Goal: Feedback & Contribution: Leave review/rating

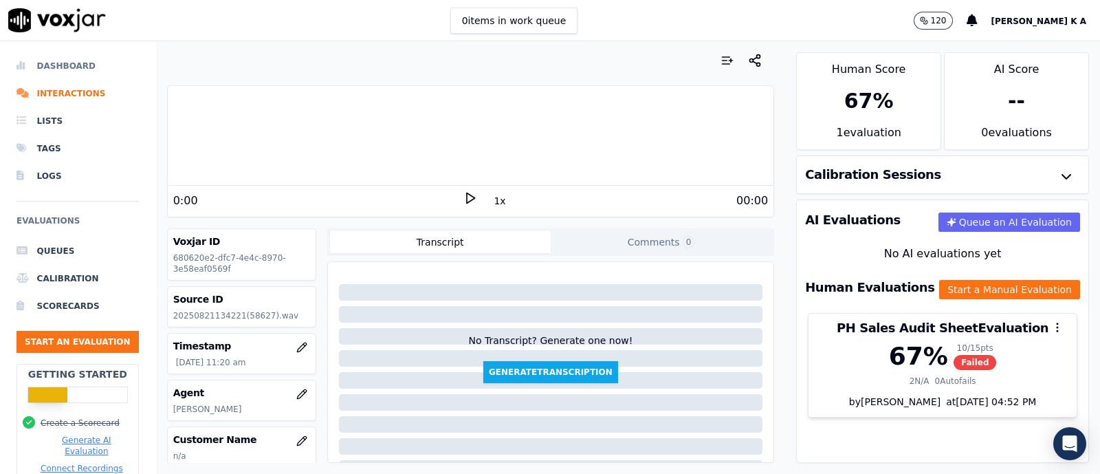
click at [45, 69] on li "Dashboard" at bounding box center [78, 66] width 122 height 28
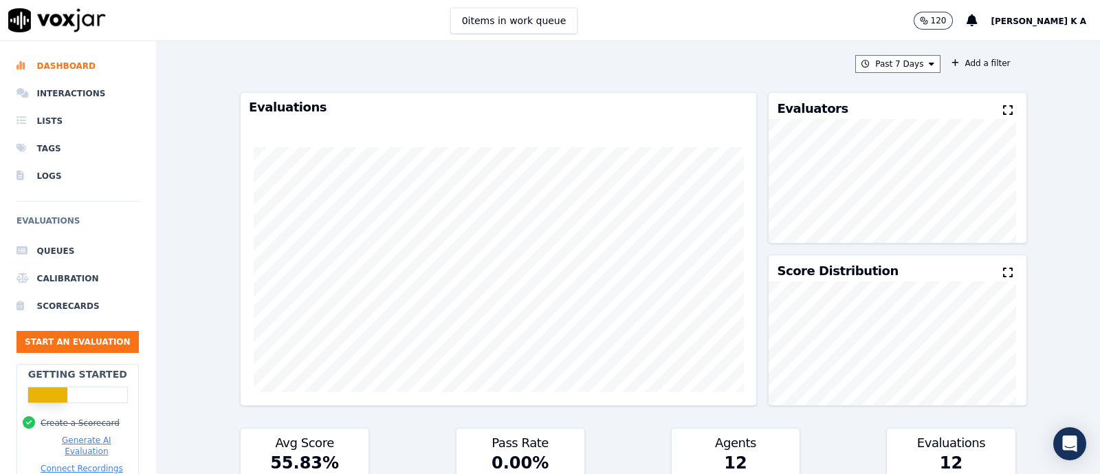
click at [1059, 19] on span "[PERSON_NAME] K A" at bounding box center [1040, 22] width 96 height 10
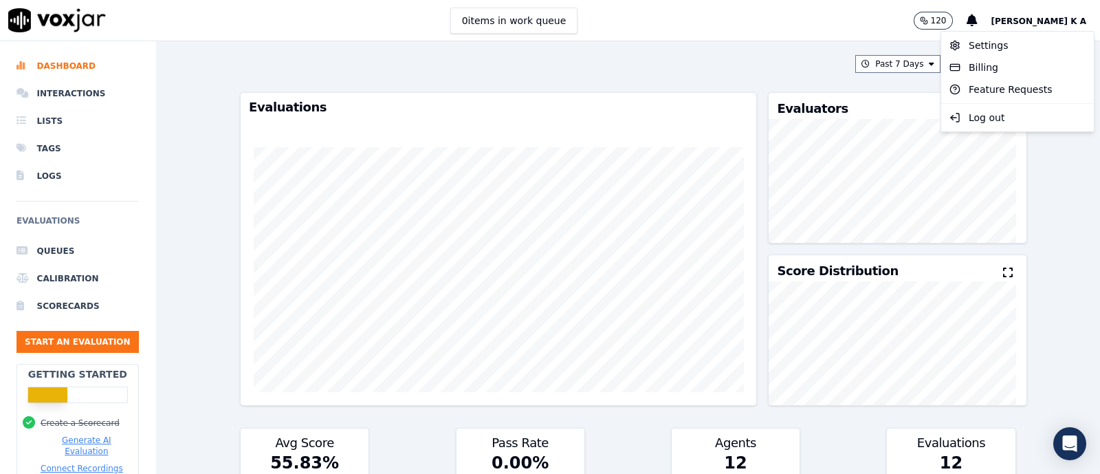
click at [906, 22] on div "0 items in work queue 120 Abins K A" at bounding box center [550, 20] width 1100 height 41
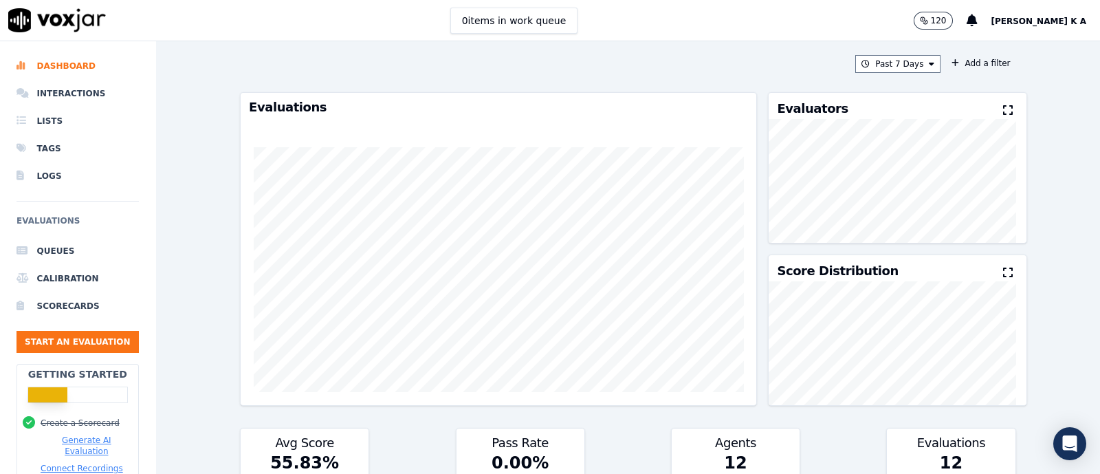
click at [1039, 21] on div "120 Abins K A" at bounding box center [1007, 20] width 186 height 41
click at [1065, 22] on span "[PERSON_NAME] K A" at bounding box center [1040, 22] width 96 height 10
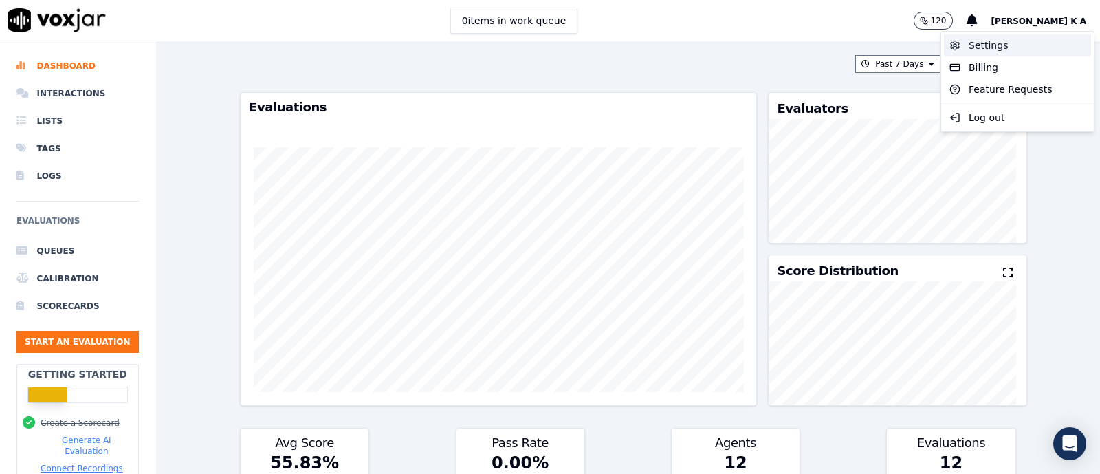
click at [987, 43] on div "Settings" at bounding box center [1017, 45] width 147 height 22
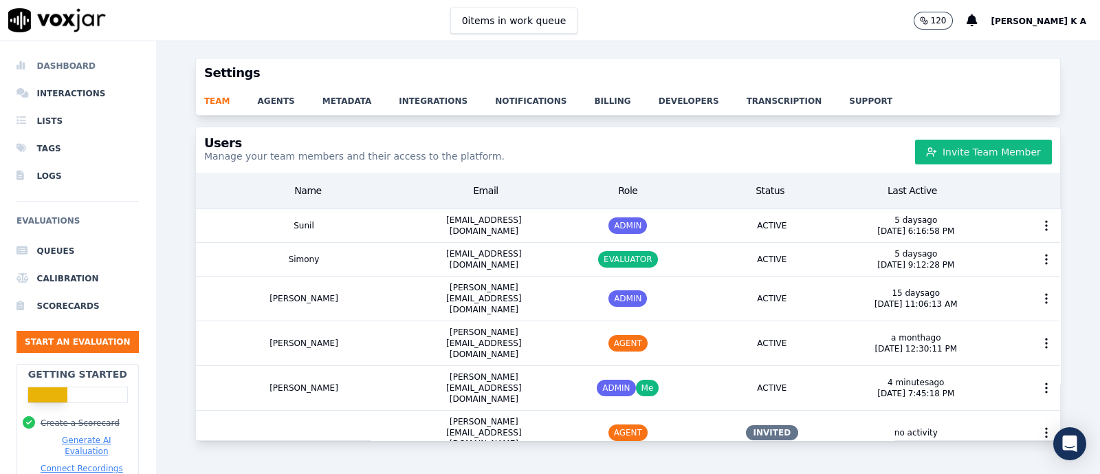
click at [38, 56] on li "Dashboard" at bounding box center [78, 66] width 122 height 28
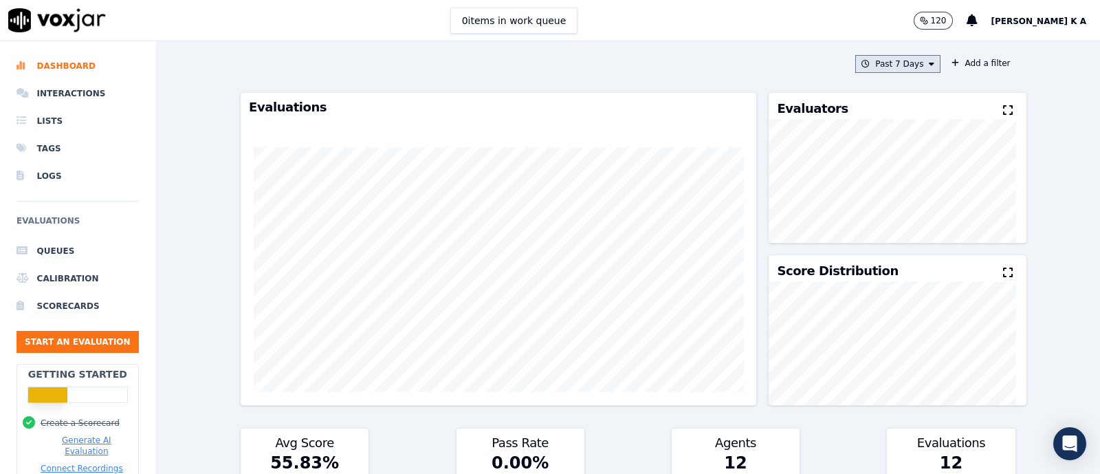
click at [929, 66] on icon at bounding box center [932, 64] width 6 height 8
click at [878, 102] on div "Today" at bounding box center [892, 105] width 28 height 11
click at [907, 233] on button "Add" at bounding box center [920, 222] width 27 height 22
click at [630, 67] on div "Today Add a filter" at bounding box center [628, 64] width 776 height 18
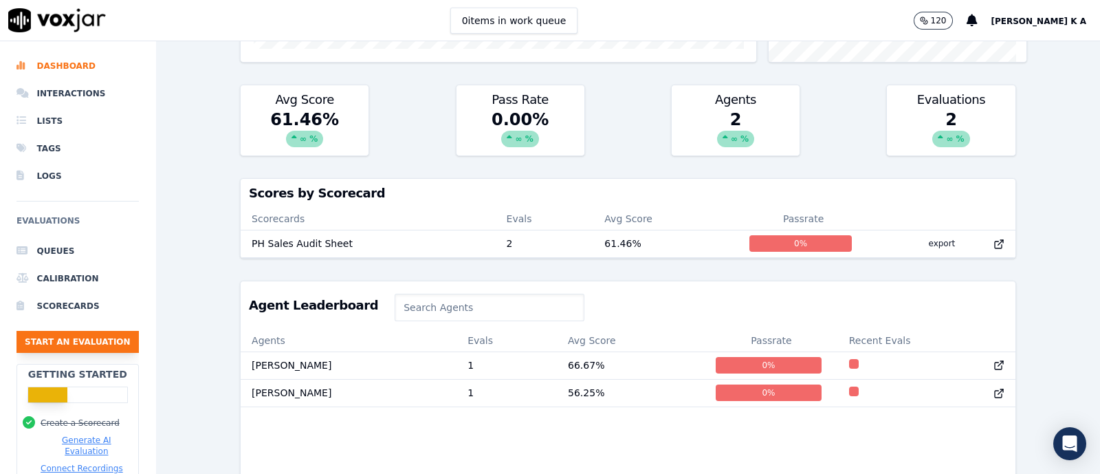
click at [84, 348] on button "Start an Evaluation" at bounding box center [78, 342] width 122 height 22
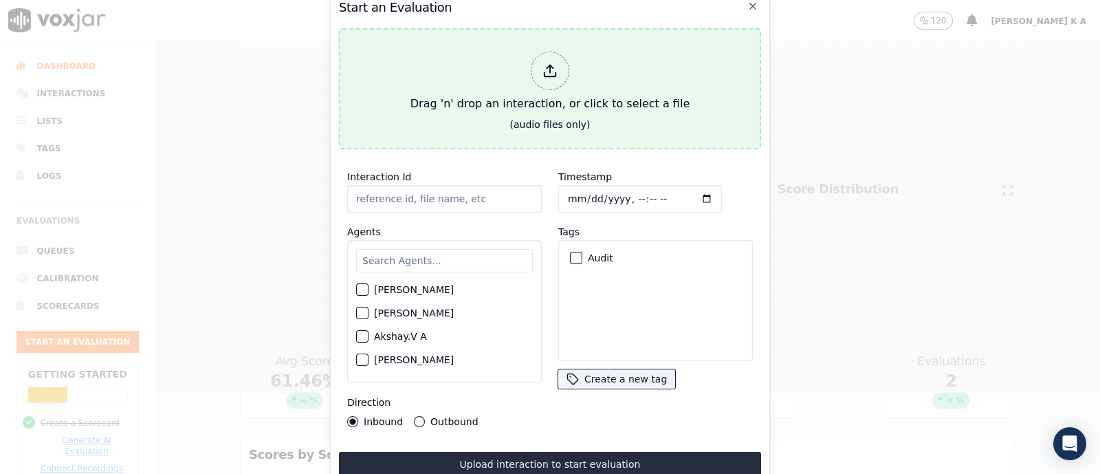
click at [546, 64] on icon at bounding box center [550, 70] width 15 height 15
type input "[Muhammed Aslam C T PH]_589-0508292589_20250826071207(85945).wav"
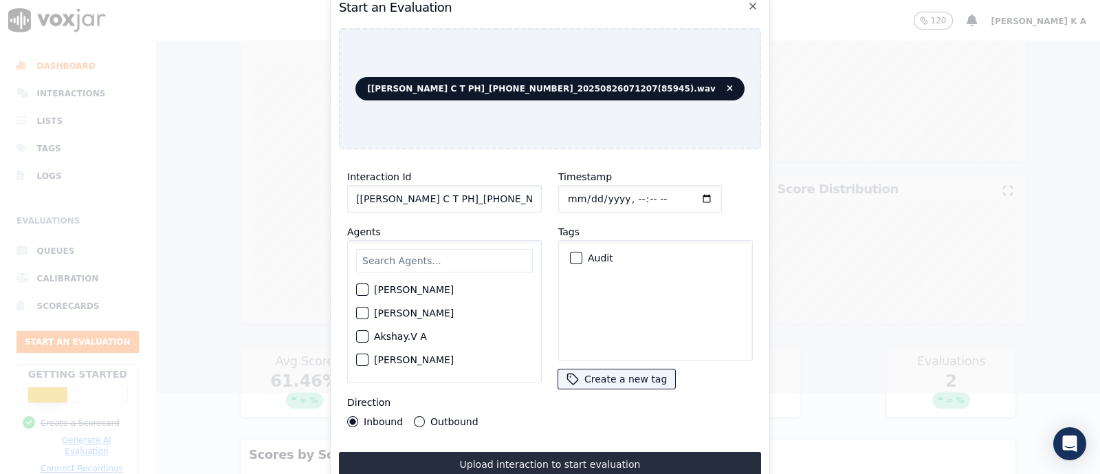
click at [417, 259] on input "text" at bounding box center [444, 260] width 177 height 23
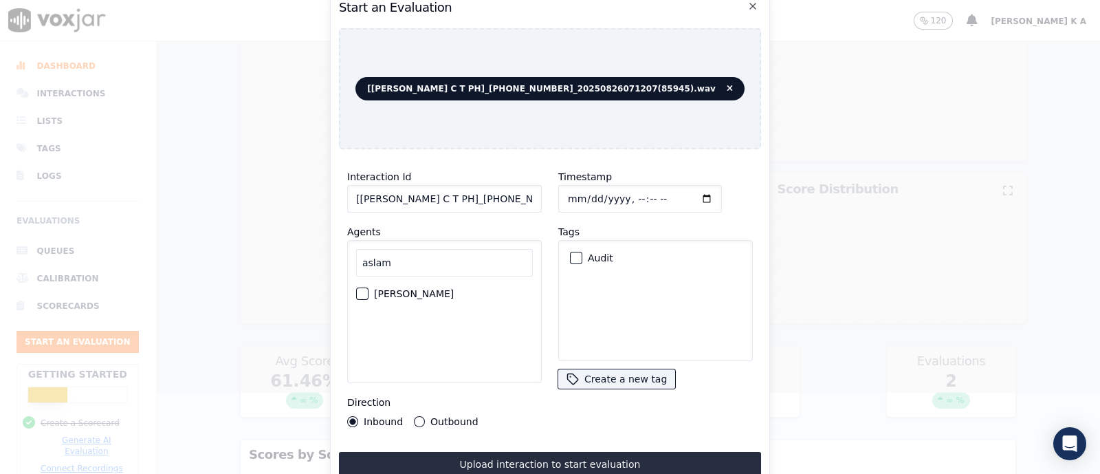
type input "aslam"
click at [360, 289] on div "button" at bounding box center [362, 294] width 10 height 10
click at [423, 417] on div "Outbound" at bounding box center [446, 421] width 64 height 11
click at [407, 416] on div "Inbound Outbound" at bounding box center [412, 421] width 131 height 11
click at [420, 418] on button "Outbound" at bounding box center [419, 421] width 11 height 11
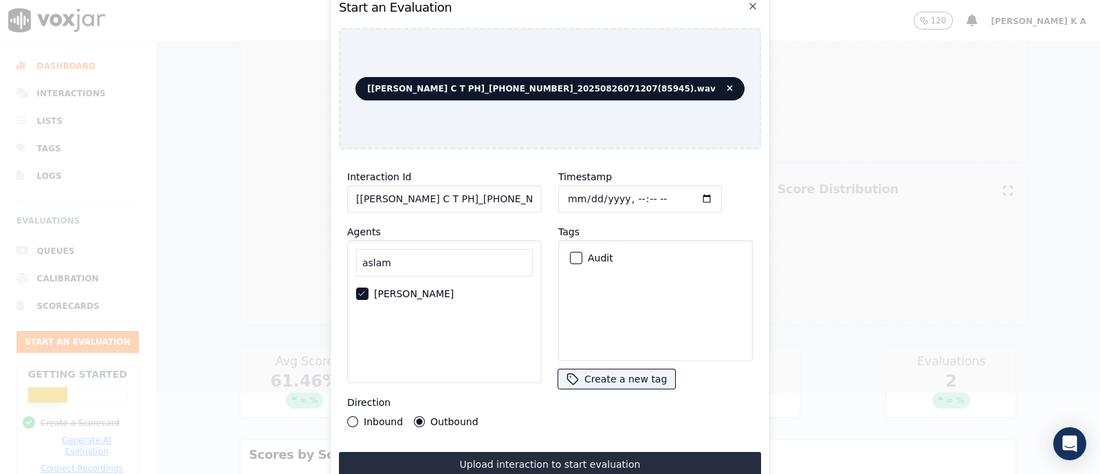
click at [569, 259] on div "Audit" at bounding box center [656, 257] width 182 height 23
click at [571, 253] on div "button" at bounding box center [576, 258] width 10 height 10
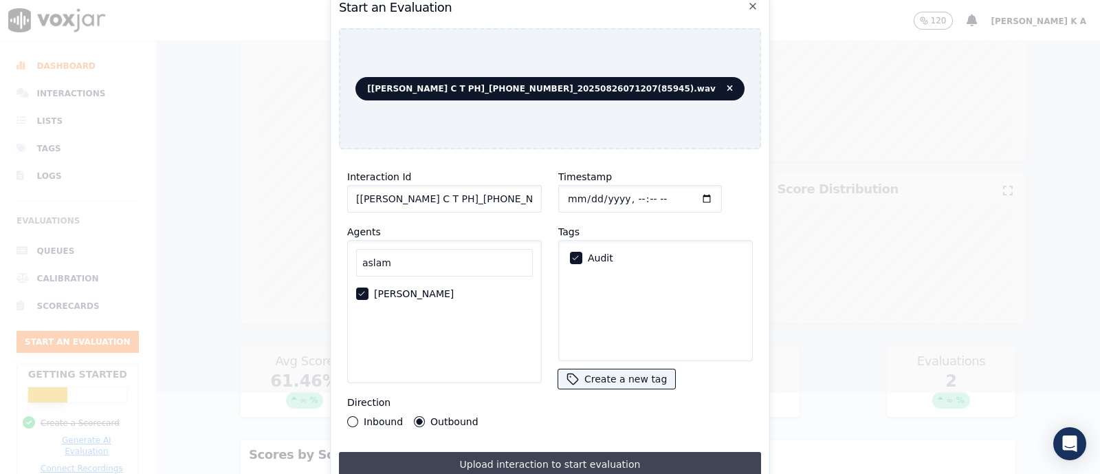
click at [515, 461] on button "Upload interaction to start evaluation" at bounding box center [550, 464] width 422 height 25
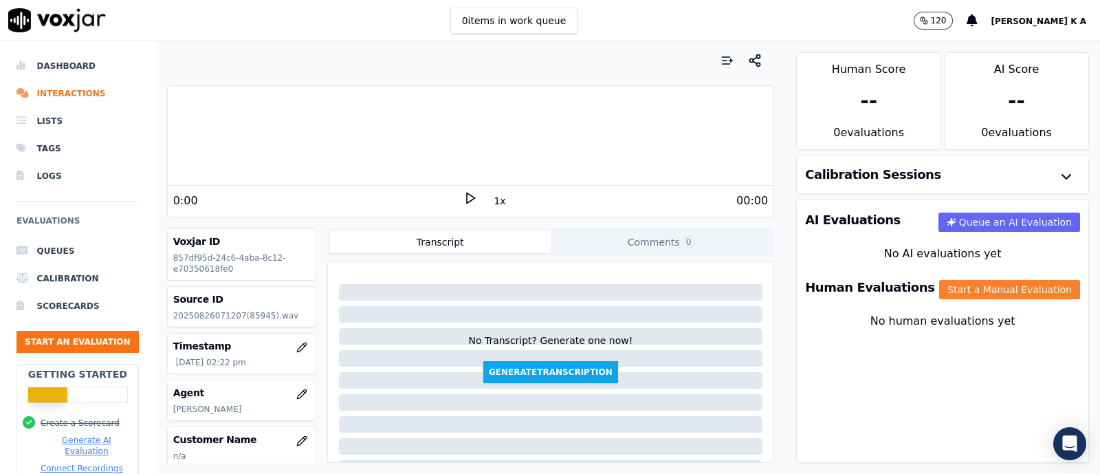
click at [1005, 294] on button "Start a Manual Evaluation" at bounding box center [1009, 289] width 141 height 19
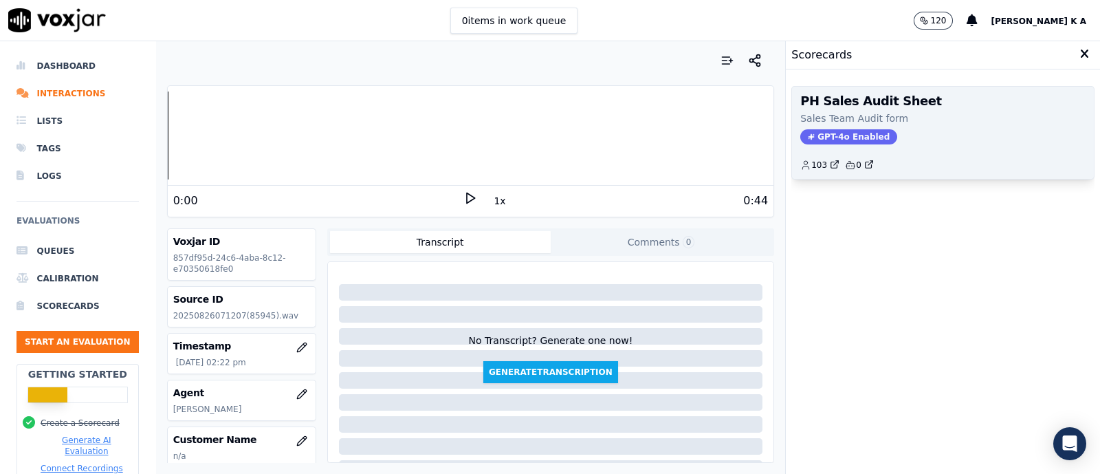
click at [845, 139] on span "GPT-4o Enabled" at bounding box center [849, 136] width 97 height 15
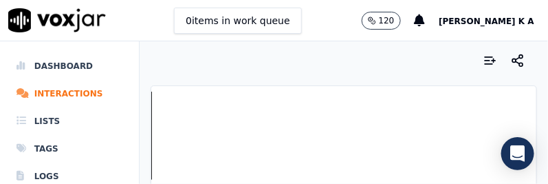
click at [409, 25] on div "0 items in work queue 120 Abins K A" at bounding box center [274, 20] width 548 height 41
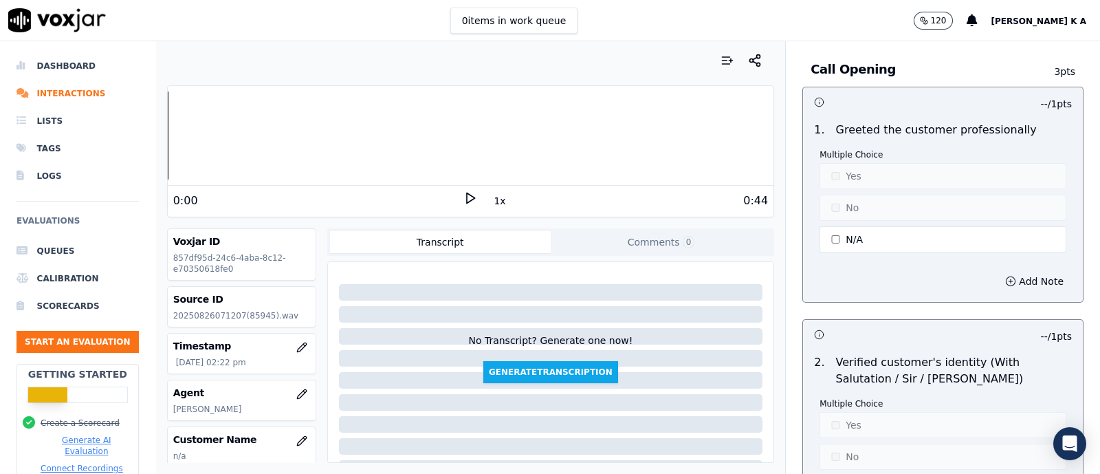
scroll to position [85, 0]
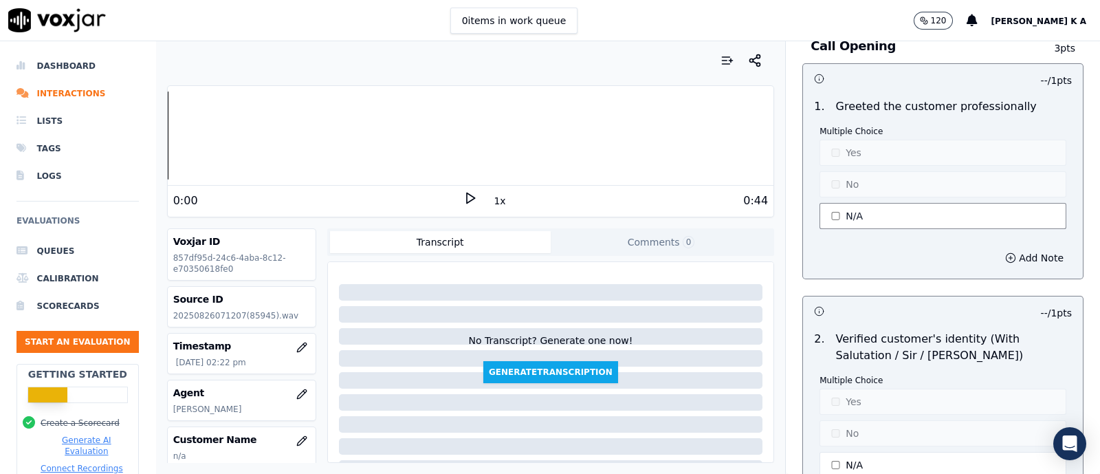
click at [825, 215] on button "N/A" at bounding box center [943, 216] width 247 height 26
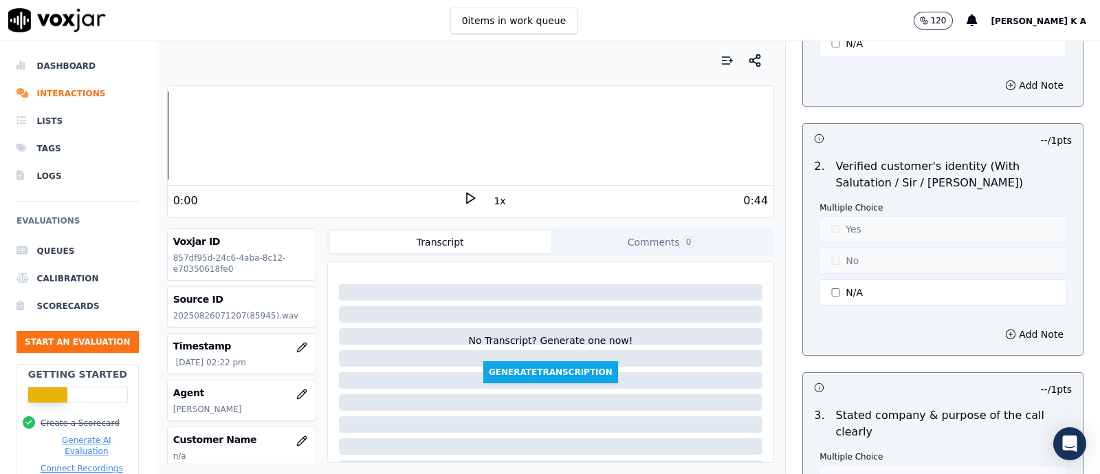
scroll to position [430, 0]
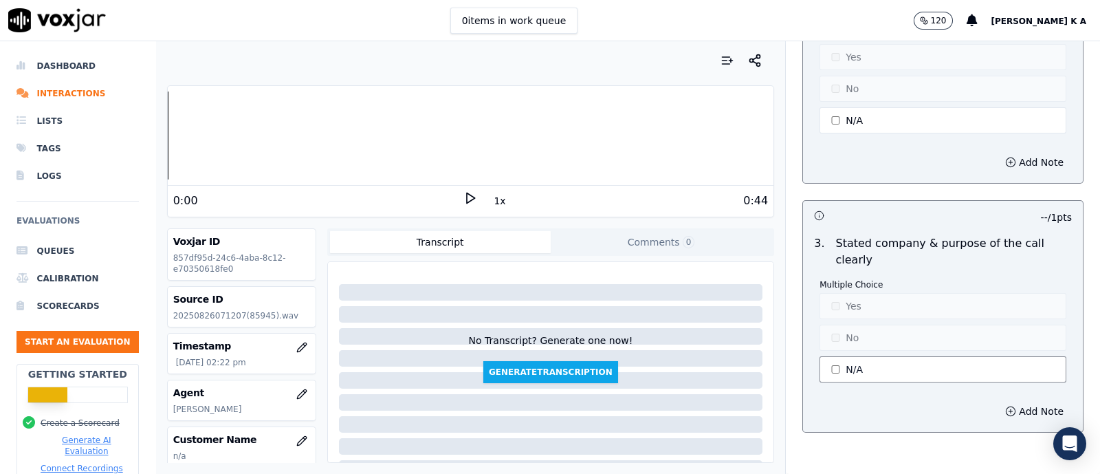
click at [833, 370] on button "N/A" at bounding box center [943, 369] width 247 height 26
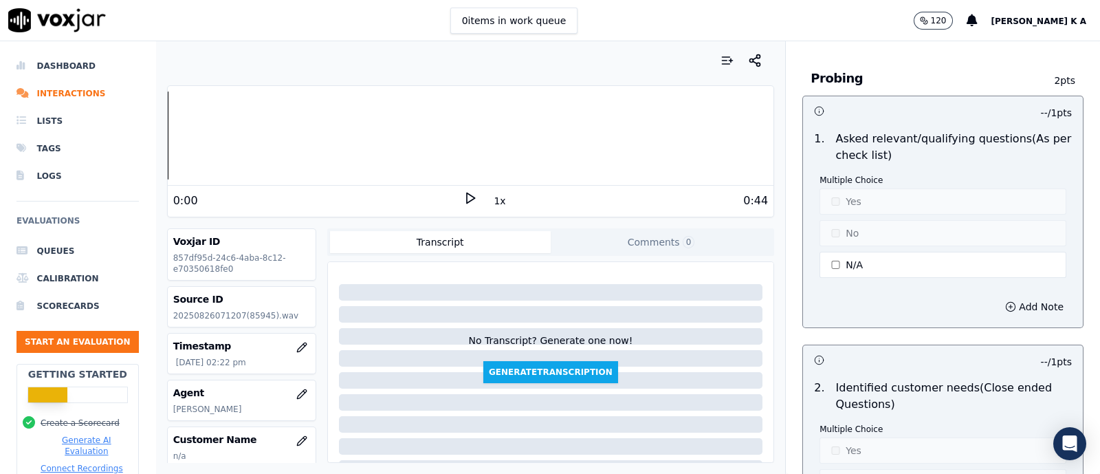
scroll to position [860, 0]
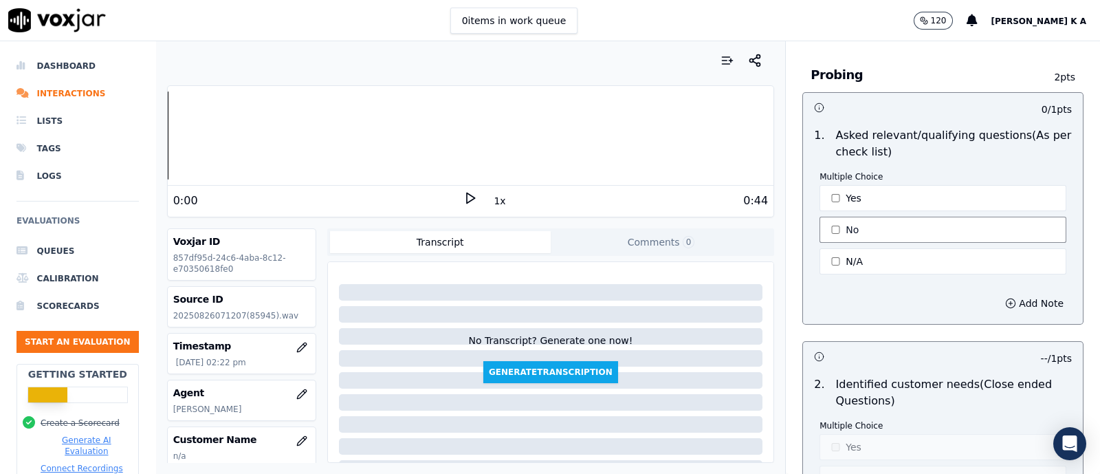
click at [825, 221] on button "No" at bounding box center [943, 230] width 247 height 26
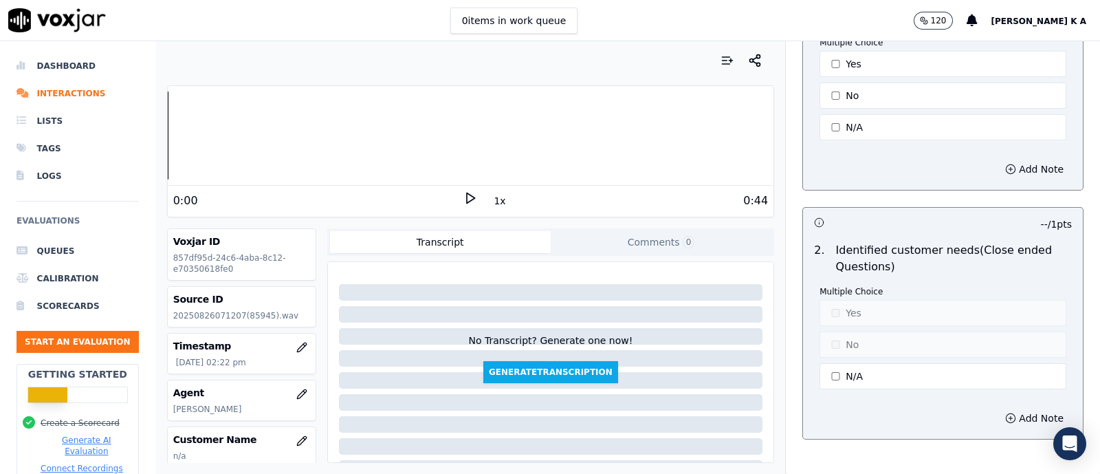
scroll to position [1117, 0]
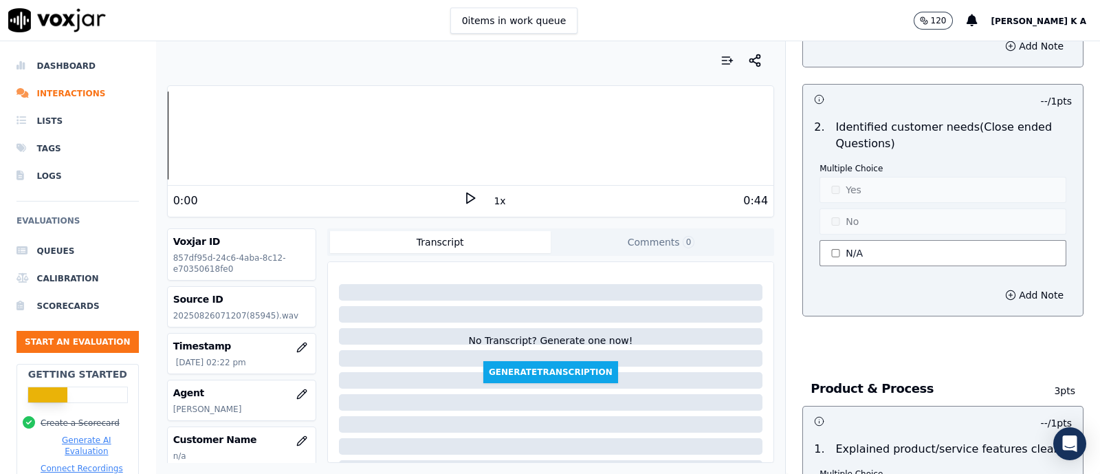
click at [827, 252] on button "N/A" at bounding box center [943, 253] width 247 height 26
click at [827, 217] on button "No" at bounding box center [943, 221] width 247 height 26
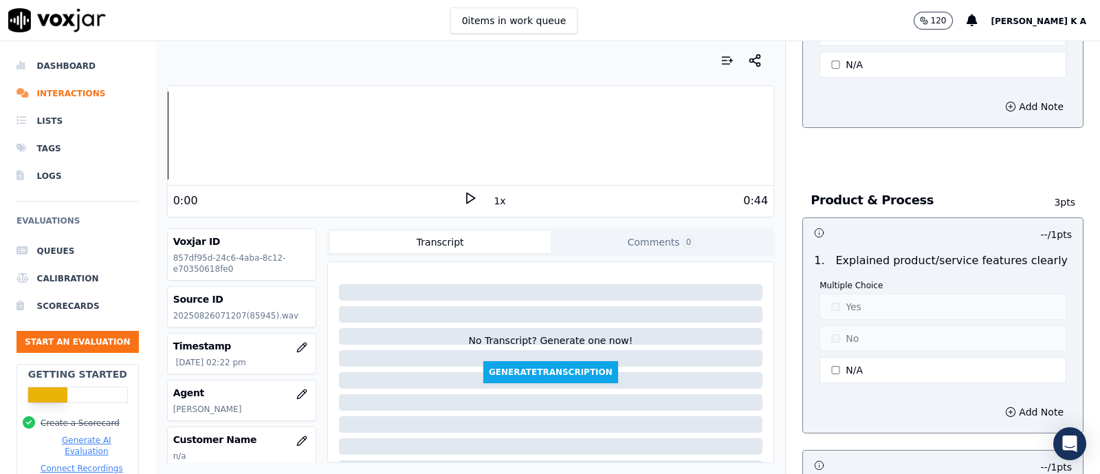
scroll to position [1461, 0]
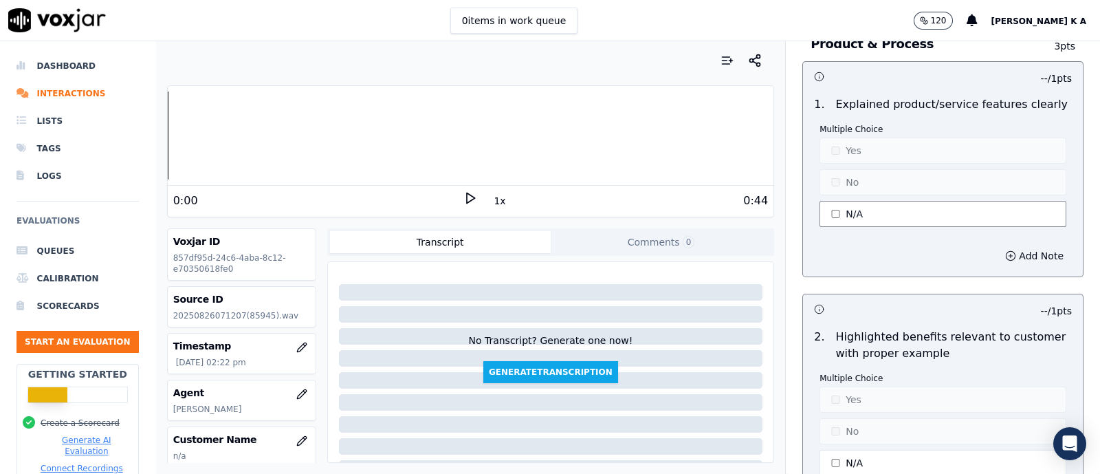
click at [834, 219] on button "N/A" at bounding box center [943, 214] width 247 height 26
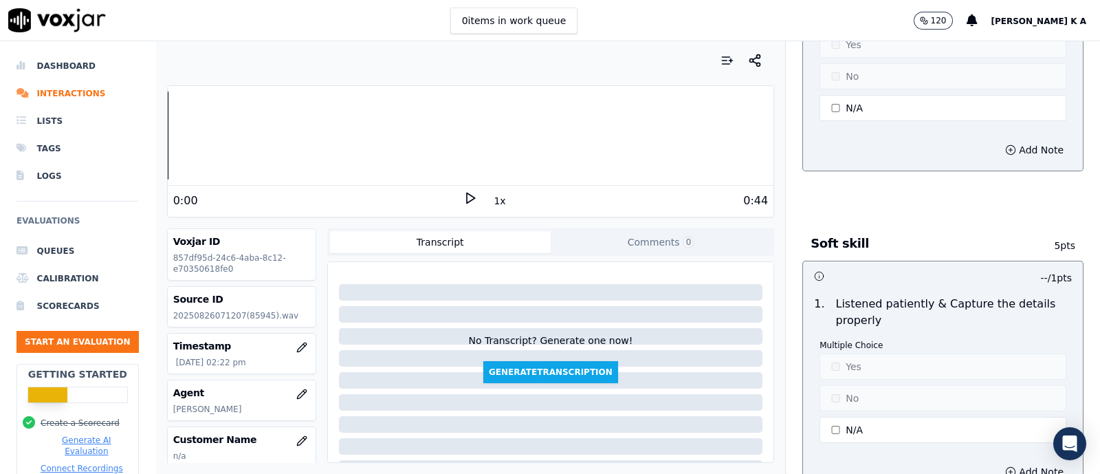
scroll to position [2148, 0]
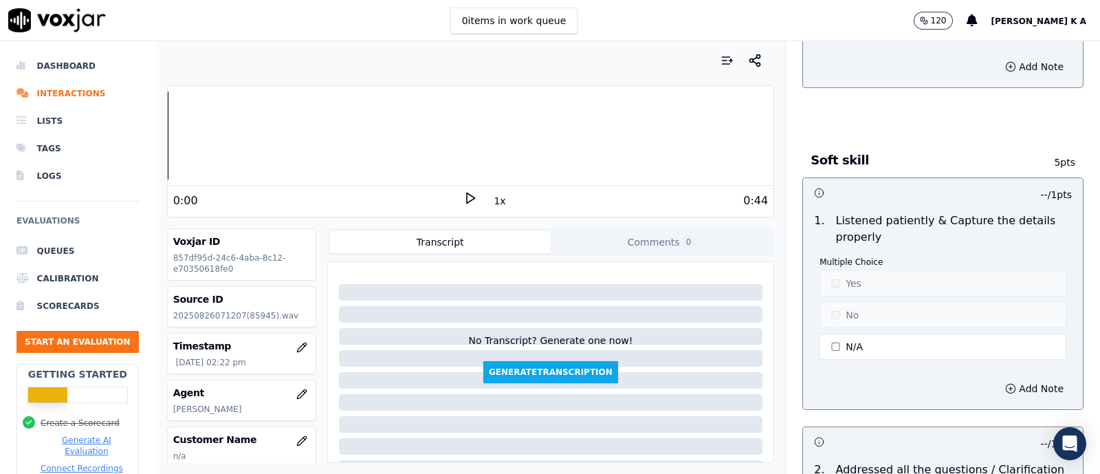
click at [1038, 312] on div "1 . Listened patiently & Capture the details properly Multiple Choice Yes No N/A" at bounding box center [943, 287] width 280 height 161
click at [838, 277] on button "Yes" at bounding box center [943, 283] width 247 height 26
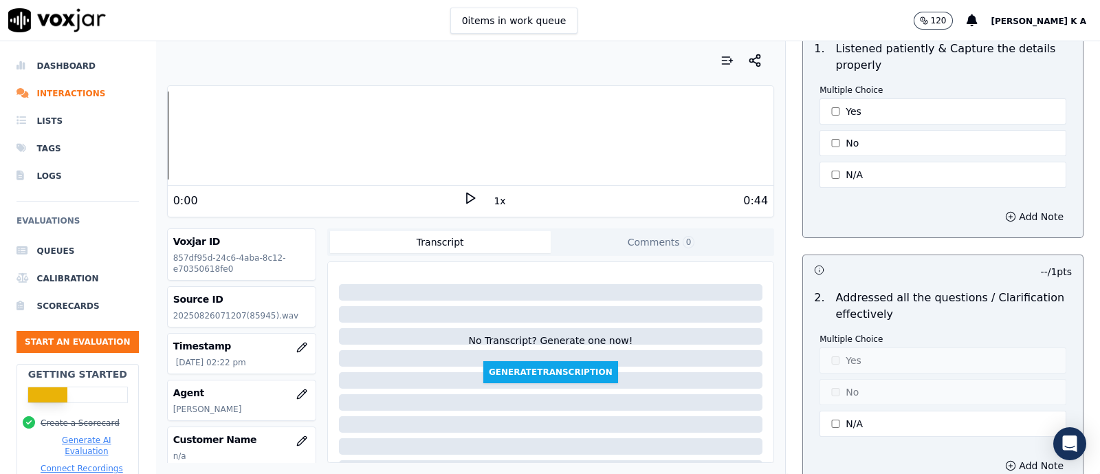
scroll to position [2406, 0]
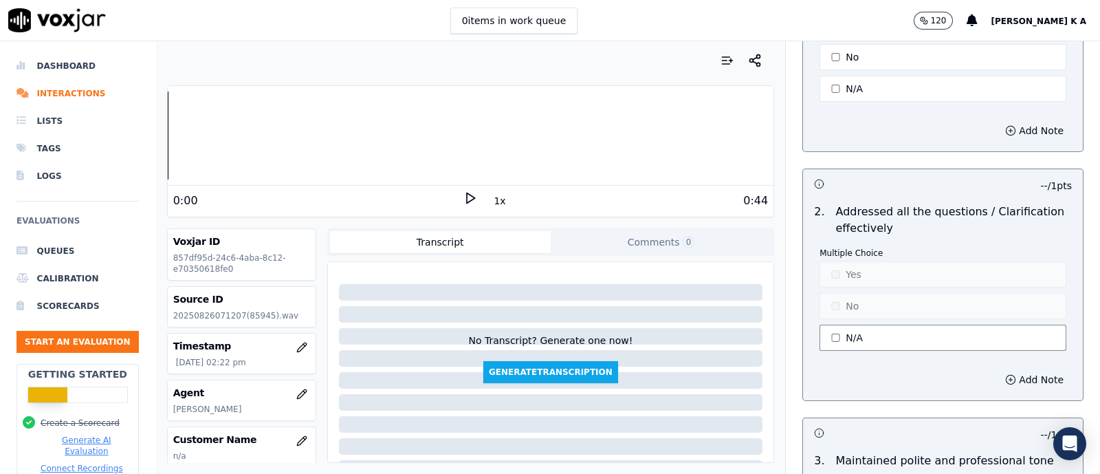
click at [823, 326] on button "N/A" at bounding box center [943, 338] width 247 height 26
click at [831, 266] on button "Yes" at bounding box center [943, 274] width 247 height 26
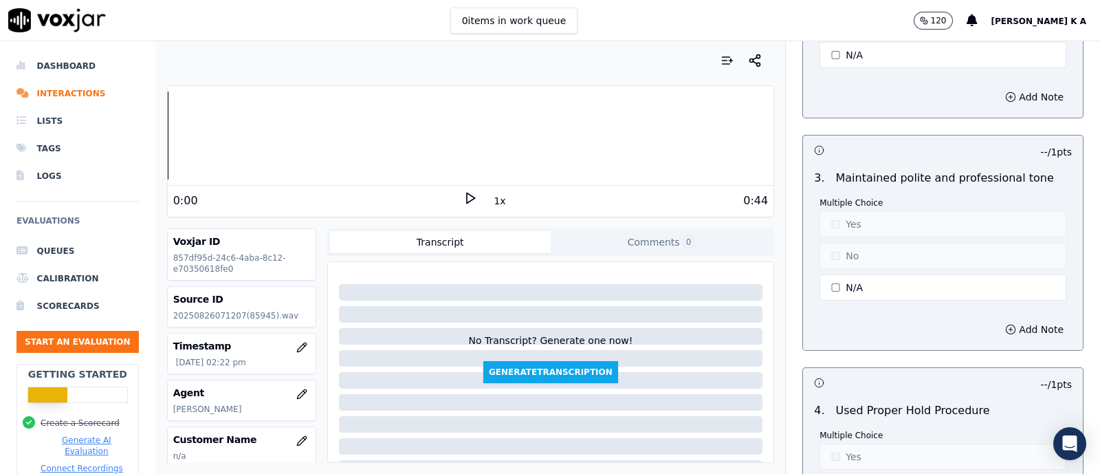
scroll to position [2750, 0]
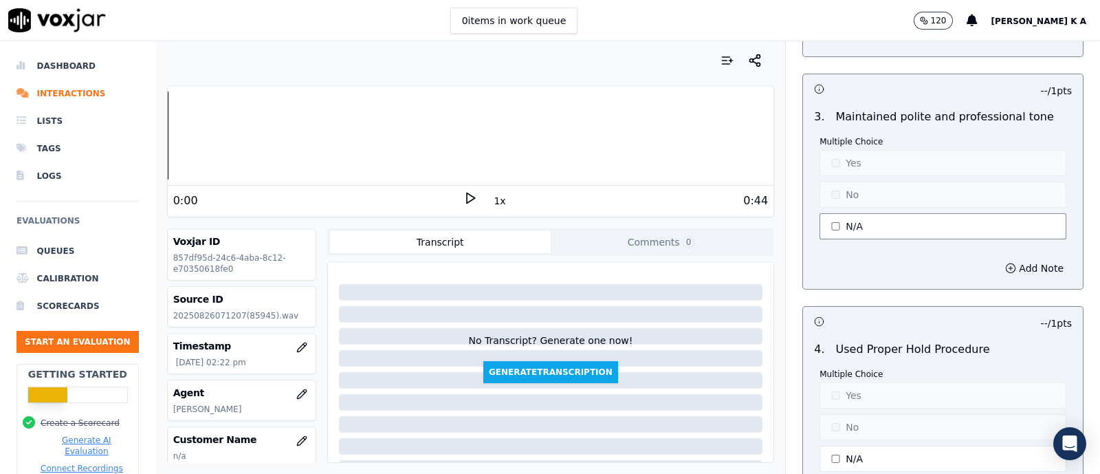
click at [842, 218] on button "N/A" at bounding box center [943, 226] width 247 height 26
click at [824, 153] on button "Yes" at bounding box center [943, 163] width 247 height 26
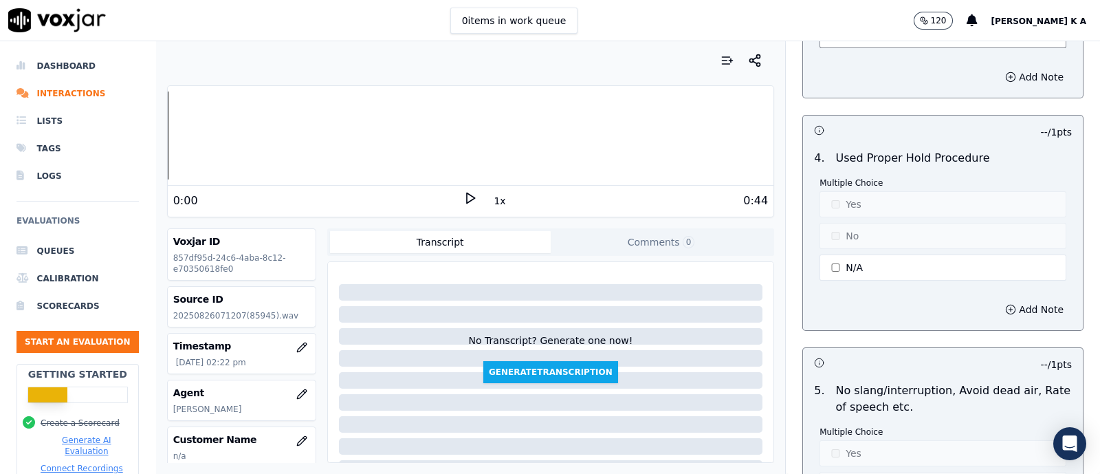
scroll to position [3009, 0]
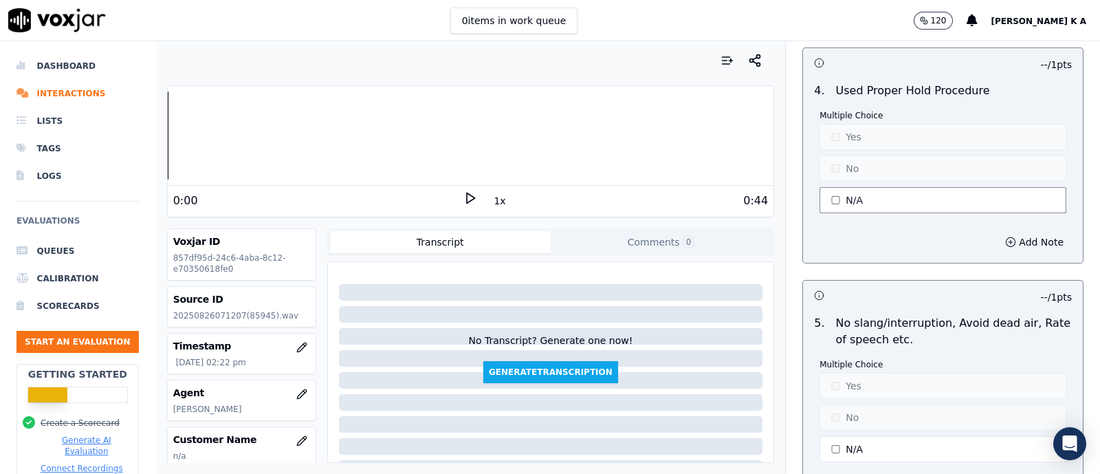
click at [836, 197] on button "N/A" at bounding box center [943, 200] width 247 height 26
click at [838, 133] on button "Yes" at bounding box center [943, 137] width 247 height 26
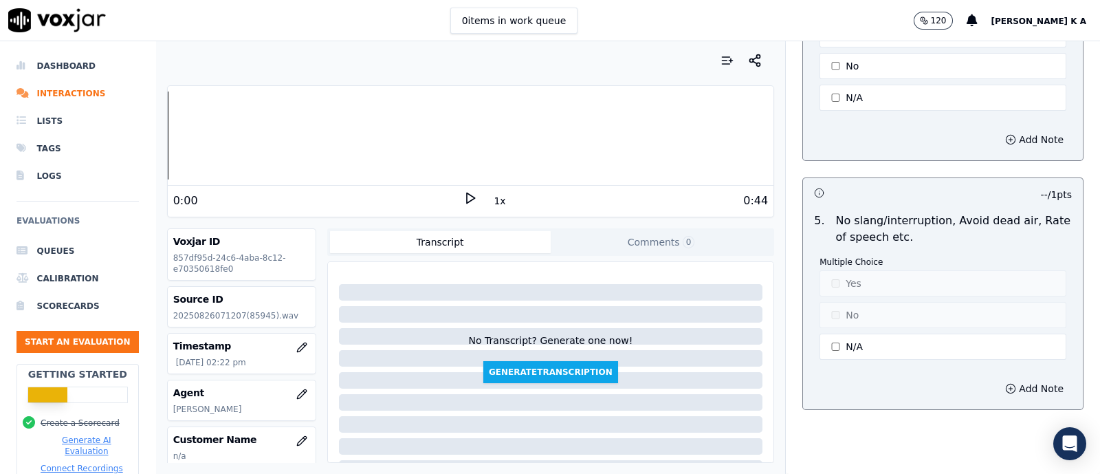
scroll to position [3181, 0]
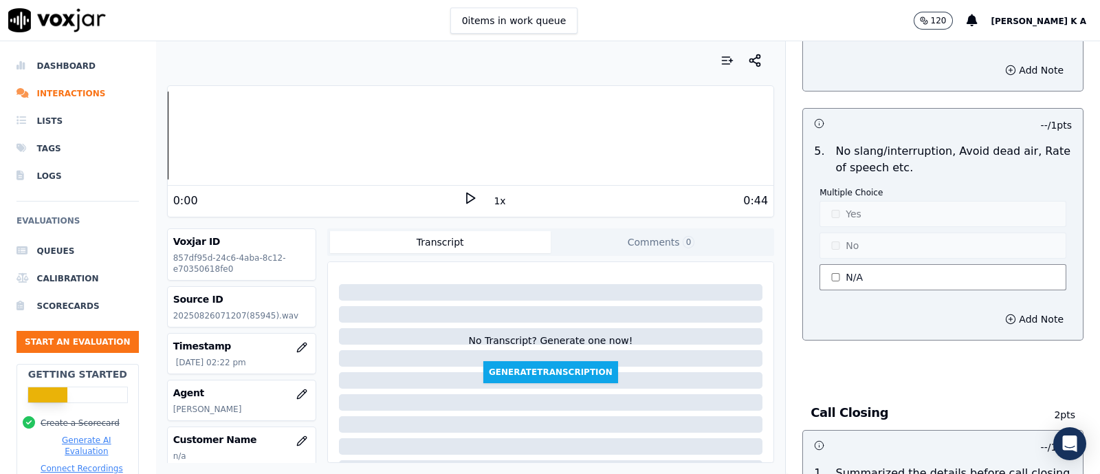
click at [820, 269] on button "N/A" at bounding box center [943, 277] width 247 height 26
click at [841, 205] on button "Yes" at bounding box center [943, 214] width 247 height 26
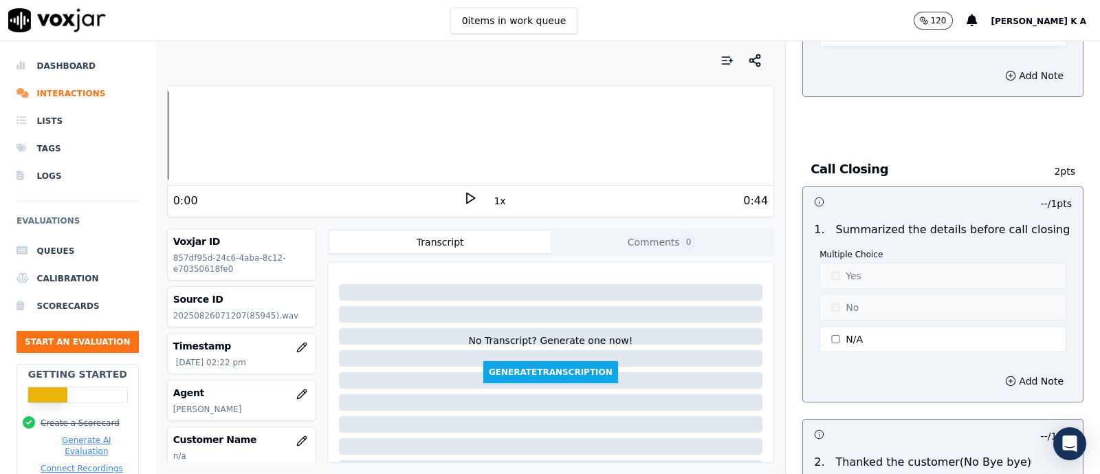
scroll to position [3525, 0]
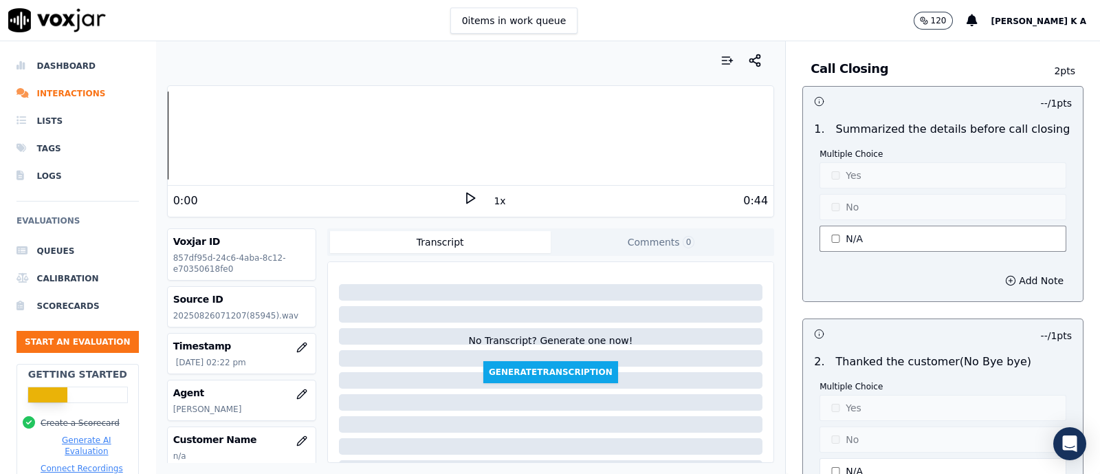
click at [831, 226] on button "N/A" at bounding box center [943, 239] width 247 height 26
click at [831, 201] on button "No" at bounding box center [943, 207] width 247 height 26
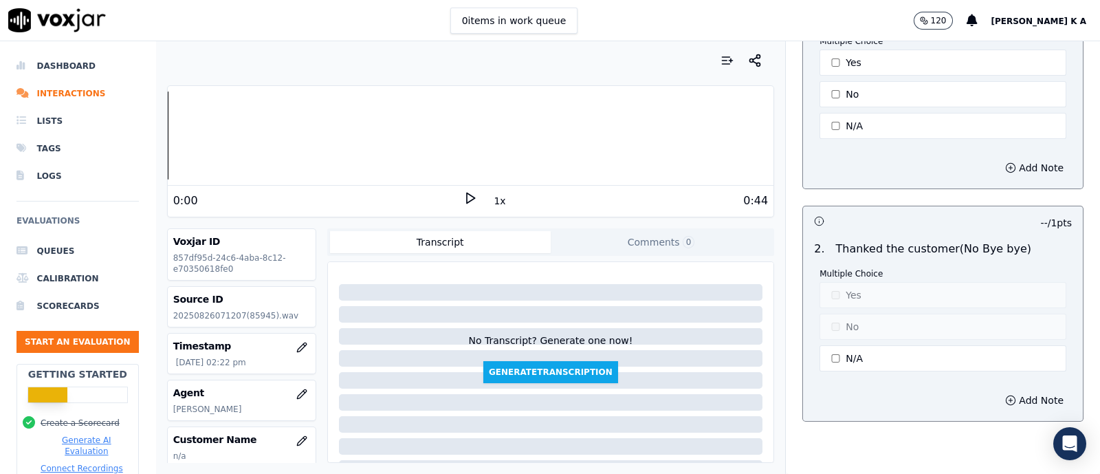
scroll to position [3697, 0]
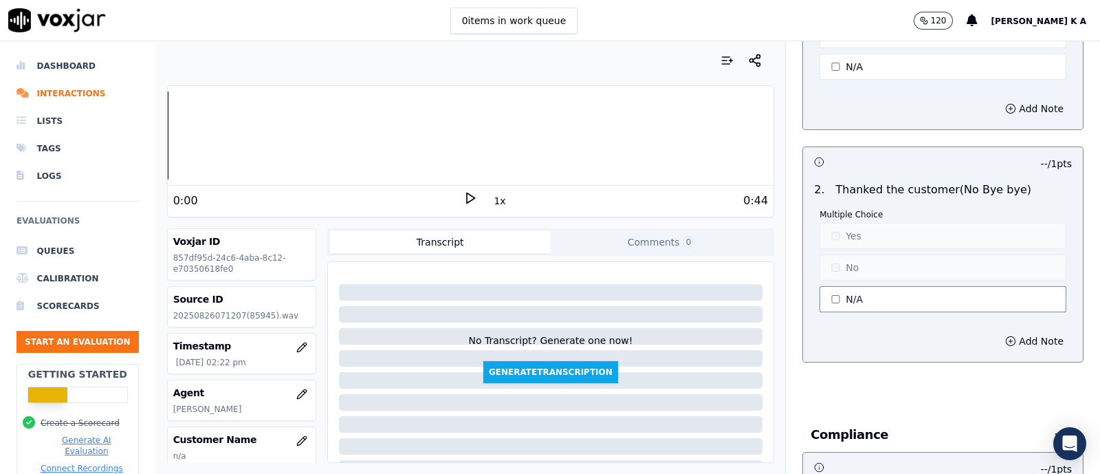
click at [834, 286] on button "N/A" at bounding box center [943, 299] width 247 height 26
click at [822, 238] on div "Multiple Choice Yes No N/A" at bounding box center [943, 262] width 247 height 106
click at [820, 259] on button "No" at bounding box center [943, 267] width 247 height 26
click at [906, 346] on div "Add Note" at bounding box center [943, 340] width 280 height 41
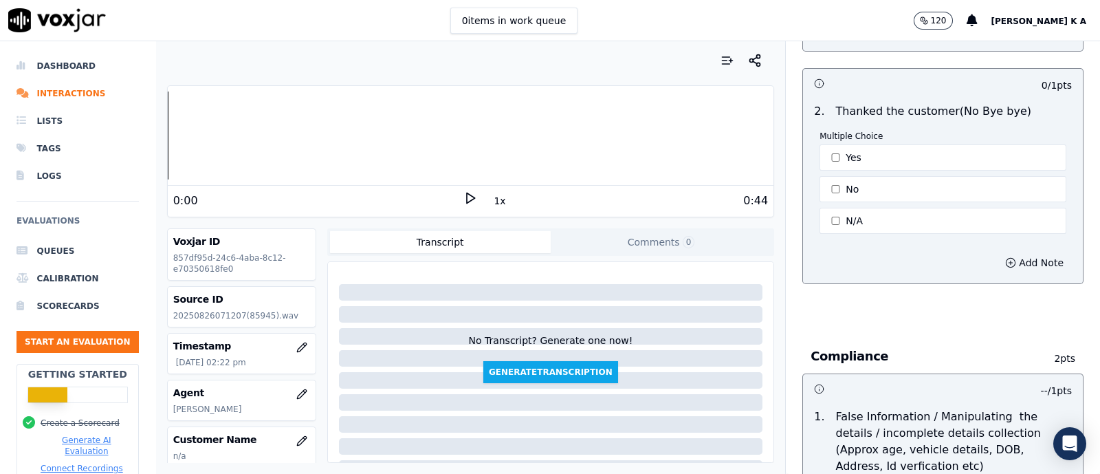
scroll to position [3954, 0]
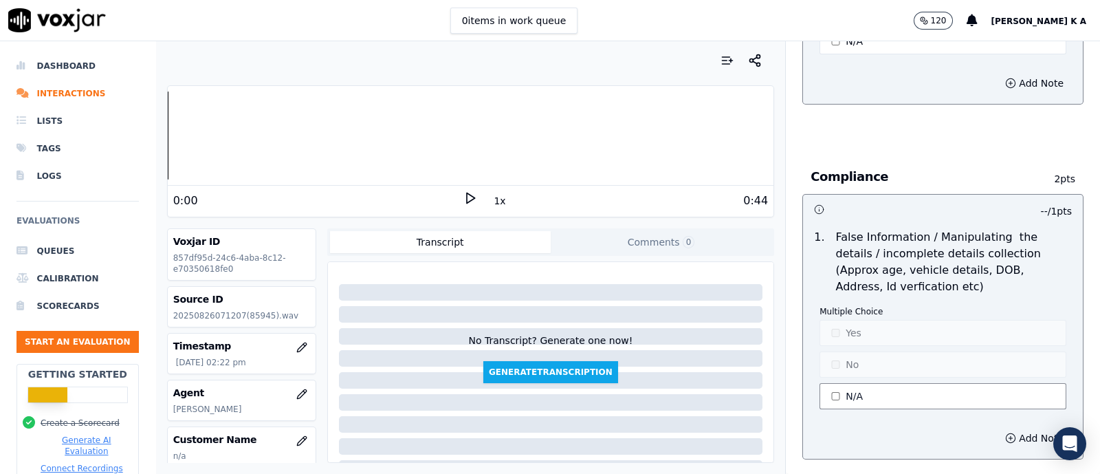
click at [834, 383] on button "N/A" at bounding box center [943, 396] width 247 height 26
click at [824, 320] on button "Yes" at bounding box center [943, 333] width 247 height 26
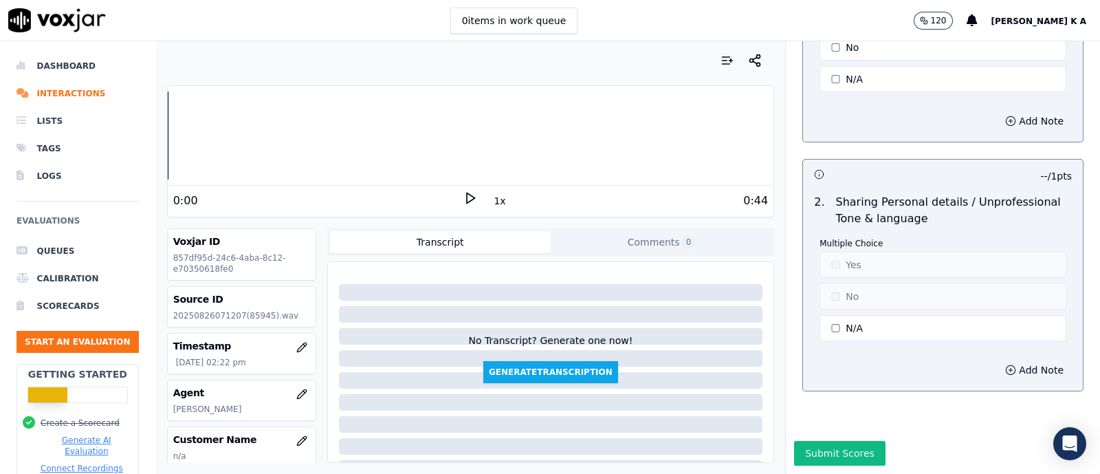
scroll to position [4294, 0]
click at [834, 315] on button "N/A" at bounding box center [943, 328] width 247 height 26
click at [821, 239] on div "Multiple Choice Yes No N/A" at bounding box center [943, 291] width 247 height 106
click at [829, 252] on button "Yes" at bounding box center [943, 265] width 247 height 26
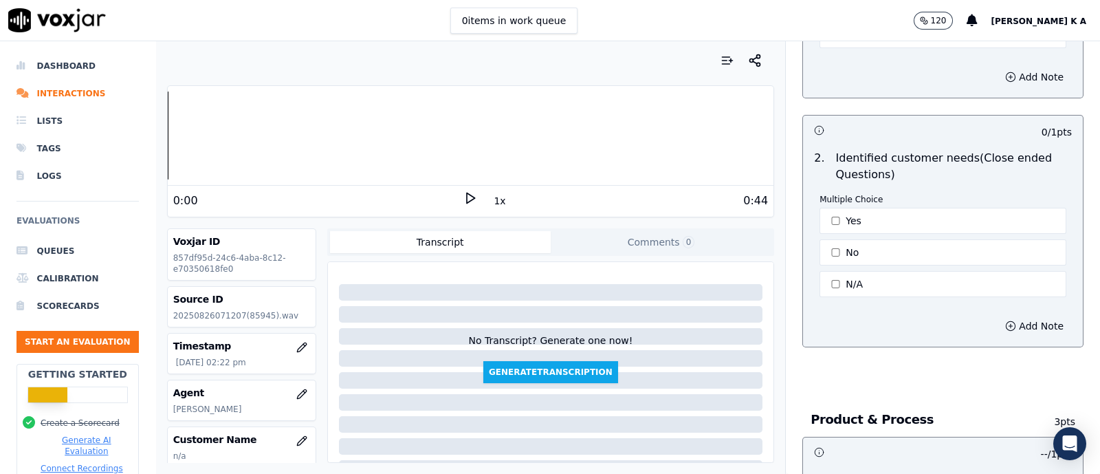
scroll to position [855, 0]
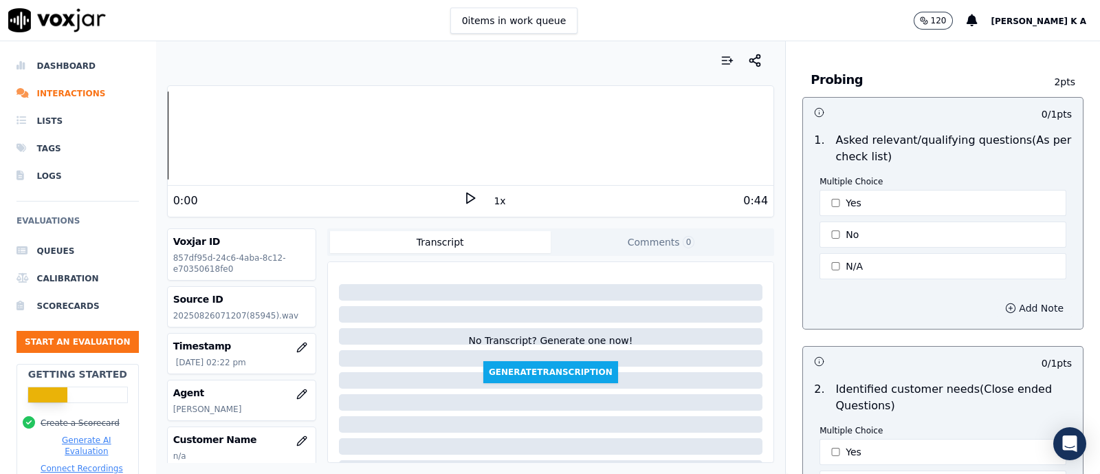
click at [1011, 301] on button "Add Note" at bounding box center [1034, 307] width 75 height 19
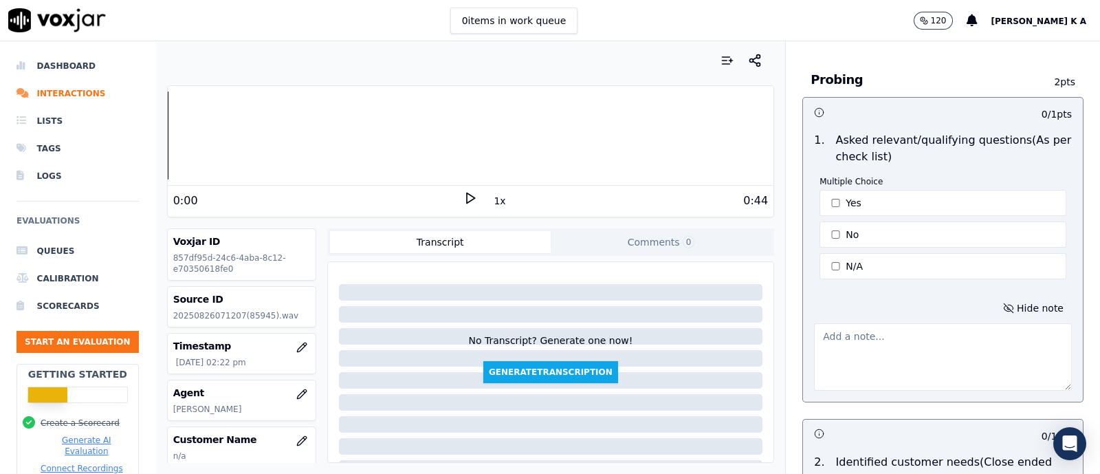
scroll to position [1113, 0]
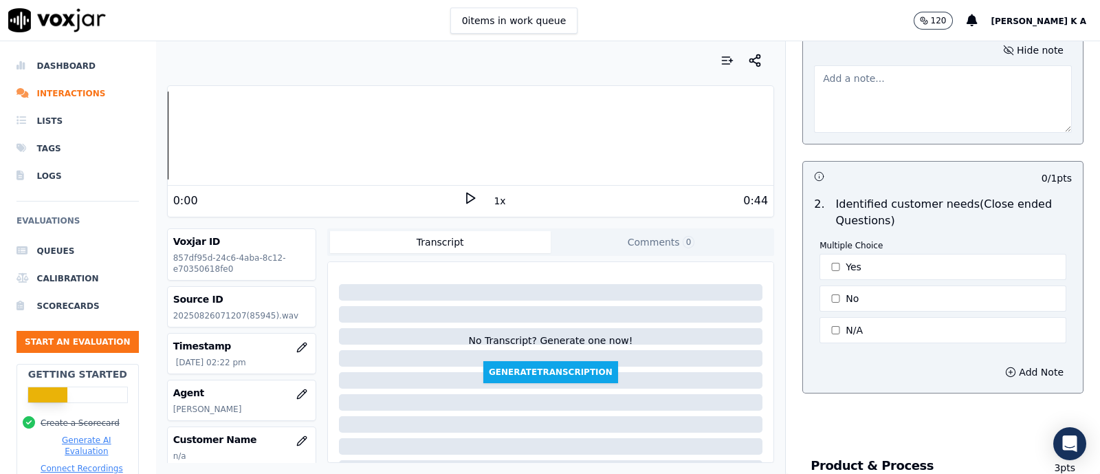
click at [842, 95] on textarea at bounding box center [943, 98] width 258 height 67
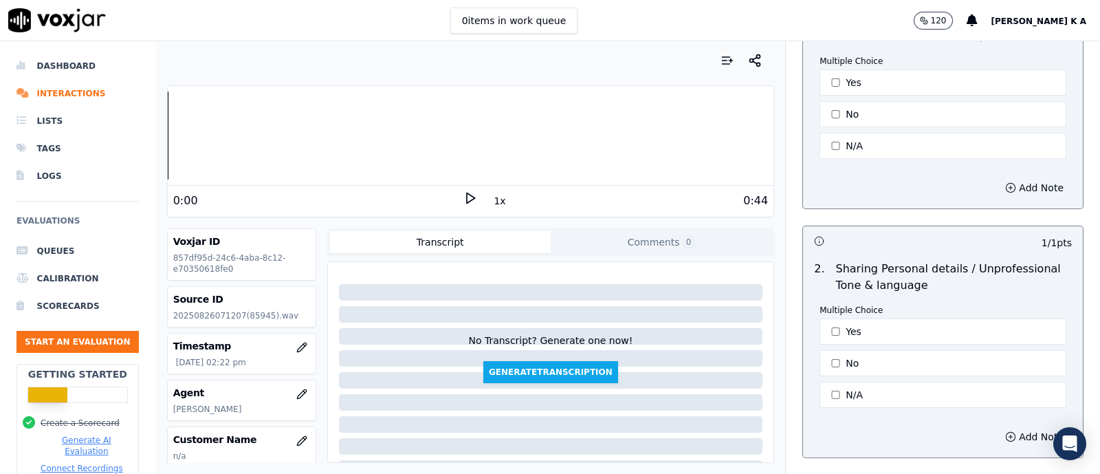
scroll to position [4366, 0]
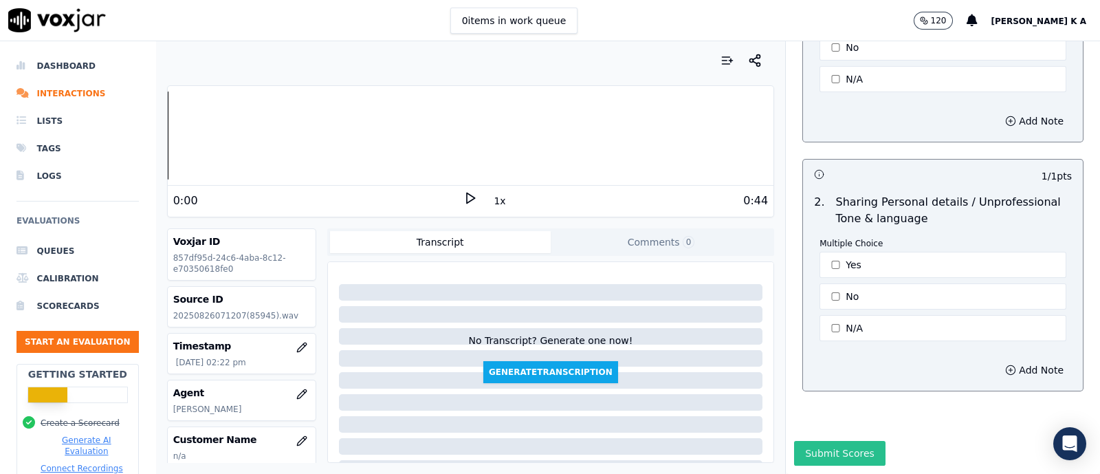
type textarea "Do not putting any extra efforts to get the details or check the proper enquire…"
click at [812, 441] on button "Submit Scores" at bounding box center [839, 453] width 91 height 25
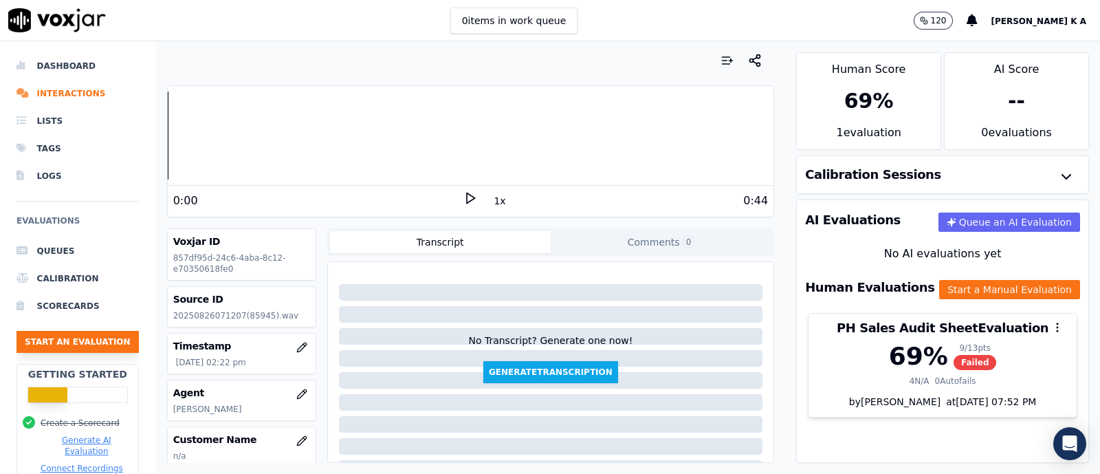
click at [109, 342] on button "Start an Evaluation" at bounding box center [78, 342] width 122 height 22
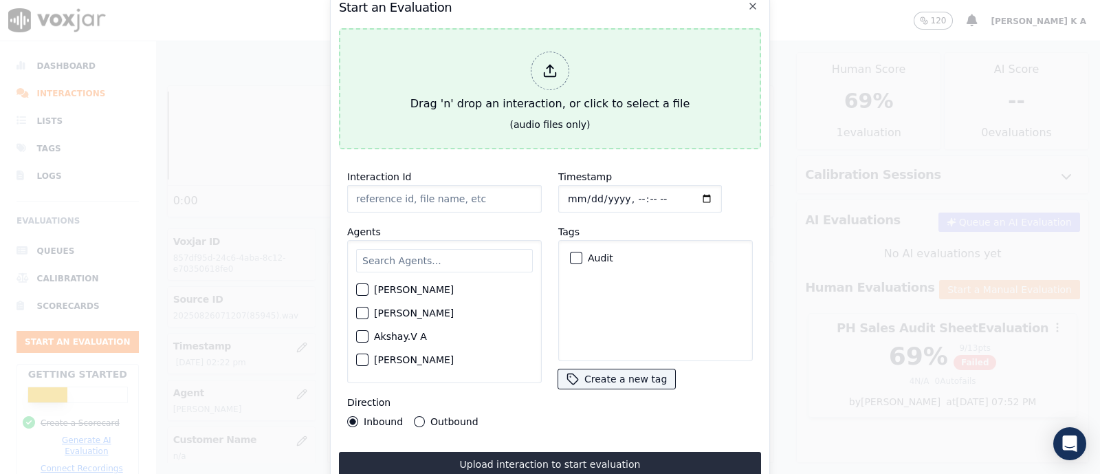
click at [562, 60] on div at bounding box center [550, 71] width 39 height 39
type input "[Keerthana K PH]_441-0505140713_20250812080007(33560).wav"
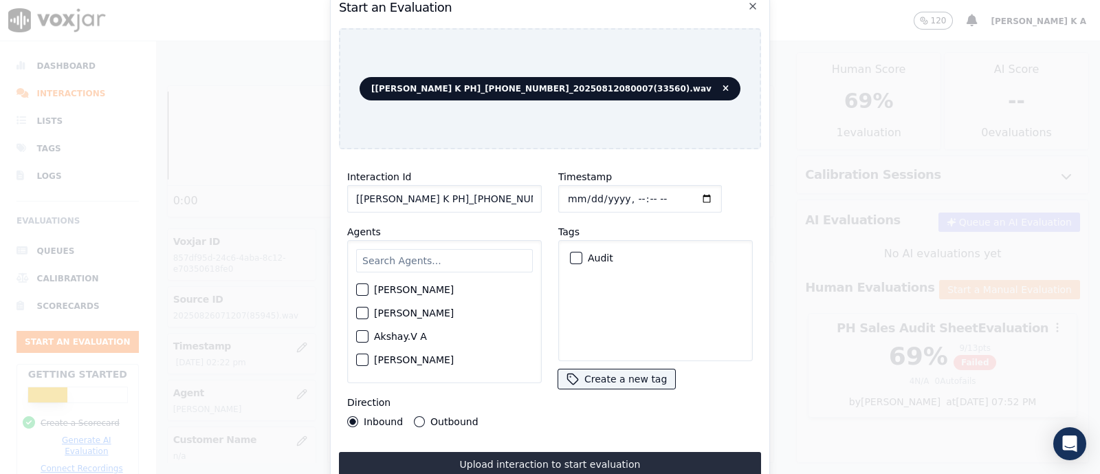
click at [387, 259] on input "text" at bounding box center [444, 260] width 177 height 23
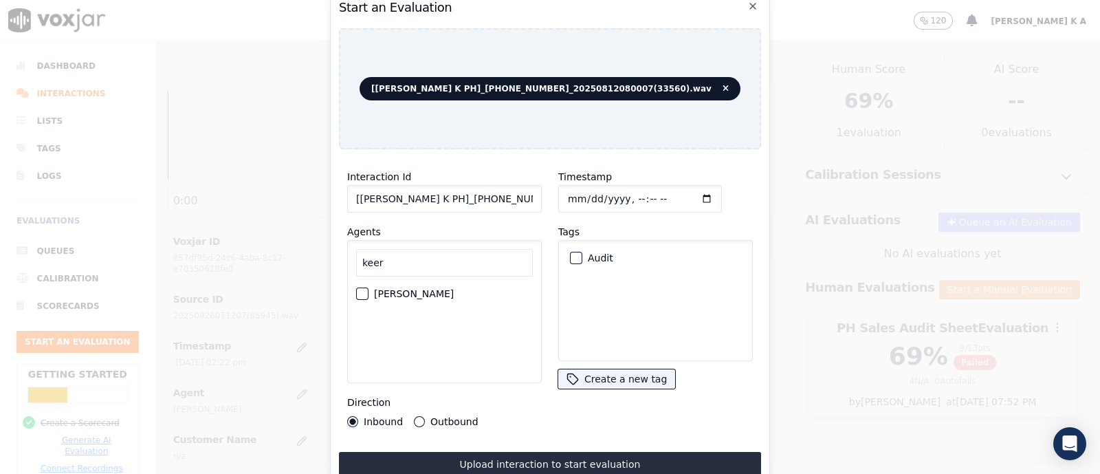
type input "keer"
click at [358, 289] on div "button" at bounding box center [362, 294] width 10 height 10
click at [415, 416] on button "Outbound" at bounding box center [419, 421] width 11 height 11
click at [571, 253] on div "button" at bounding box center [576, 258] width 10 height 10
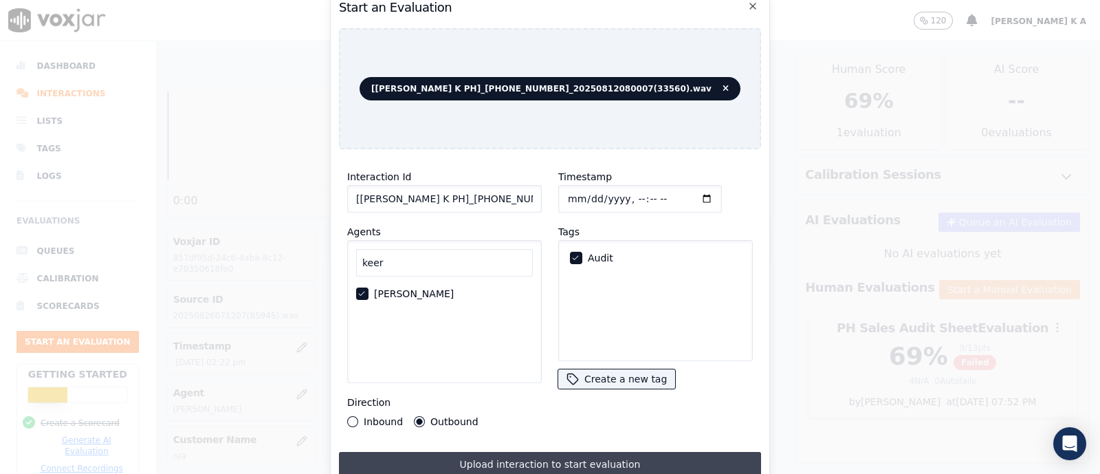
click at [514, 455] on button "Upload interaction to start evaluation" at bounding box center [550, 464] width 422 height 25
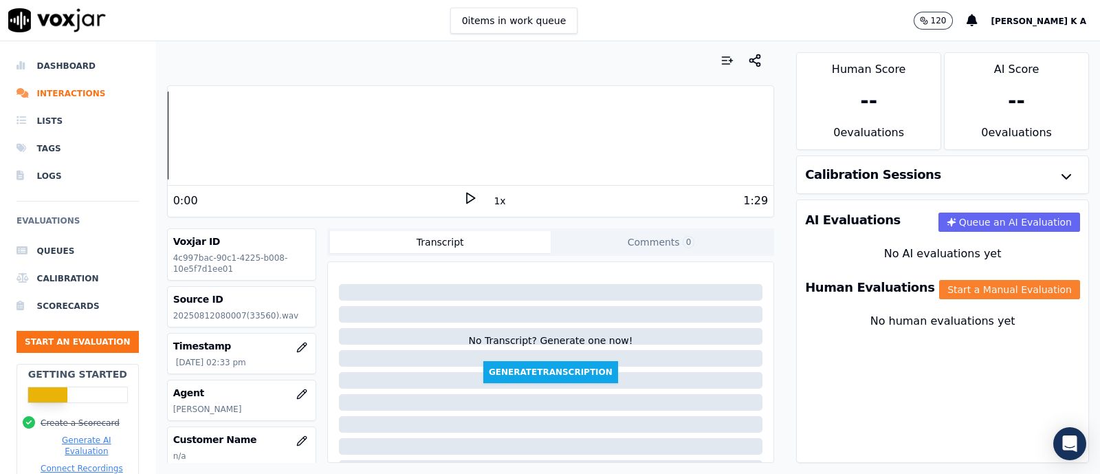
click at [987, 290] on button "Start a Manual Evaluation" at bounding box center [1009, 289] width 141 height 19
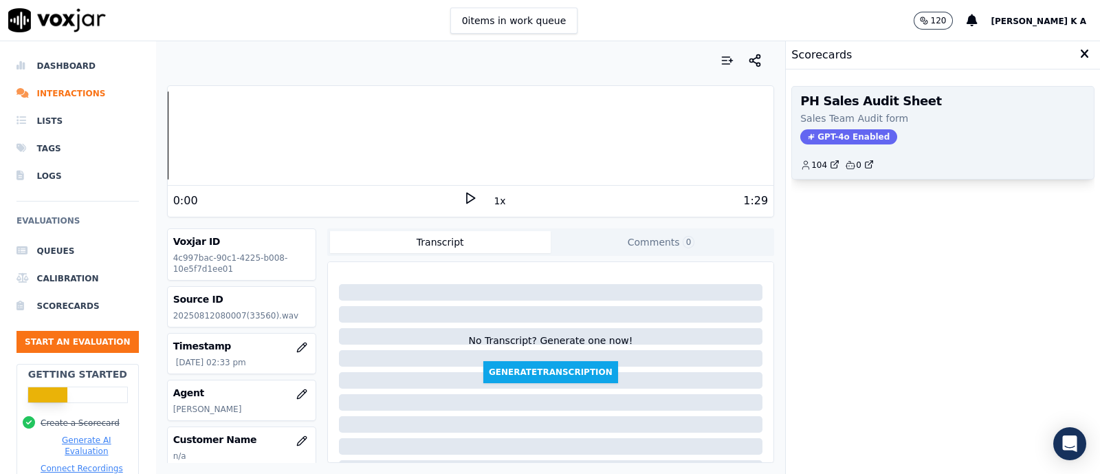
click at [829, 138] on span "GPT-4o Enabled" at bounding box center [849, 136] width 97 height 15
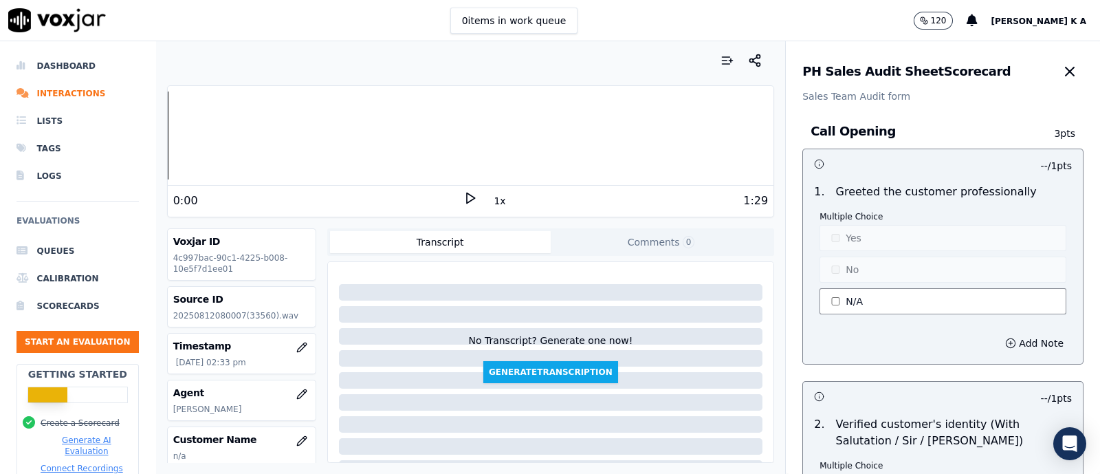
click at [833, 298] on button "N/A" at bounding box center [943, 301] width 247 height 26
click at [840, 240] on button "Yes" at bounding box center [943, 238] width 247 height 26
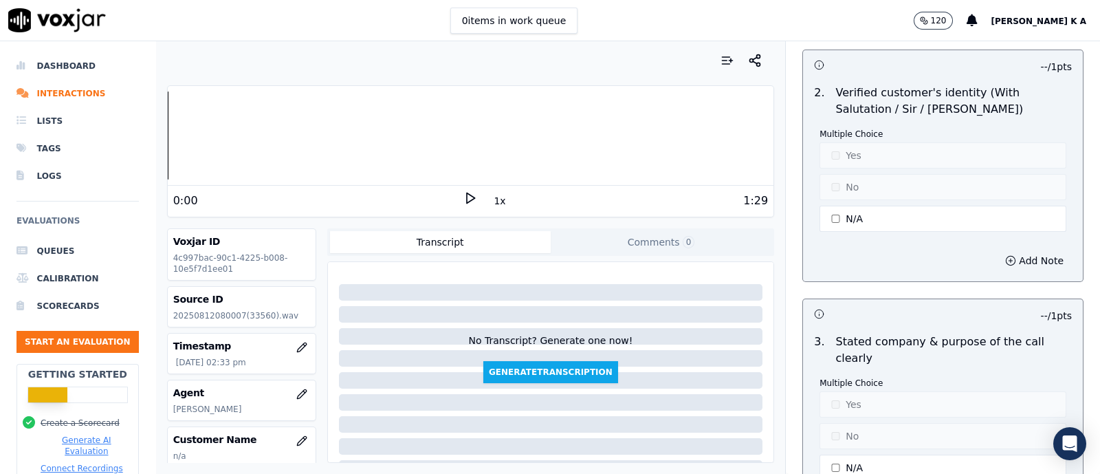
scroll to position [516, 0]
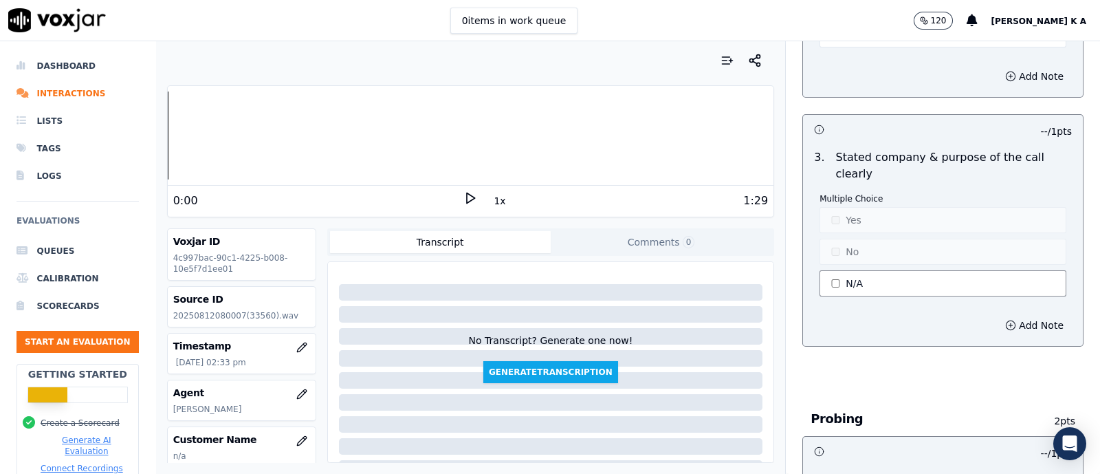
click at [838, 278] on button "N/A" at bounding box center [943, 283] width 247 height 26
click at [837, 226] on button "Yes" at bounding box center [943, 220] width 247 height 26
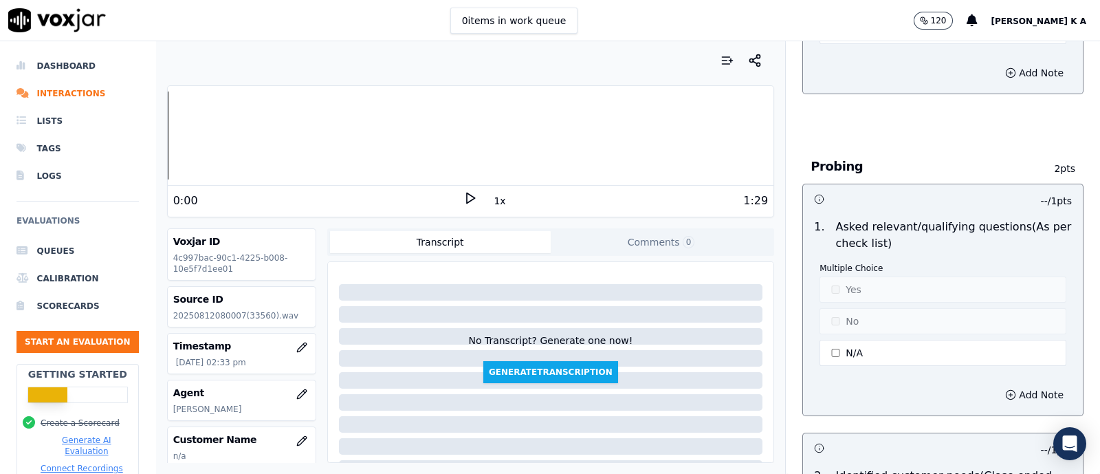
scroll to position [860, 0]
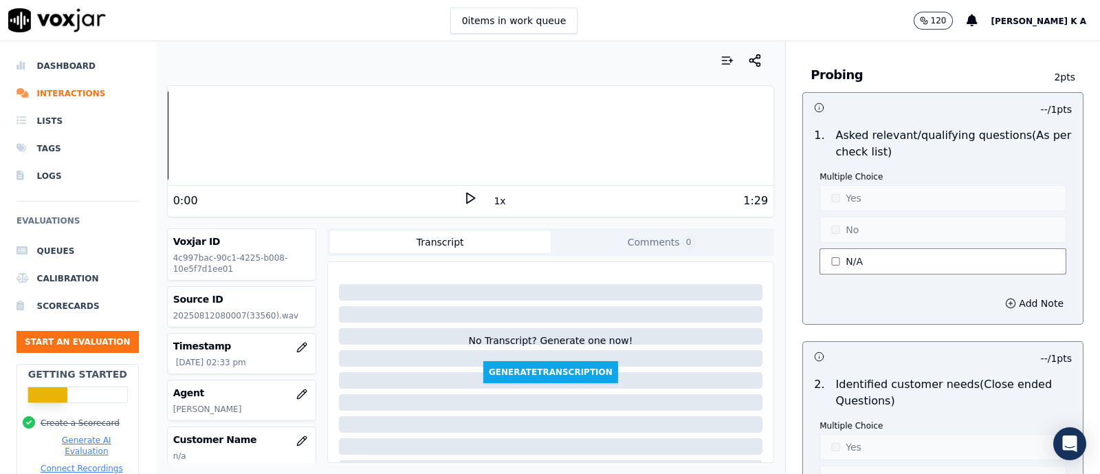
click at [836, 265] on button "N/A" at bounding box center [943, 261] width 247 height 26
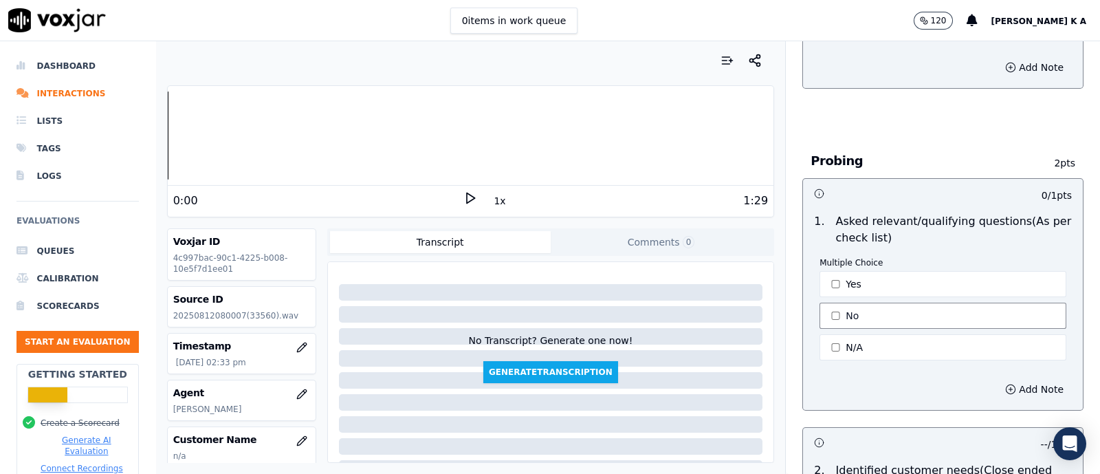
scroll to position [1032, 0]
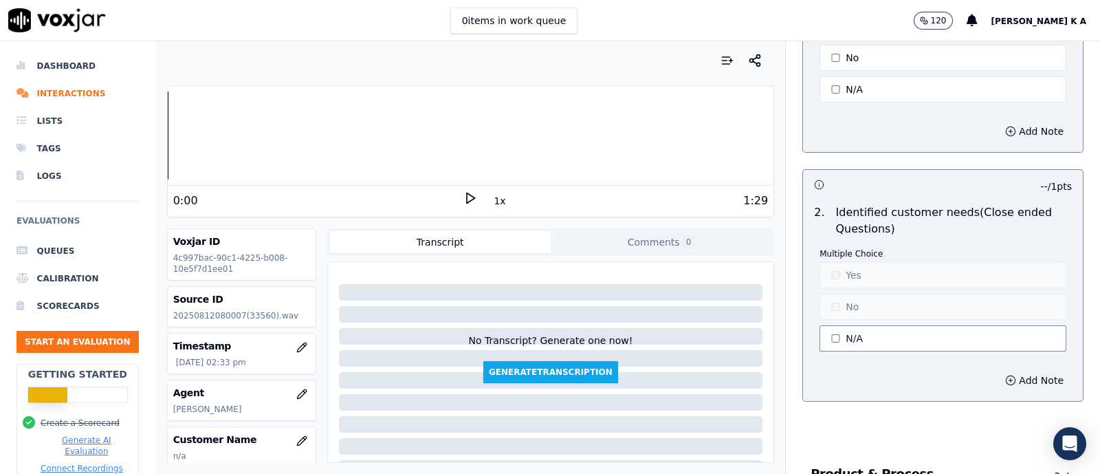
click at [841, 330] on button "N/A" at bounding box center [943, 338] width 247 height 26
click at [838, 305] on button "No" at bounding box center [943, 307] width 247 height 26
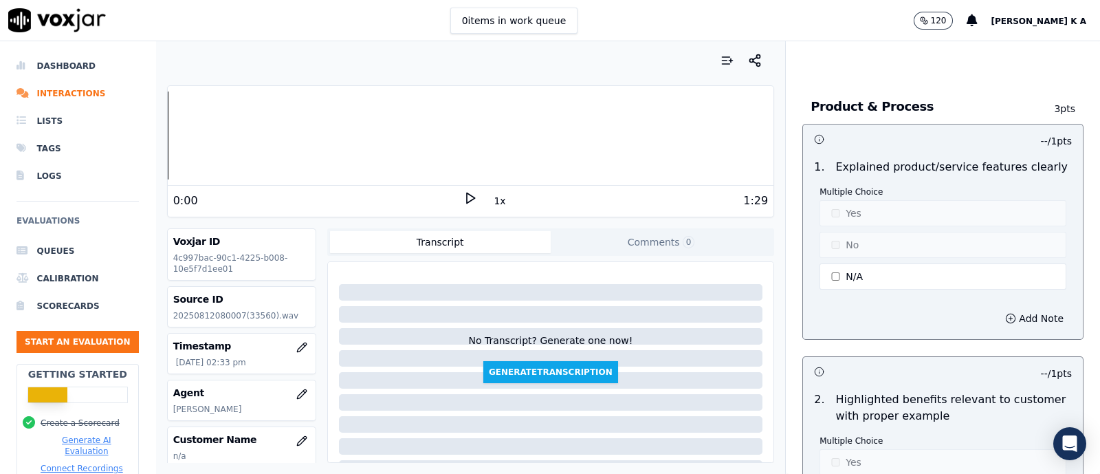
scroll to position [1461, 0]
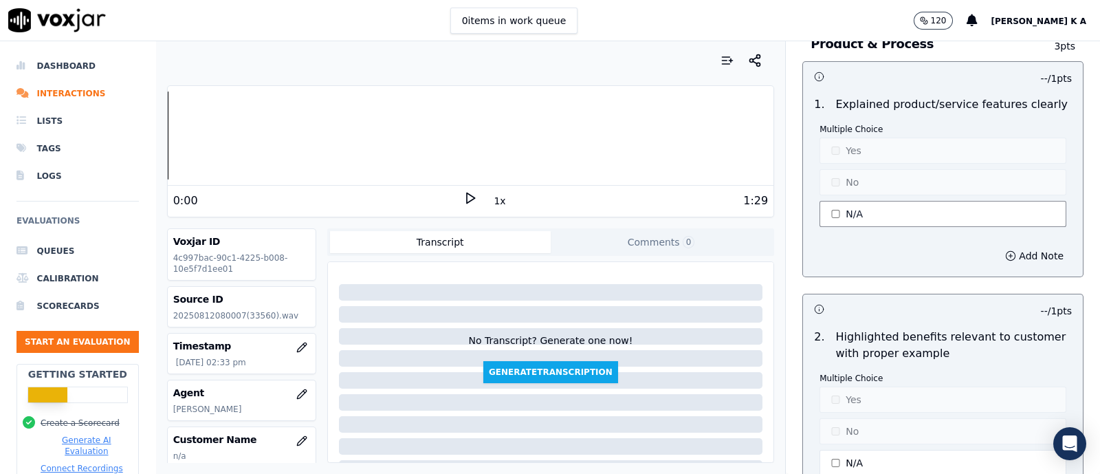
click at [830, 209] on button "N/A" at bounding box center [943, 214] width 247 height 26
click at [840, 176] on button "No" at bounding box center [943, 182] width 247 height 26
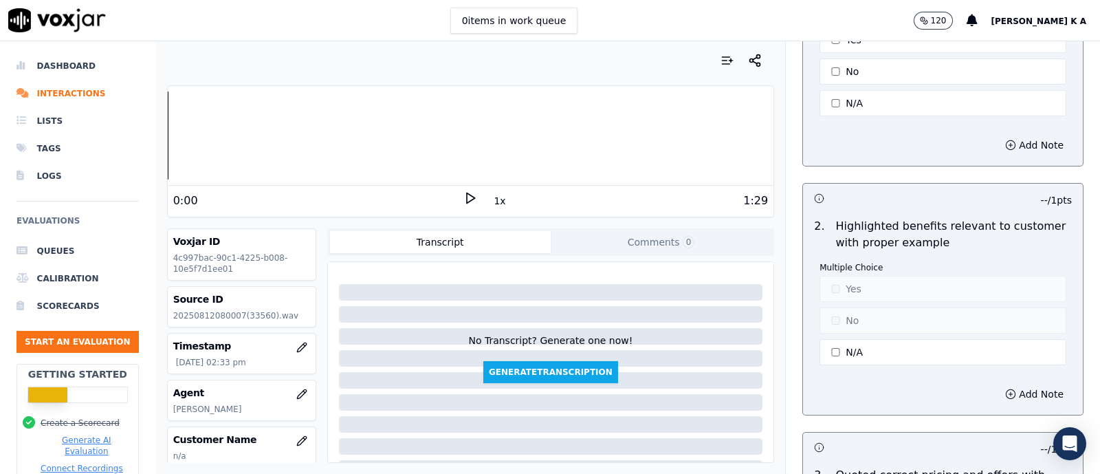
scroll to position [1633, 0]
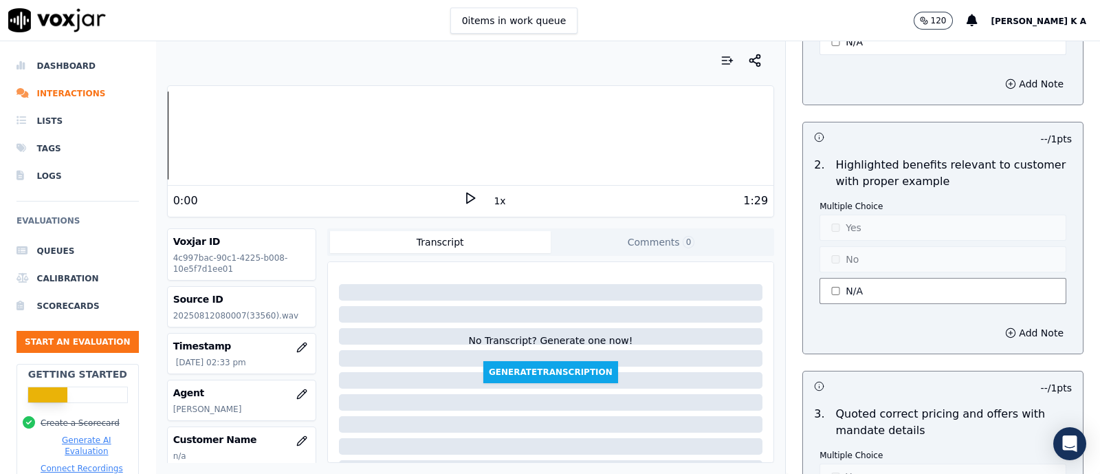
click at [849, 290] on button "N/A" at bounding box center [943, 291] width 247 height 26
click at [838, 254] on button "No" at bounding box center [943, 259] width 247 height 26
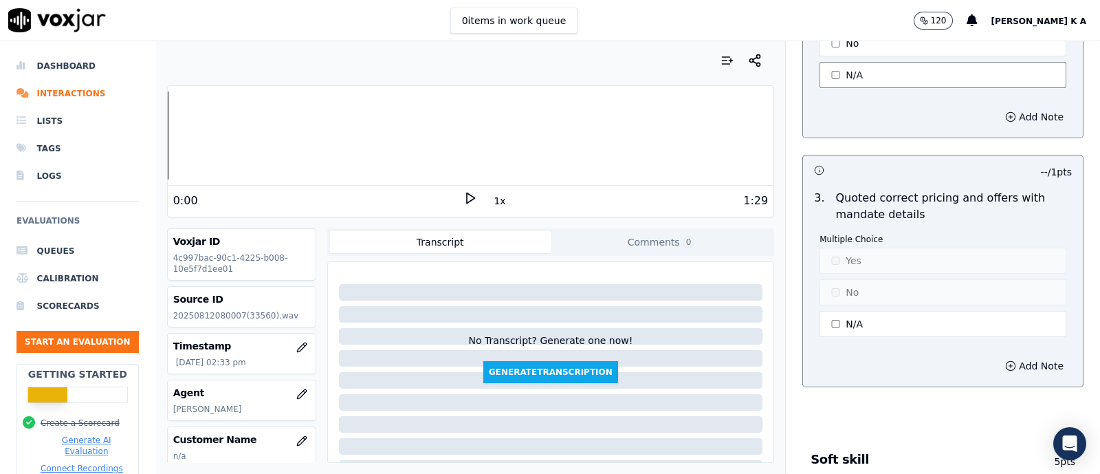
scroll to position [1891, 0]
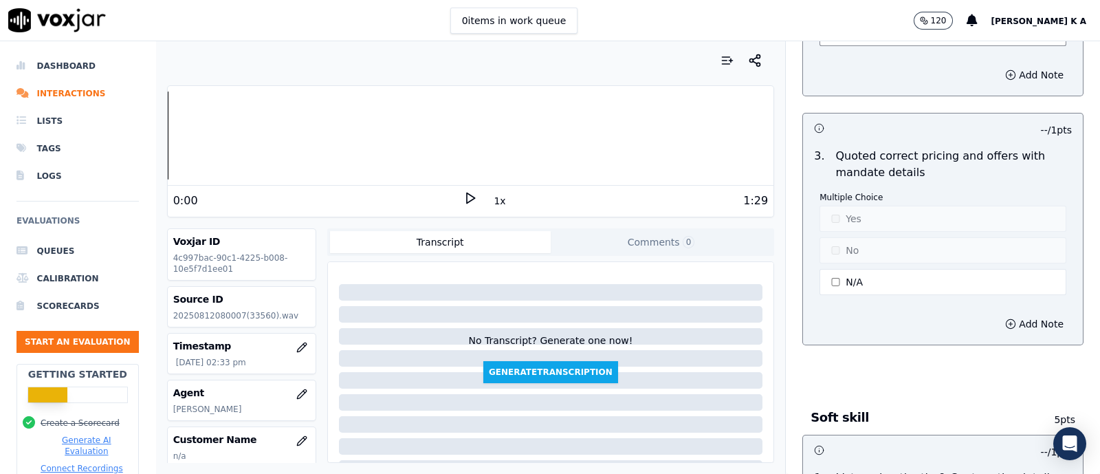
click at [840, 272] on button "N/A" at bounding box center [943, 282] width 247 height 26
click at [831, 237] on button "No" at bounding box center [943, 250] width 247 height 26
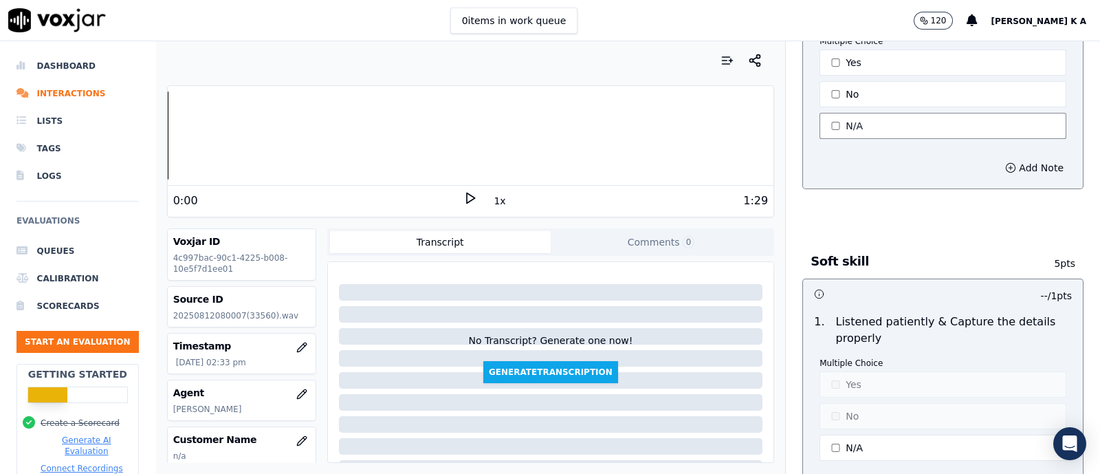
scroll to position [2148, 0]
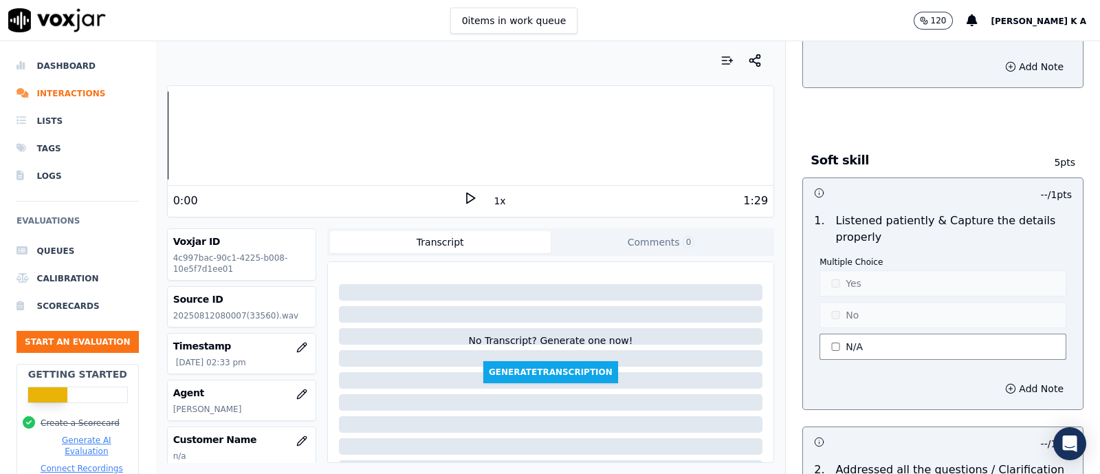
click at [841, 338] on button "N/A" at bounding box center [943, 347] width 247 height 26
click at [840, 283] on button "Yes" at bounding box center [943, 283] width 247 height 26
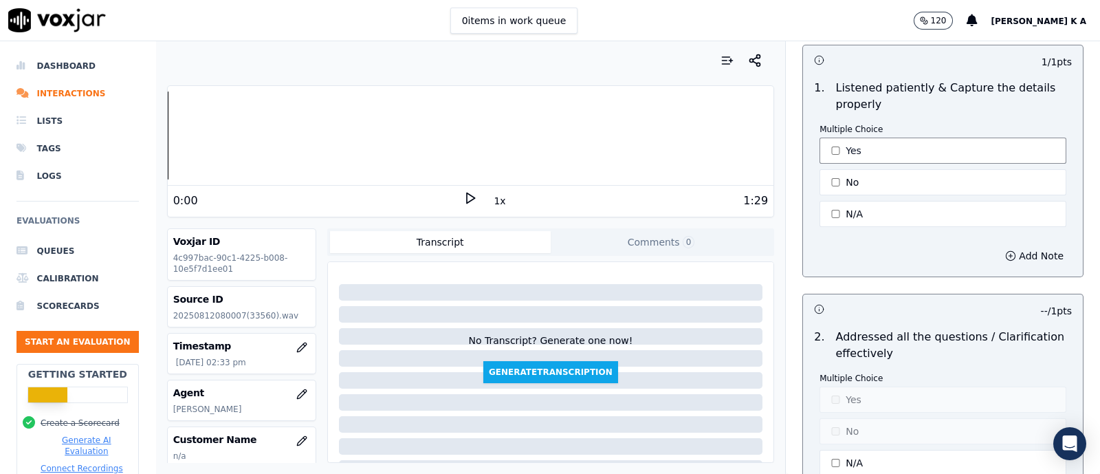
scroll to position [2406, 0]
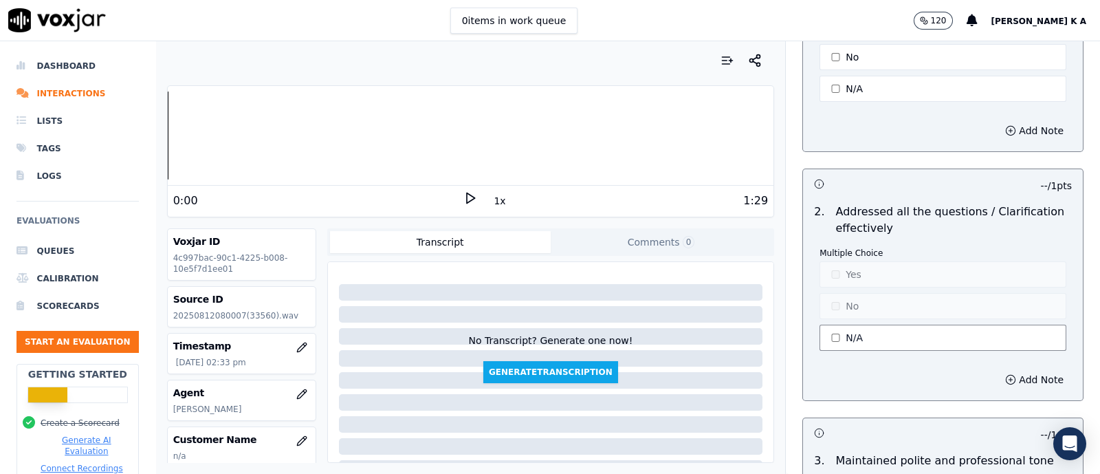
click at [831, 334] on button "N/A" at bounding box center [943, 338] width 247 height 26
click at [832, 293] on button "No" at bounding box center [943, 306] width 247 height 26
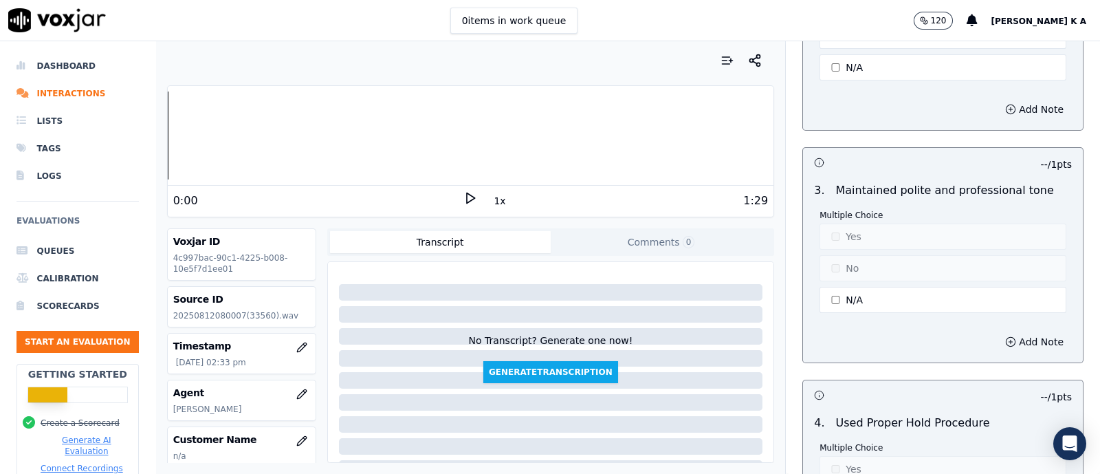
scroll to position [2750, 0]
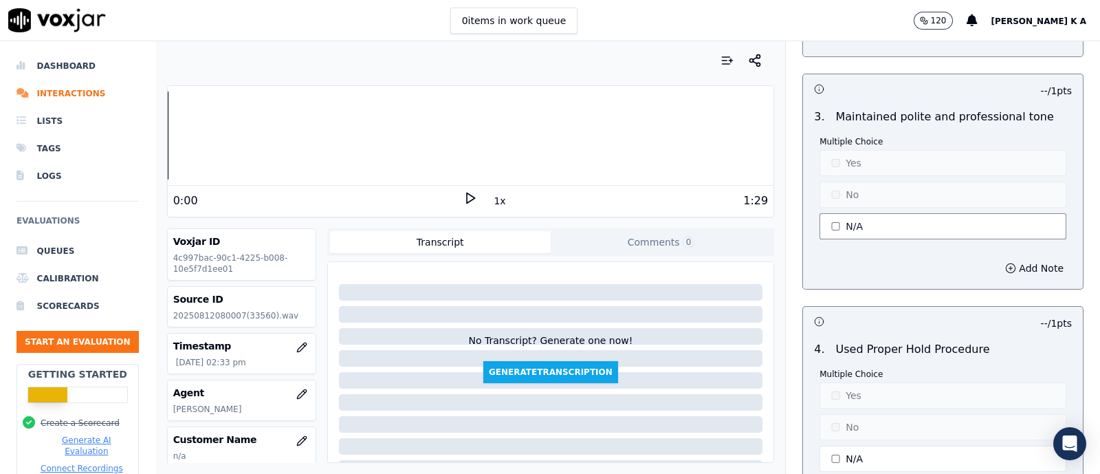
click at [834, 219] on button "N/A" at bounding box center [943, 226] width 247 height 26
click at [831, 150] on button "Yes" at bounding box center [943, 163] width 247 height 26
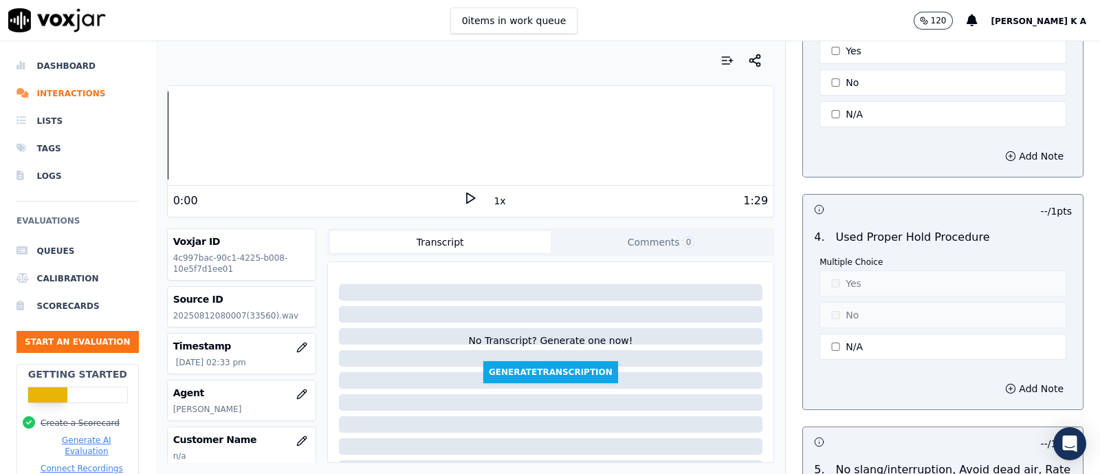
scroll to position [2923, 0]
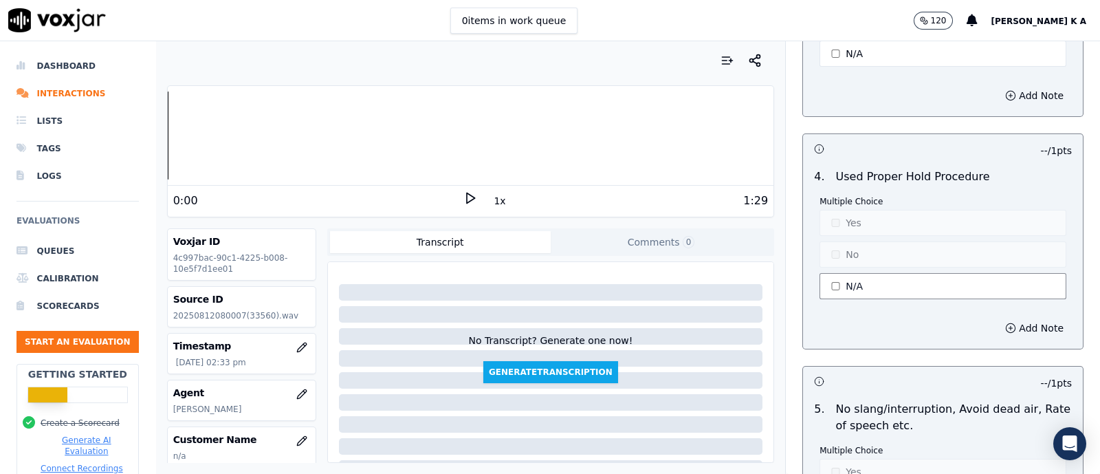
click at [831, 273] on button "N/A" at bounding box center [943, 286] width 247 height 26
click at [834, 221] on button "Yes" at bounding box center [943, 223] width 247 height 26
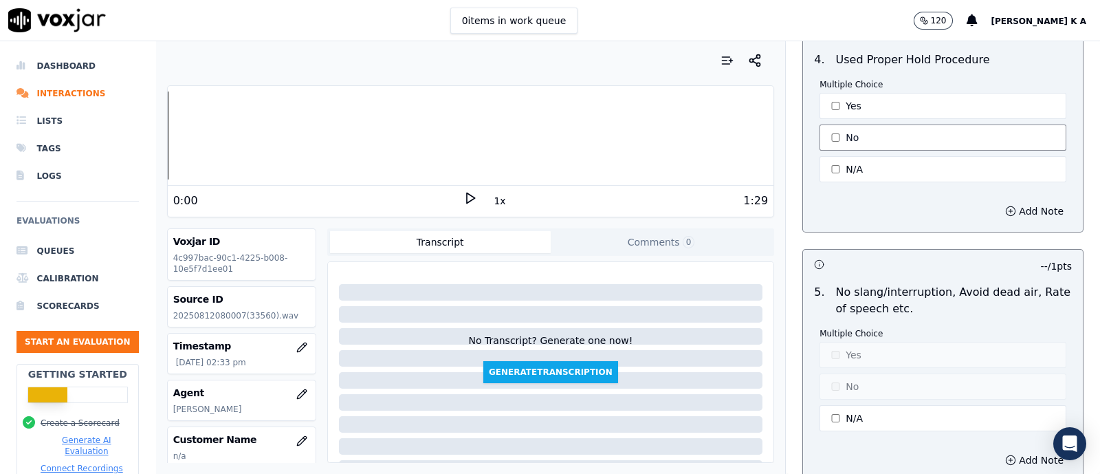
scroll to position [3095, 0]
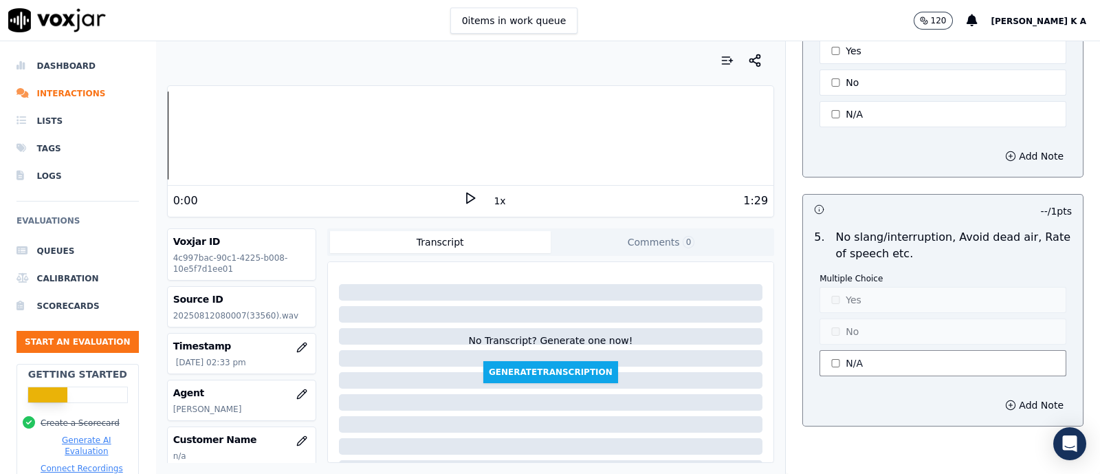
click at [837, 350] on button "N/A" at bounding box center [943, 363] width 247 height 26
click at [839, 287] on button "Yes" at bounding box center [943, 300] width 247 height 26
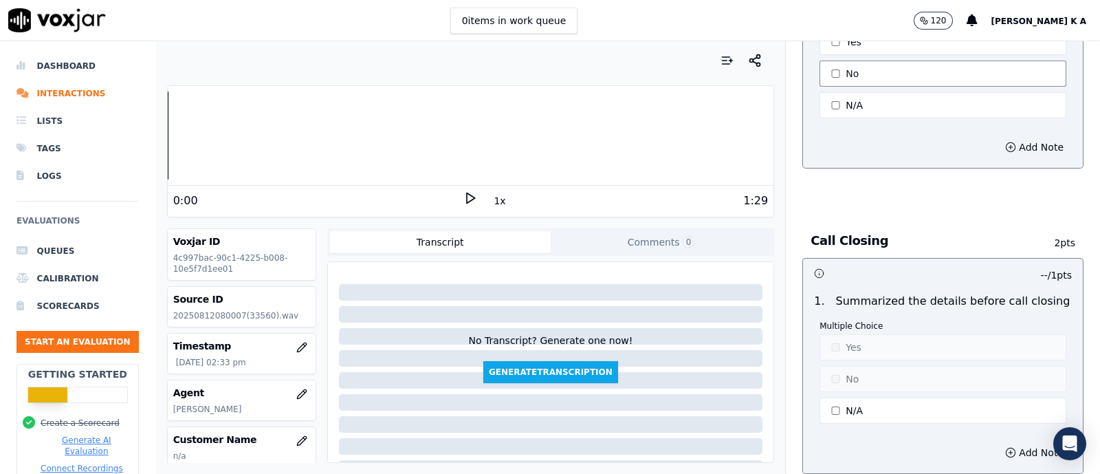
scroll to position [3439, 0]
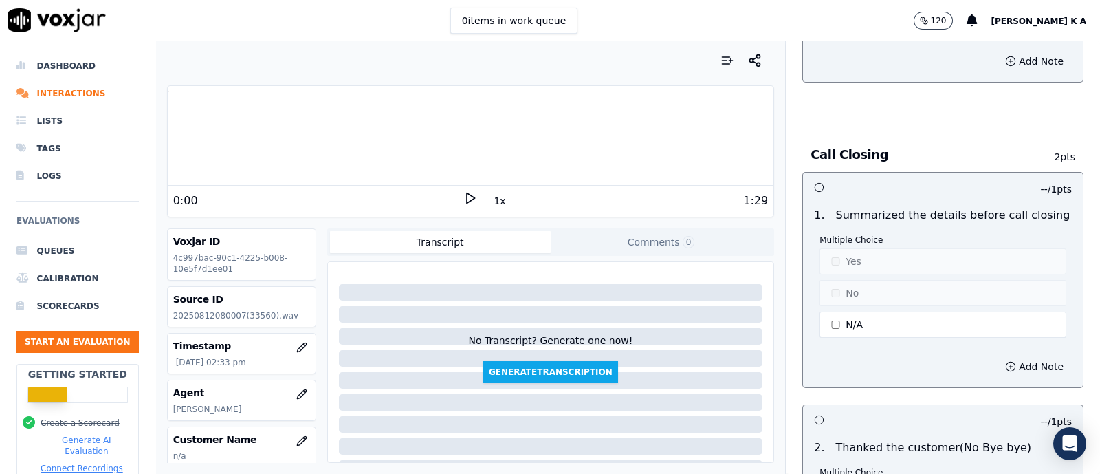
click at [837, 312] on button "N/A" at bounding box center [943, 325] width 247 height 26
click at [833, 290] on button "No" at bounding box center [943, 293] width 247 height 26
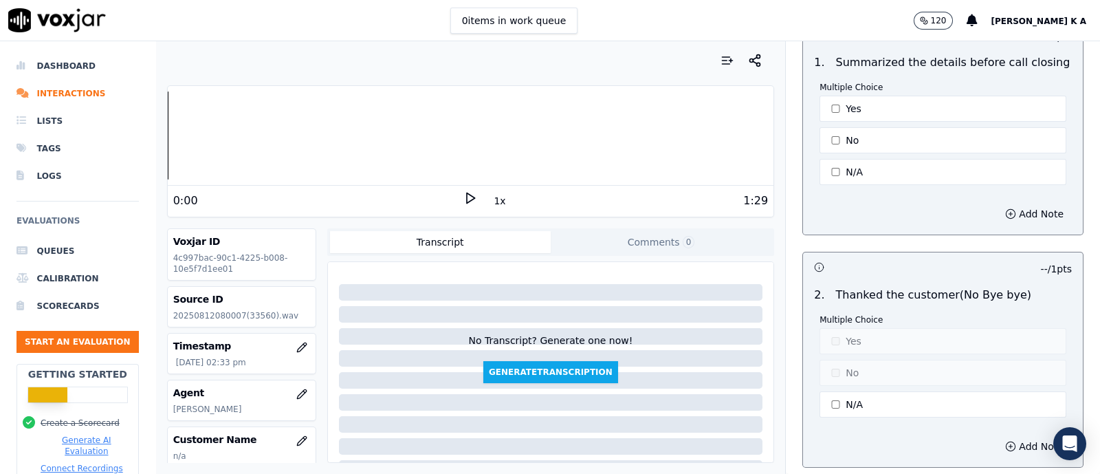
scroll to position [3697, 0]
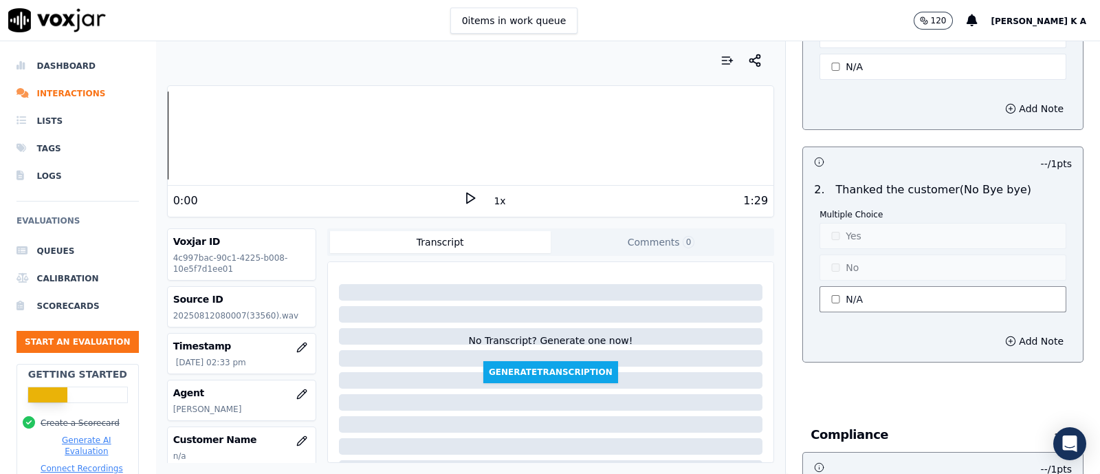
click at [834, 287] on button "N/A" at bounding box center [943, 299] width 247 height 26
click at [840, 230] on button "Yes" at bounding box center [943, 236] width 247 height 26
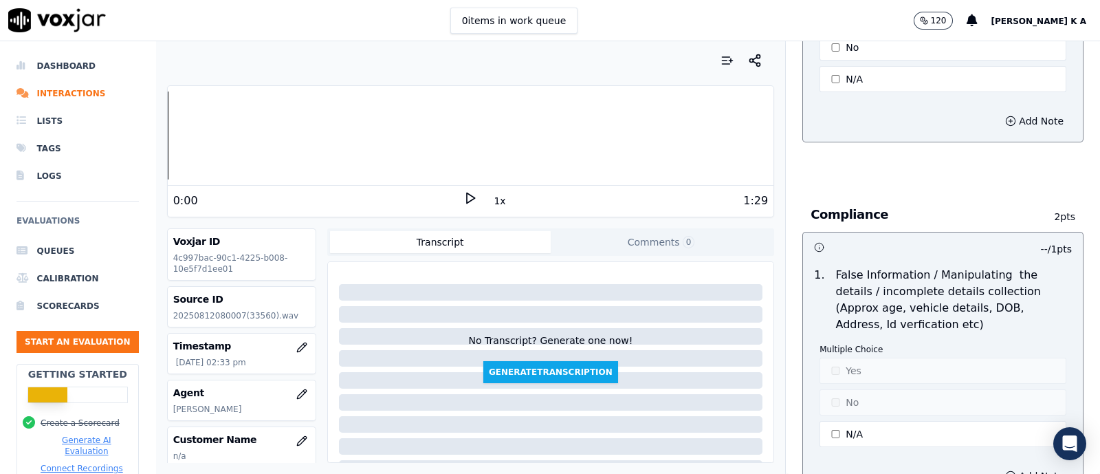
scroll to position [3954, 0]
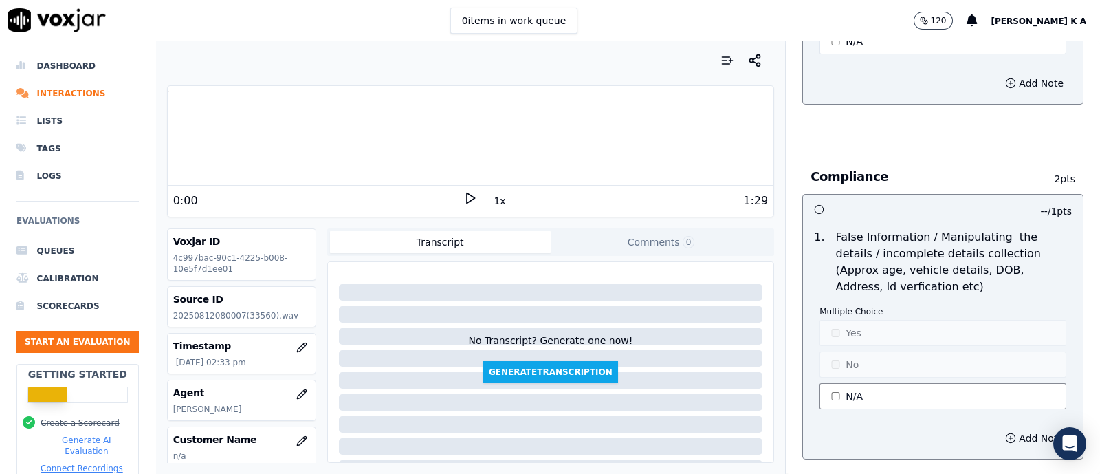
click at [826, 383] on button "N/A" at bounding box center [943, 396] width 247 height 26
click at [836, 320] on button "Yes" at bounding box center [943, 333] width 247 height 26
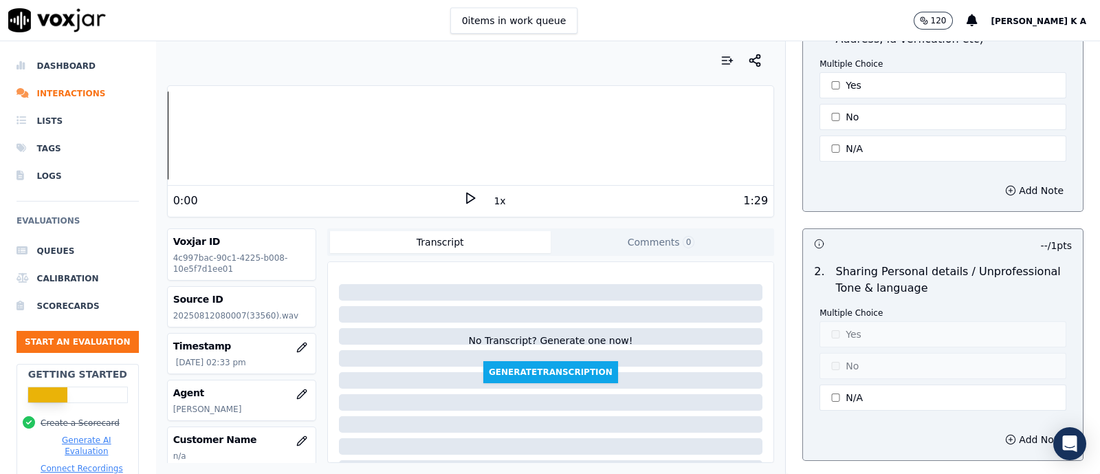
scroll to position [4294, 0]
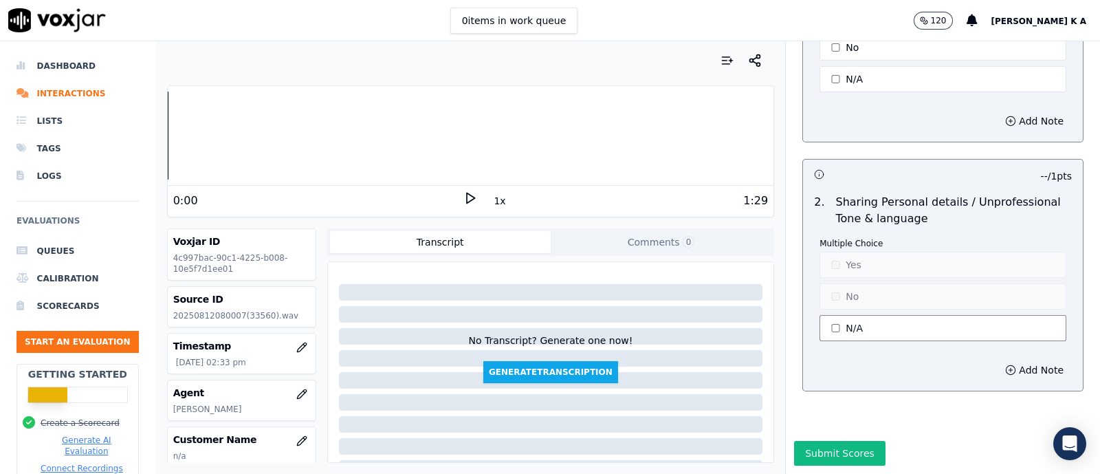
click at [830, 315] on button "N/A" at bounding box center [943, 328] width 247 height 26
click at [835, 252] on button "Yes" at bounding box center [943, 265] width 247 height 26
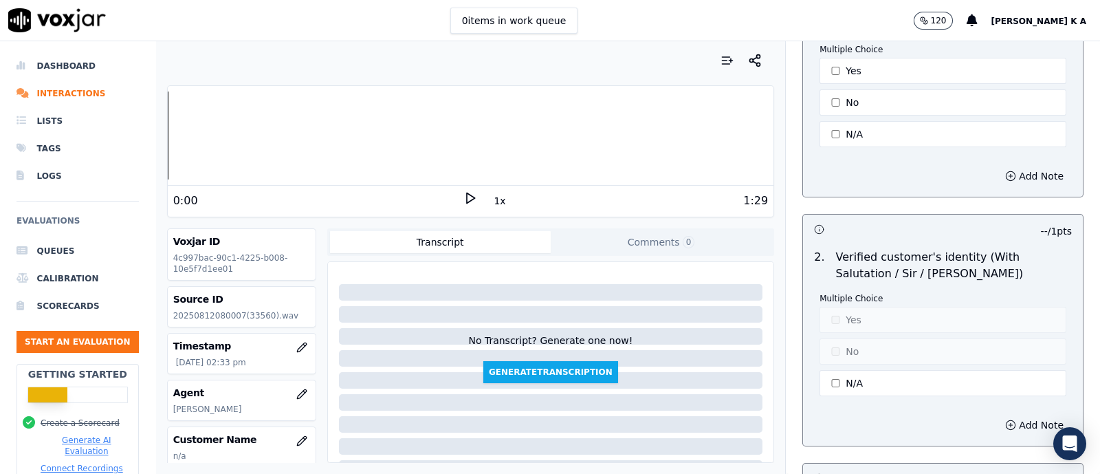
scroll to position [0, 0]
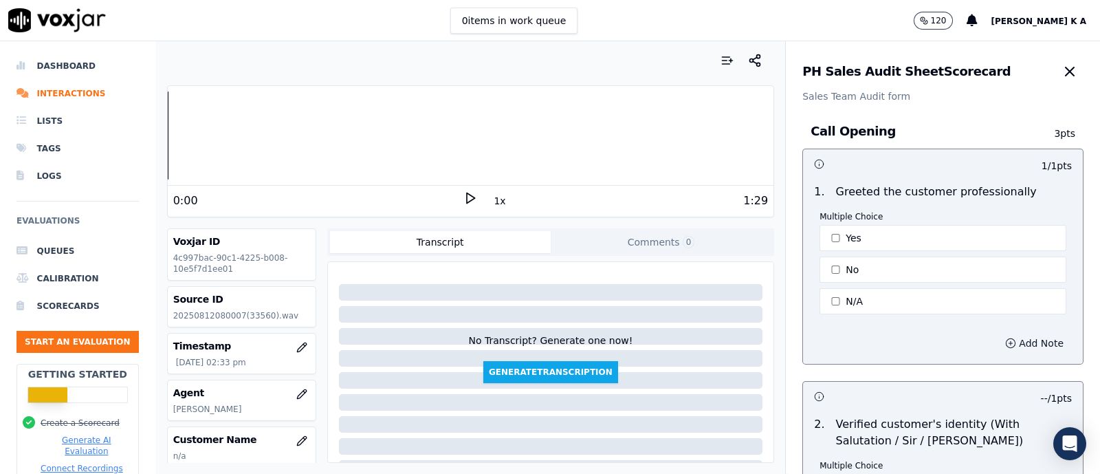
click at [1001, 345] on button "Add Note" at bounding box center [1034, 343] width 75 height 19
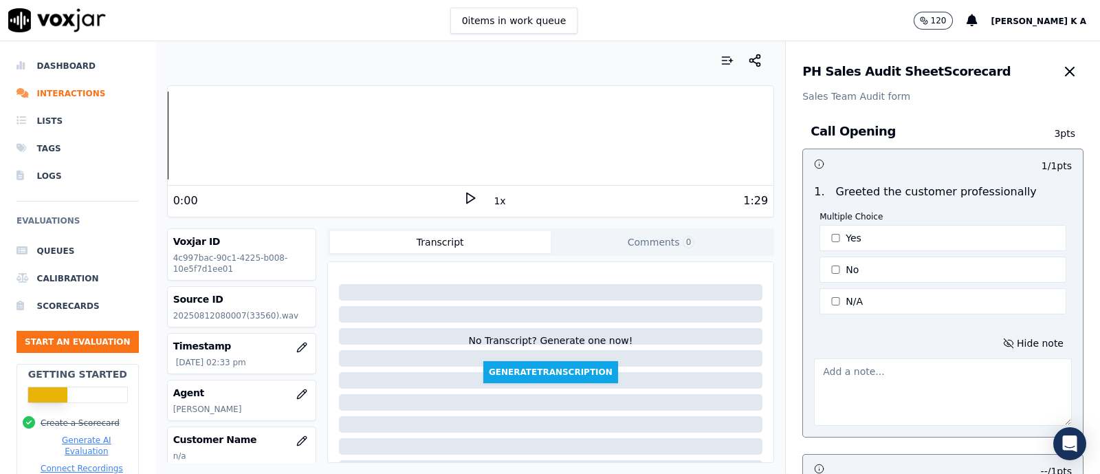
scroll to position [258, 0]
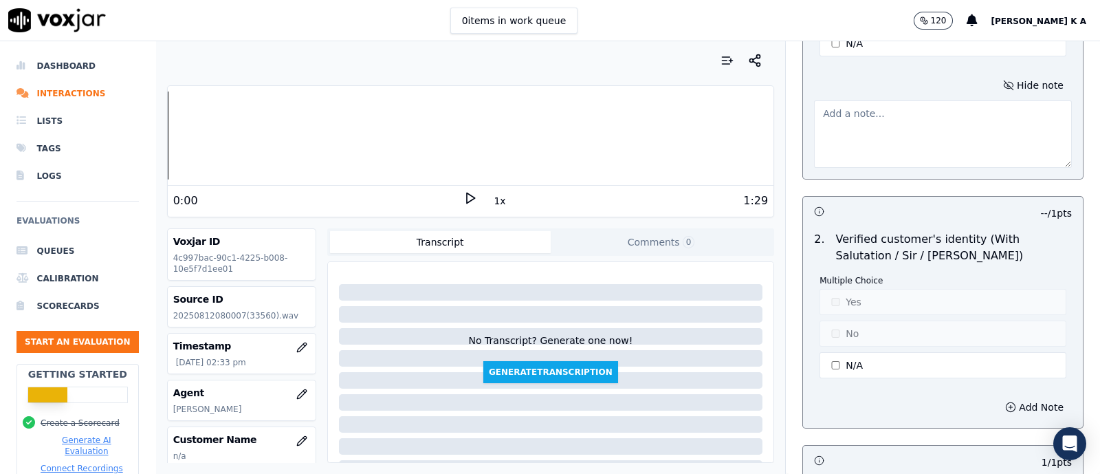
click at [835, 108] on textarea at bounding box center [943, 133] width 258 height 67
click at [908, 113] on textarea "cx ask to email but" at bounding box center [943, 133] width 258 height 67
click at [792, 186] on div "Call Opening 3 pts 1 / 1 pts 1 . Greeted the customer professionally Multiple C…" at bounding box center [943, 275] width 303 height 860
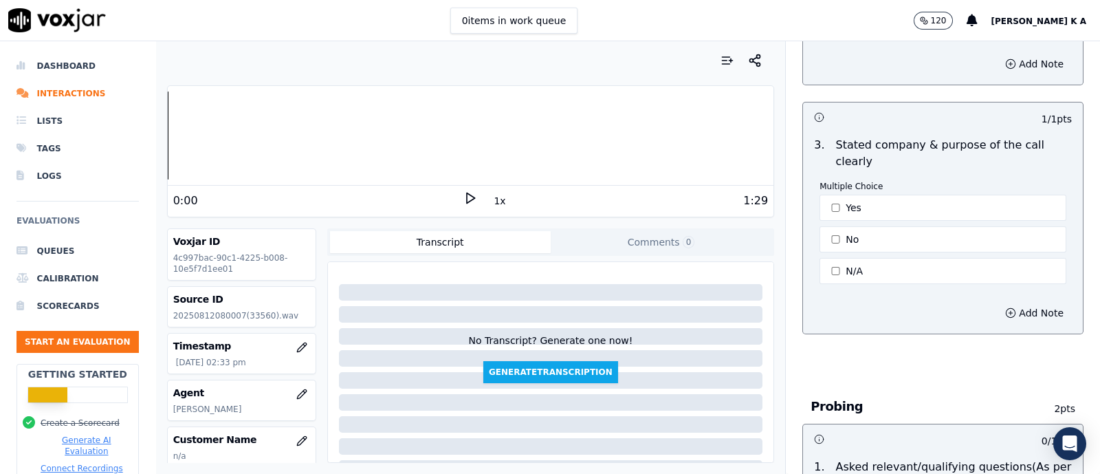
scroll to position [171, 0]
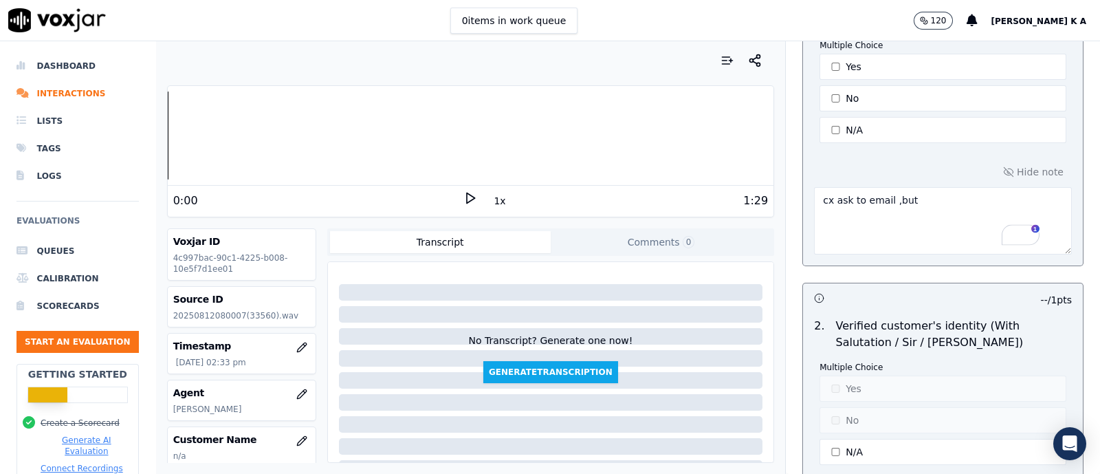
click at [903, 202] on textarea "cx ask to email ,but" at bounding box center [943, 220] width 258 height 67
click at [864, 231] on textarea "cx ask to email ,but" at bounding box center [943, 220] width 258 height 67
click at [849, 207] on div "Remove a space email ˟ ," at bounding box center [912, 228] width 149 height 43
click at [824, 225] on textarea "cx ask to email ,but" at bounding box center [943, 220] width 258 height 67
click at [894, 197] on textarea "cx ask to email but" at bounding box center [943, 220] width 258 height 67
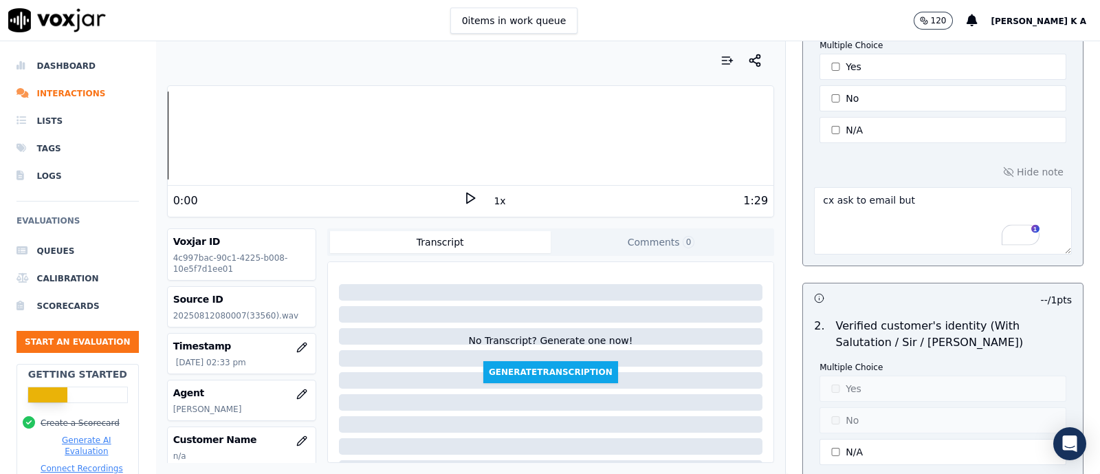
click at [926, 197] on textarea "cx ask to email but" at bounding box center [943, 220] width 258 height 67
click at [908, 196] on textarea "cx ask to email ,but" at bounding box center [943, 220] width 258 height 67
click at [922, 200] on textarea "cx ask to email ,but" at bounding box center [943, 220] width 258 height 67
click at [914, 204] on textarea "cx ask to email ,but" at bounding box center [943, 220] width 258 height 67
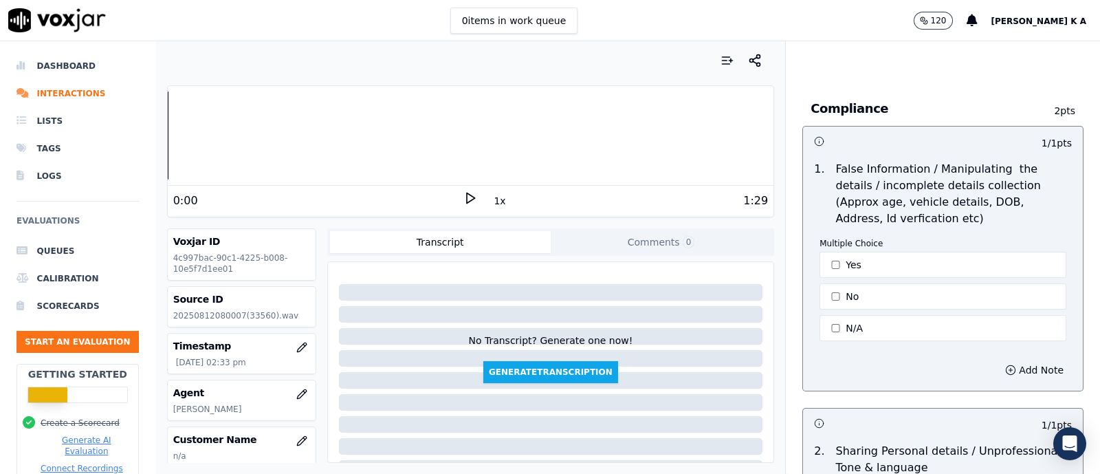
scroll to position [4366, 0]
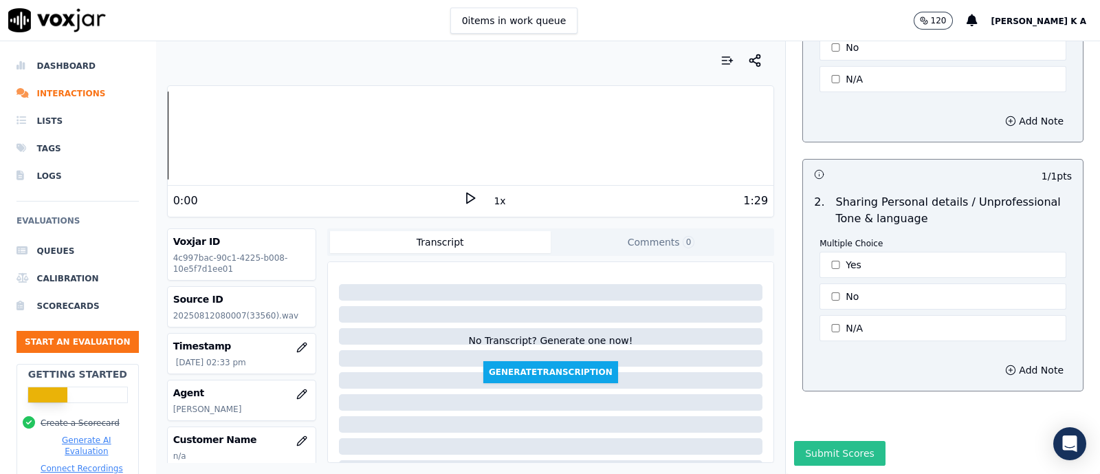
type textarea "cx ask to email ,but SA not sent the same"
click at [813, 441] on button "Submit Scores" at bounding box center [839, 453] width 91 height 25
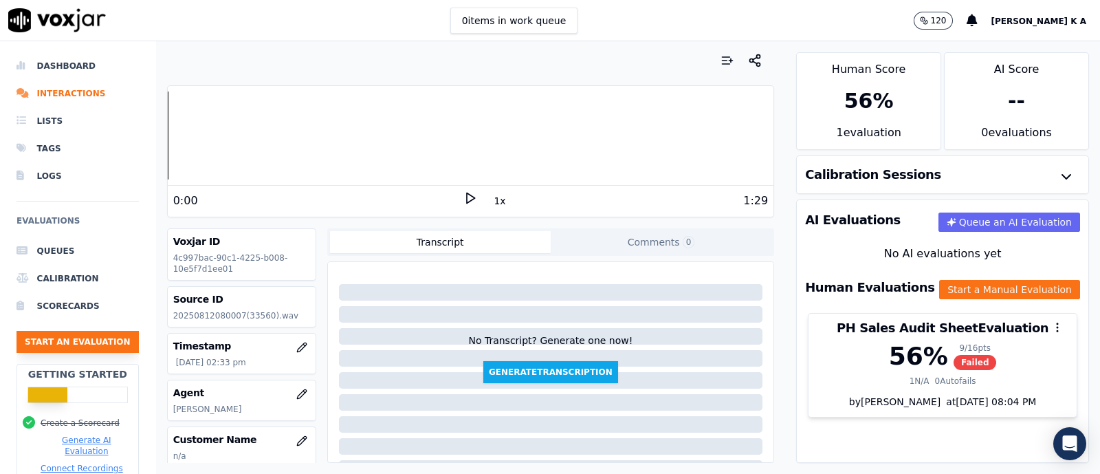
click at [91, 336] on button "Start an Evaluation" at bounding box center [78, 342] width 122 height 22
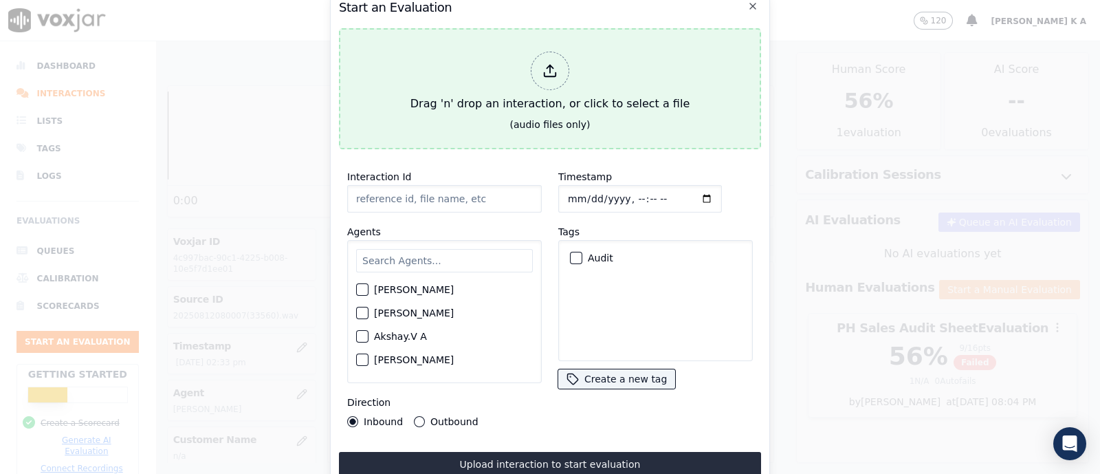
click at [557, 63] on icon at bounding box center [550, 70] width 15 height 15
type input "[Seby Francis PH]_718-0557053495_20250821121116(56745).wav"
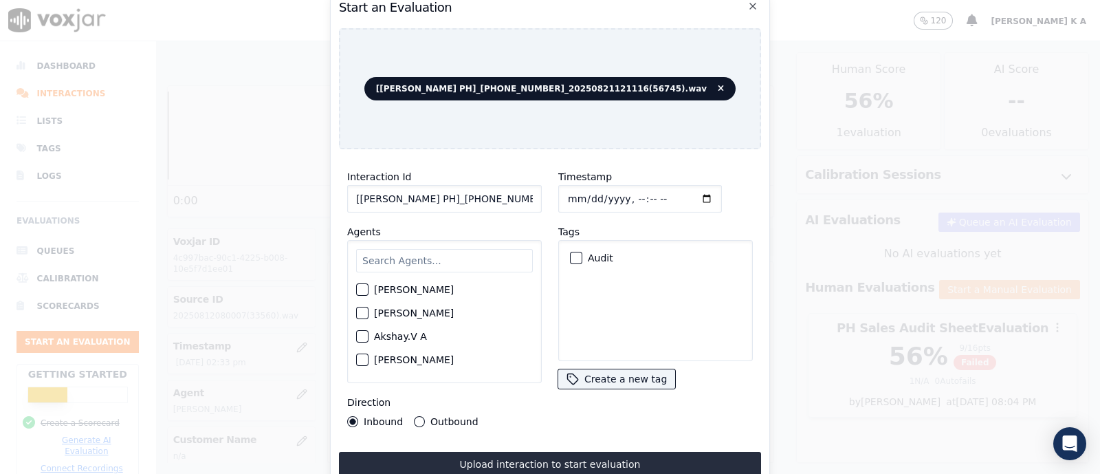
click at [396, 252] on input "text" at bounding box center [444, 260] width 177 height 23
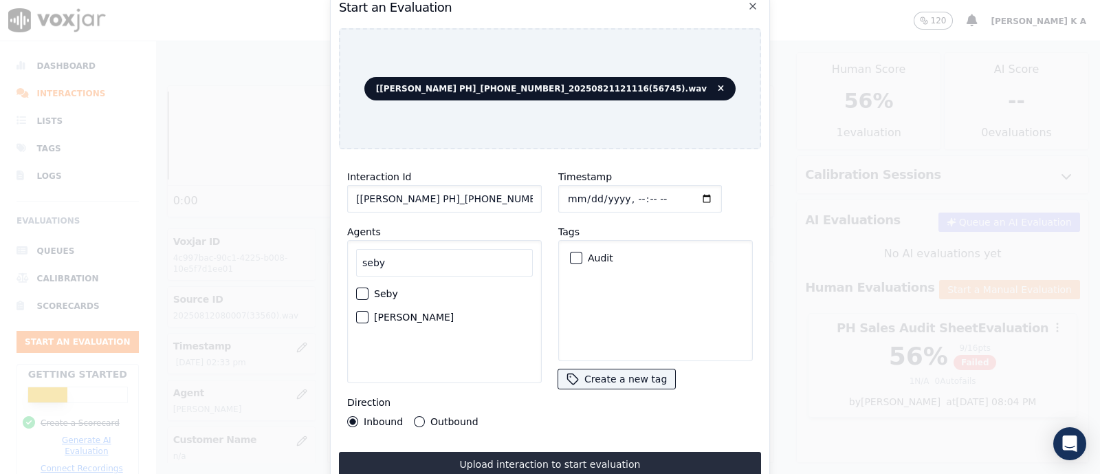
type input "seby"
click at [382, 312] on label "[PERSON_NAME]" at bounding box center [414, 317] width 80 height 10
click at [369, 311] on button "[PERSON_NAME]" at bounding box center [362, 317] width 12 height 12
click at [374, 312] on label "[PERSON_NAME]" at bounding box center [414, 317] width 80 height 10
click at [369, 311] on button "[PERSON_NAME]" at bounding box center [362, 317] width 12 height 12
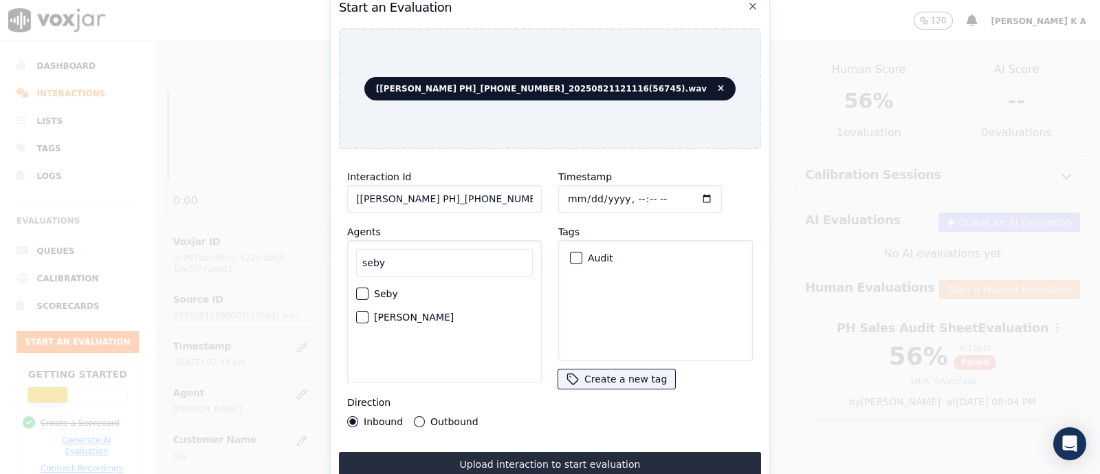
click at [364, 289] on div "button" at bounding box center [362, 294] width 10 height 10
click at [565, 246] on div "Audit" at bounding box center [656, 257] width 182 height 23
click at [572, 255] on div "button" at bounding box center [576, 258] width 10 height 10
click at [410, 416] on div "Inbound Outbound" at bounding box center [412, 421] width 131 height 11
click at [423, 416] on div "Outbound" at bounding box center [446, 421] width 64 height 11
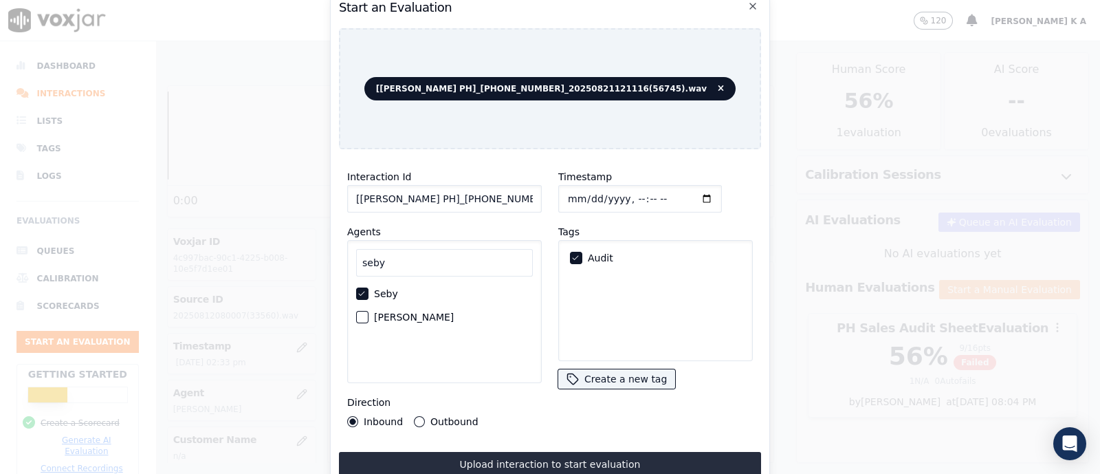
click at [423, 416] on div "Outbound" at bounding box center [446, 421] width 64 height 11
click at [419, 416] on button "Outbound" at bounding box center [419, 421] width 11 height 11
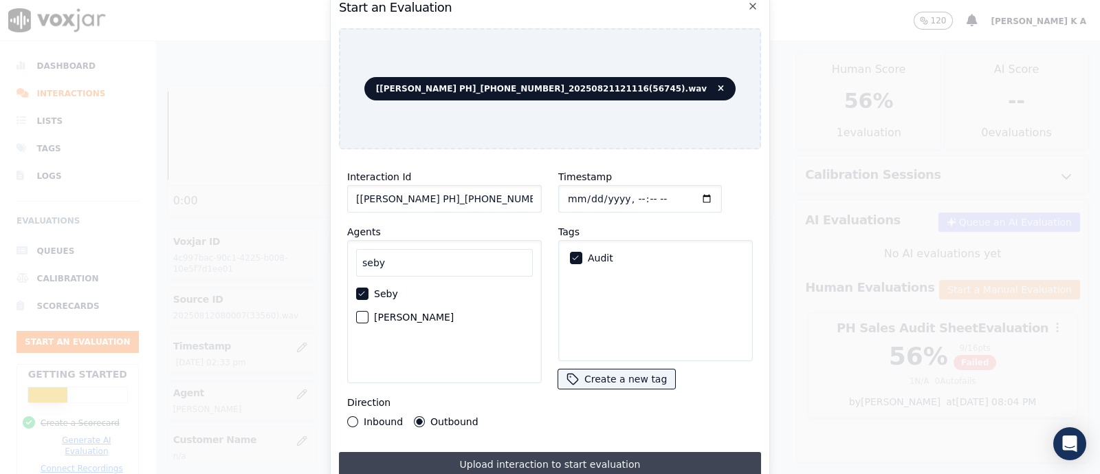
click at [483, 452] on button "Upload interaction to start evaluation" at bounding box center [550, 464] width 422 height 25
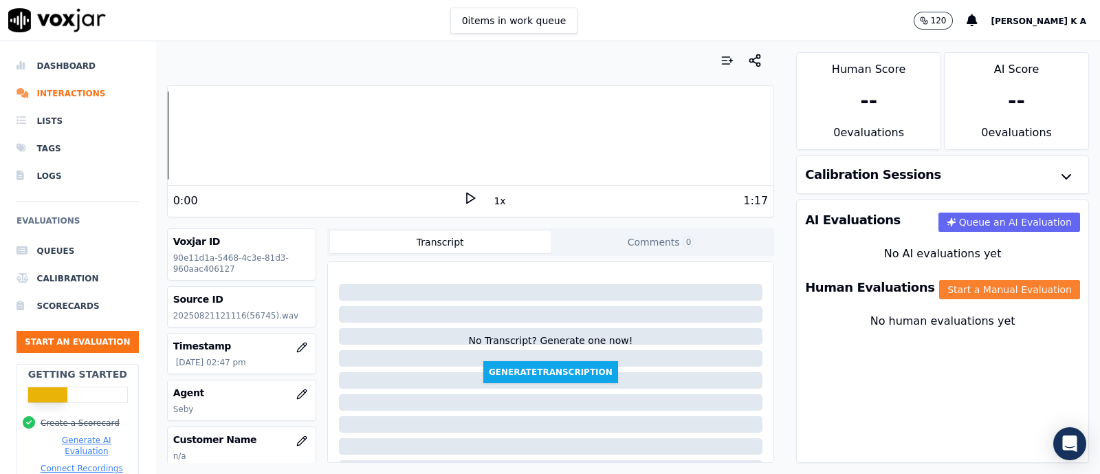
click at [980, 292] on button "Start a Manual Evaluation" at bounding box center [1009, 289] width 141 height 19
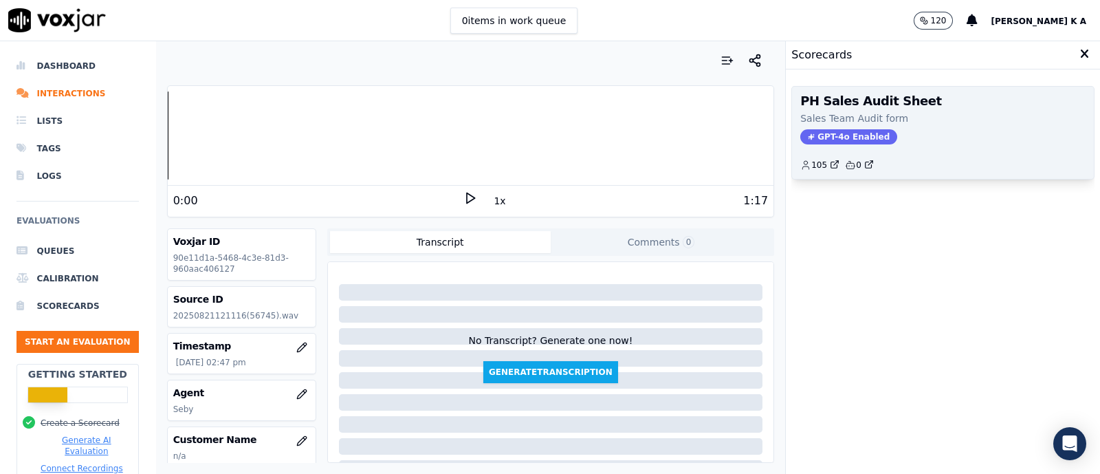
click at [820, 134] on span "GPT-4o Enabled" at bounding box center [849, 136] width 97 height 15
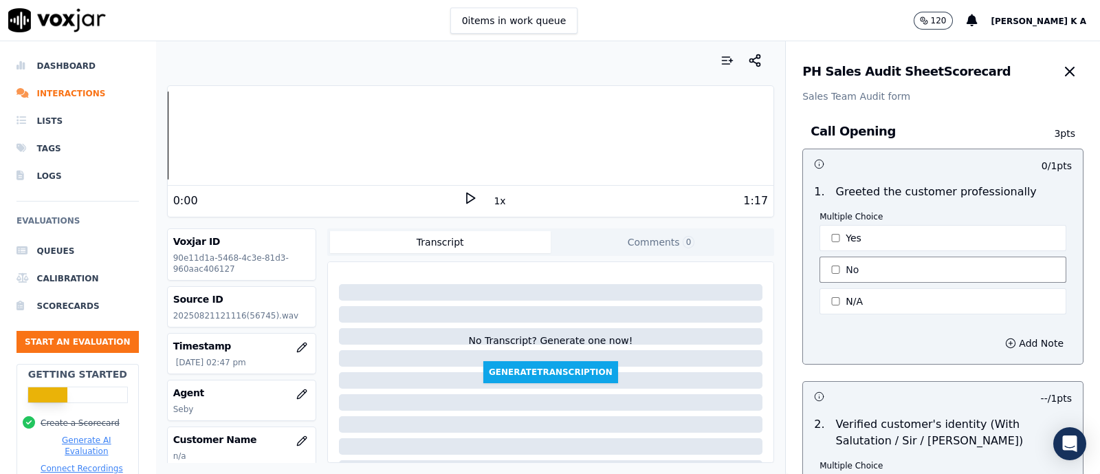
click at [829, 261] on button "No" at bounding box center [943, 270] width 247 height 26
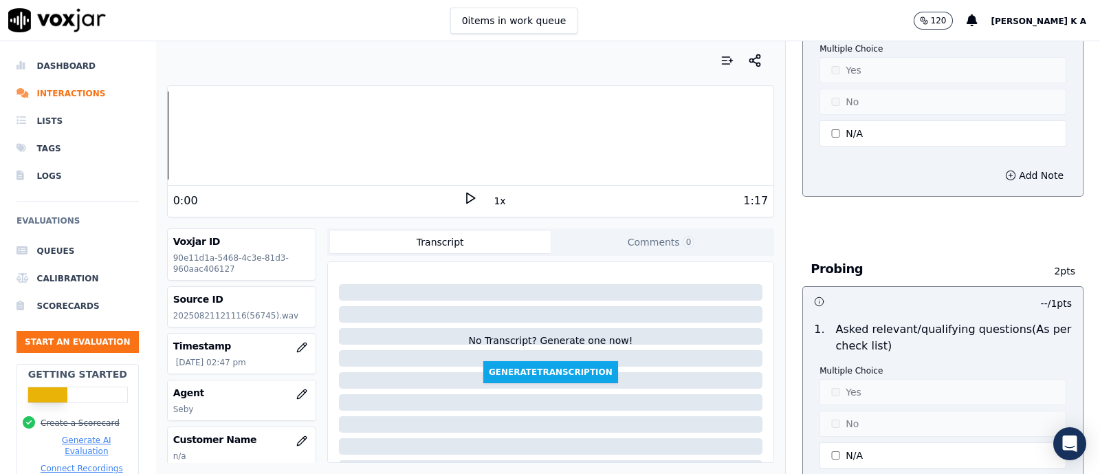
scroll to position [774, 0]
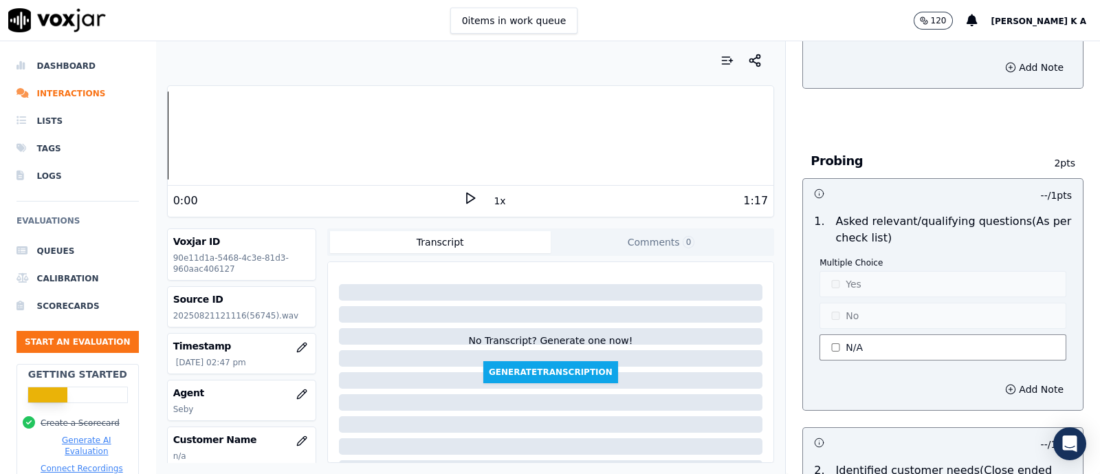
click at [831, 341] on button "N/A" at bounding box center [943, 347] width 247 height 26
click at [836, 319] on button "No" at bounding box center [943, 316] width 247 height 26
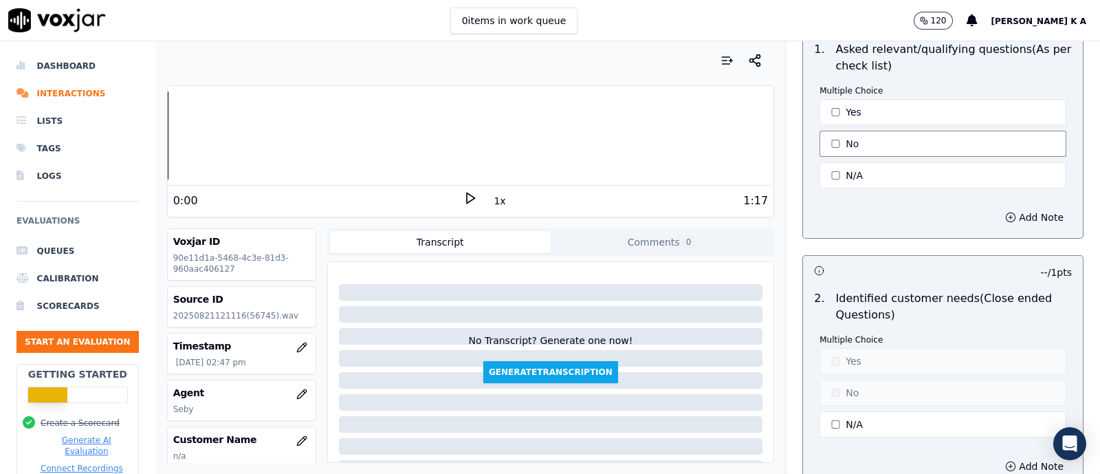
scroll to position [1117, 0]
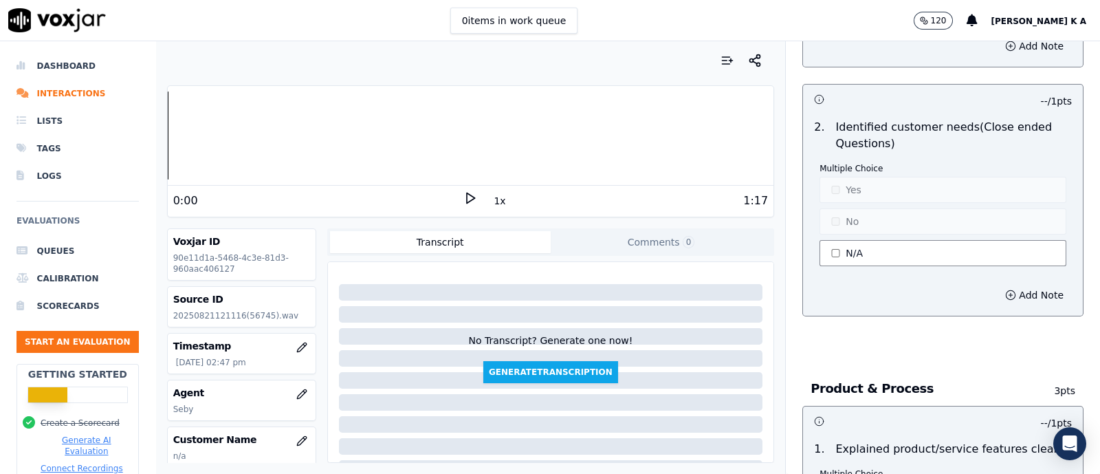
click at [842, 255] on button "N/A" at bounding box center [943, 253] width 247 height 26
click at [830, 220] on button "No" at bounding box center [943, 221] width 247 height 26
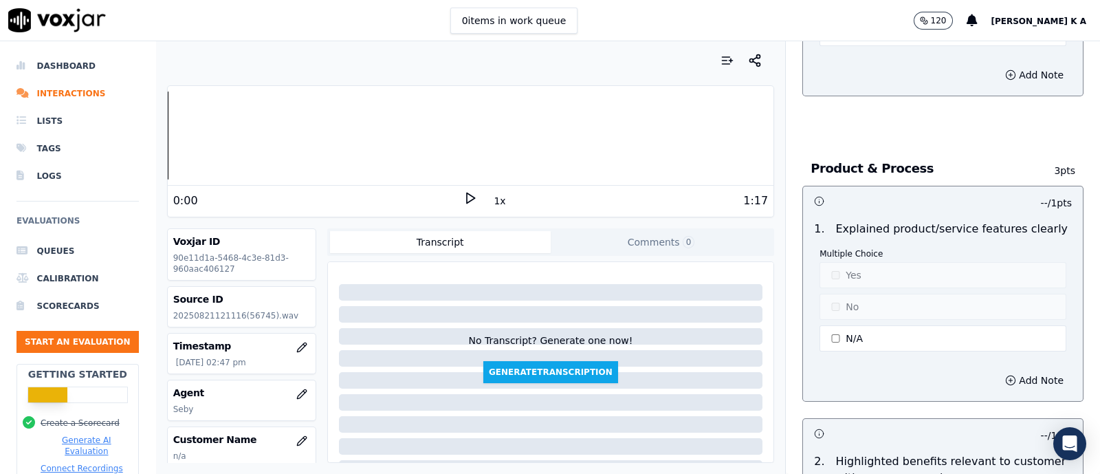
scroll to position [1375, 0]
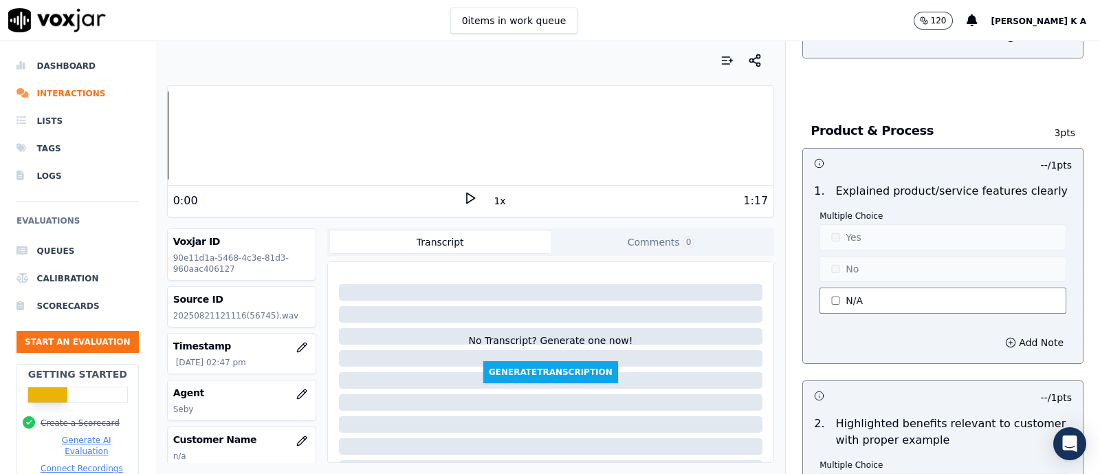
click at [832, 296] on button "N/A" at bounding box center [943, 300] width 247 height 26
click at [832, 246] on div "Multiple Choice Yes No N/A" at bounding box center [943, 263] width 247 height 106
click at [828, 259] on button "No" at bounding box center [943, 269] width 247 height 26
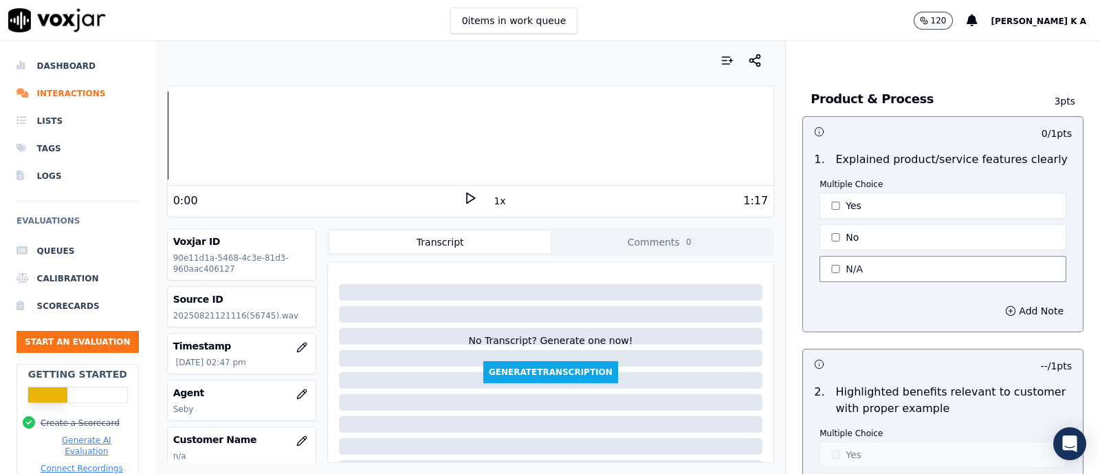
scroll to position [1547, 0]
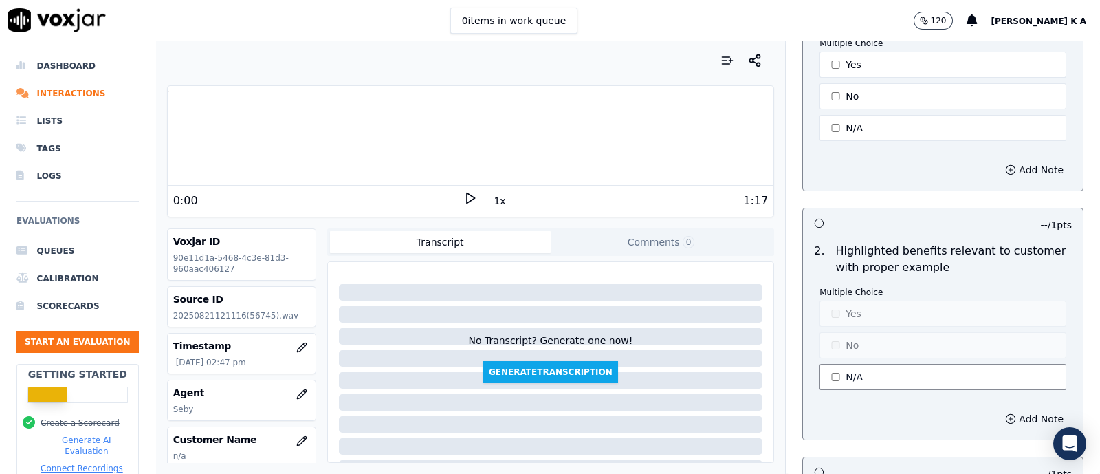
click at [824, 369] on button "N/A" at bounding box center [943, 377] width 247 height 26
click at [830, 347] on button "No" at bounding box center [943, 345] width 247 height 26
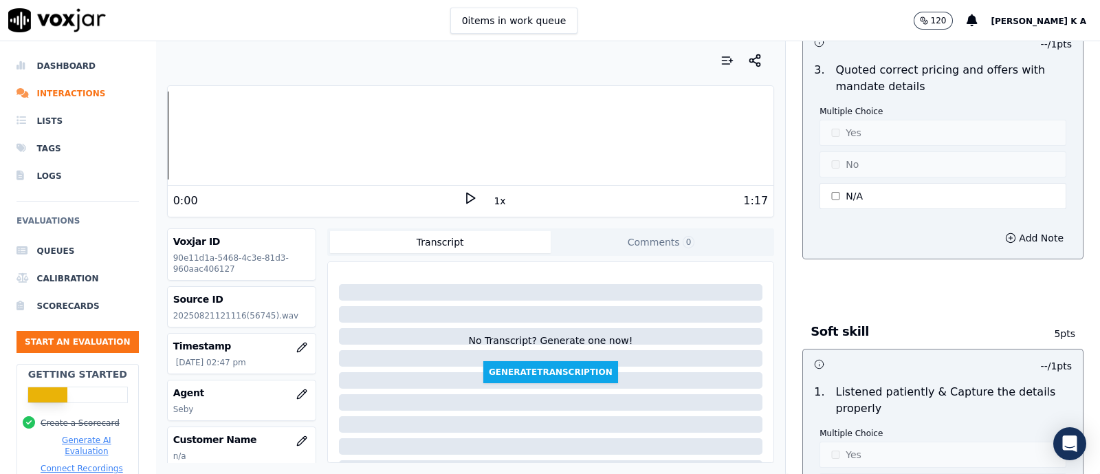
scroll to position [2148, 0]
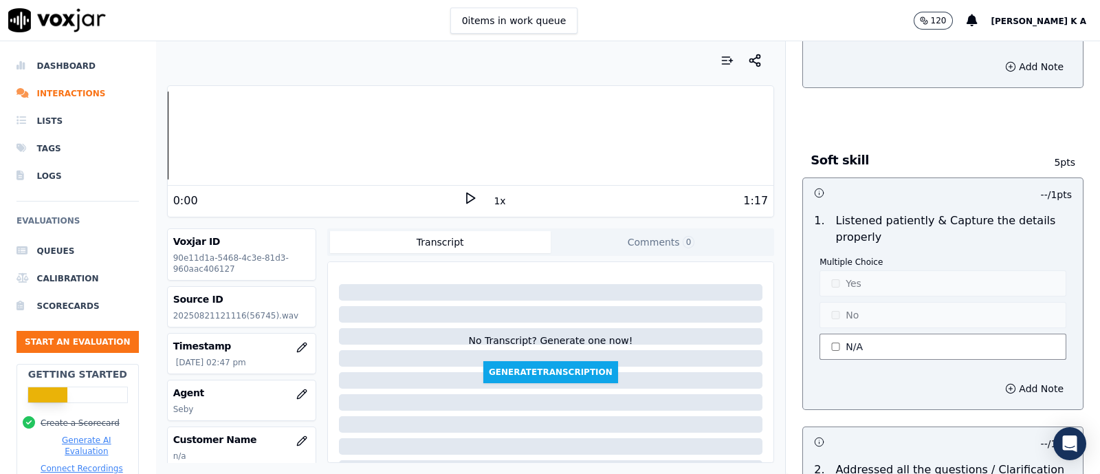
click at [828, 336] on button "N/A" at bounding box center [943, 347] width 247 height 26
click at [830, 272] on button "Yes" at bounding box center [943, 283] width 247 height 26
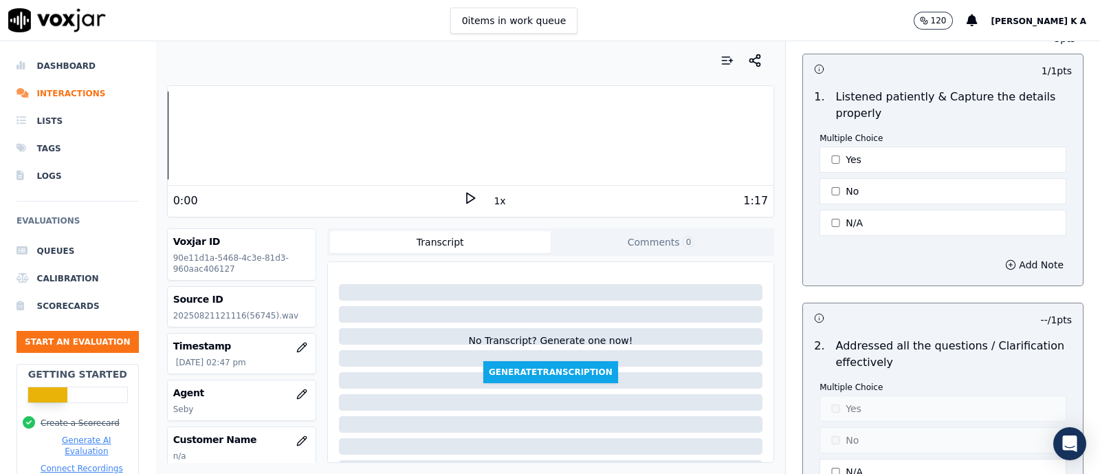
scroll to position [2406, 0]
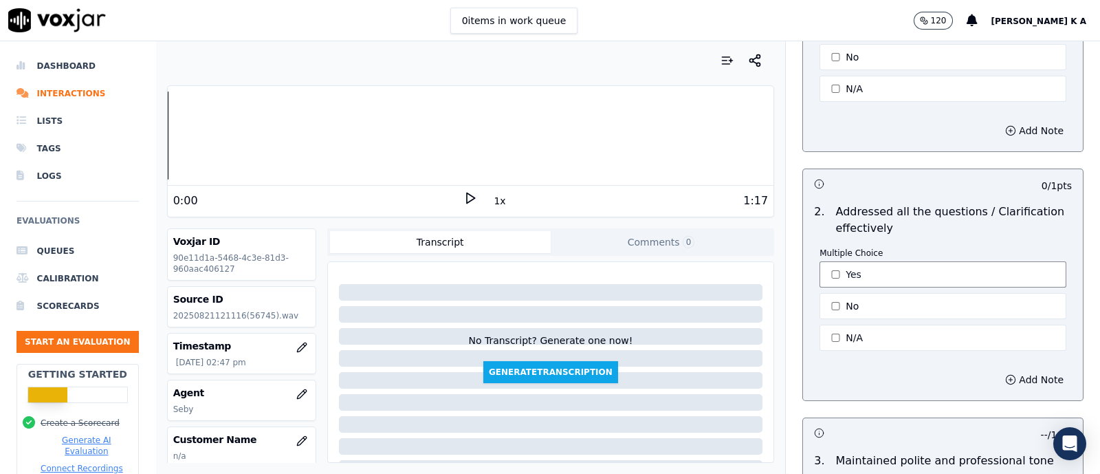
click at [829, 273] on button "Yes" at bounding box center [943, 274] width 247 height 26
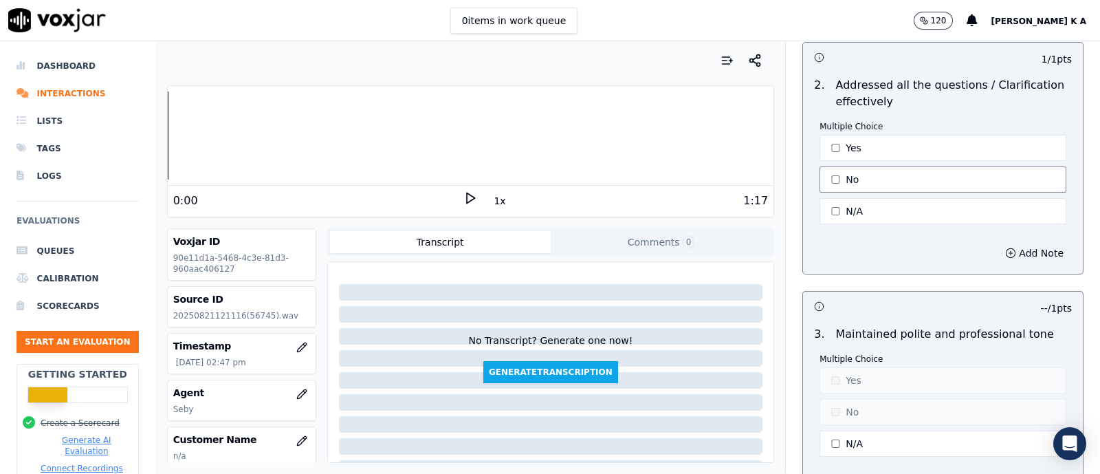
scroll to position [2664, 0]
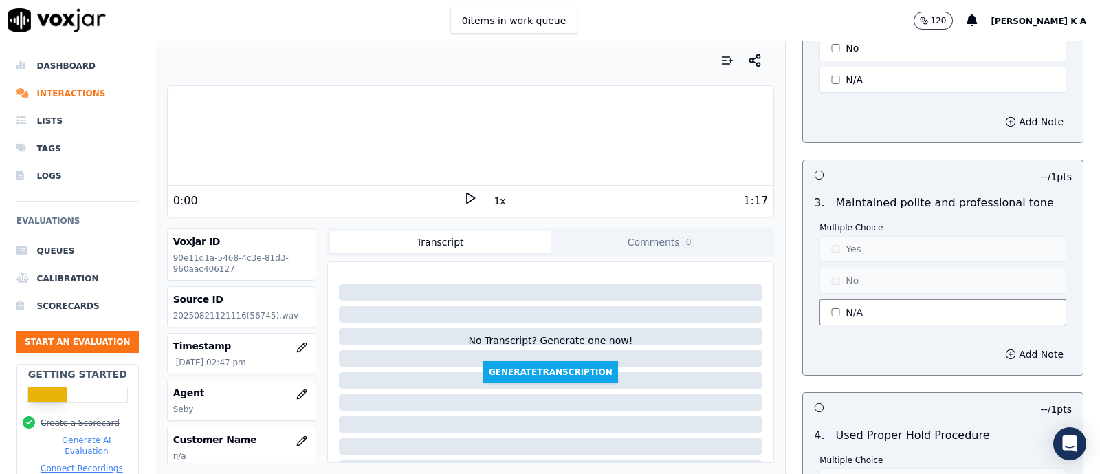
click at [828, 303] on button "N/A" at bounding box center [943, 312] width 247 height 26
click at [838, 239] on button "Yes" at bounding box center [943, 249] width 247 height 26
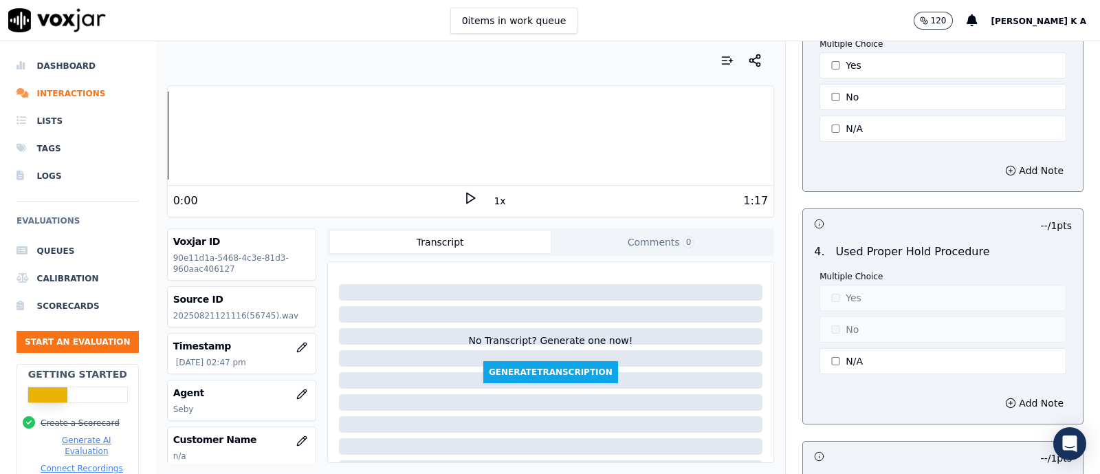
scroll to position [2923, 0]
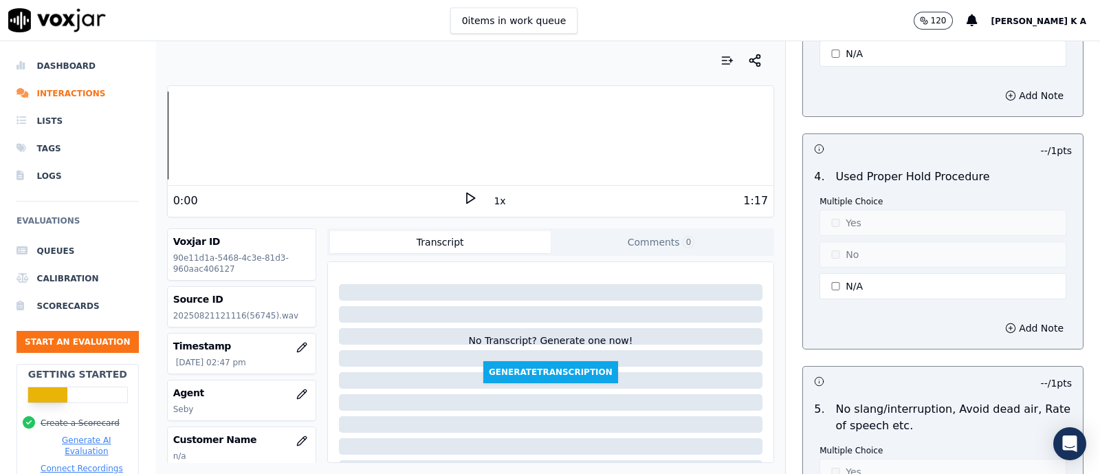
click at [845, 280] on button "N/A" at bounding box center [943, 286] width 247 height 26
click at [842, 217] on button "Yes" at bounding box center [943, 223] width 247 height 26
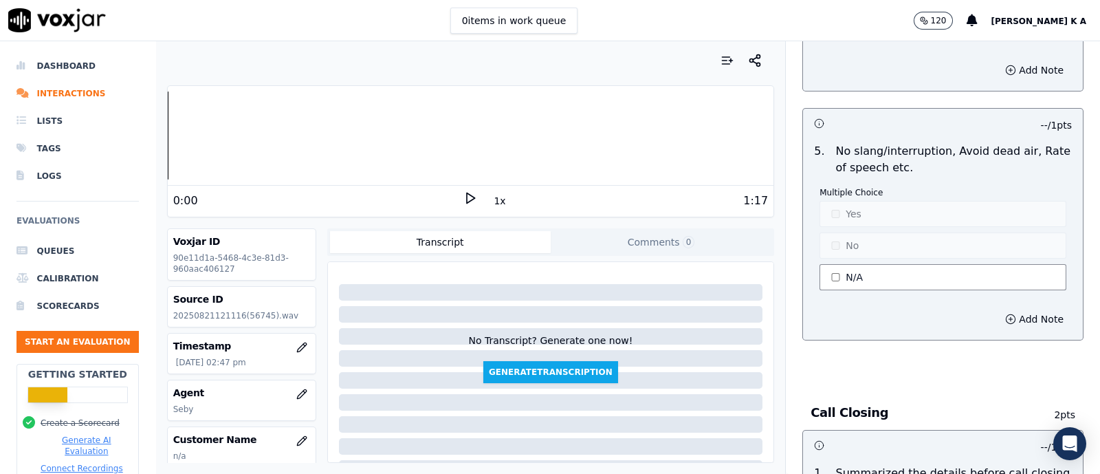
click at [842, 272] on button "N/A" at bounding box center [943, 277] width 247 height 26
click at [843, 202] on button "Yes" at bounding box center [943, 214] width 247 height 26
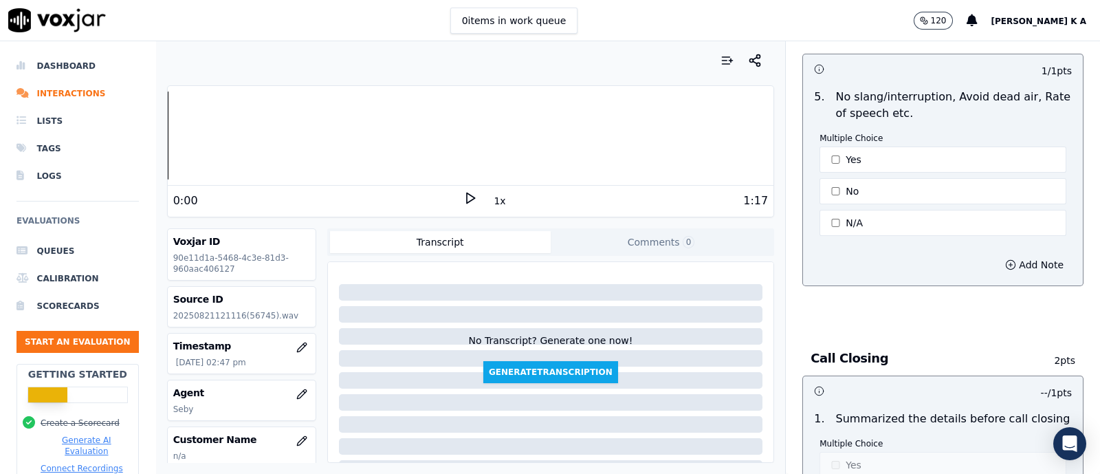
scroll to position [3439, 0]
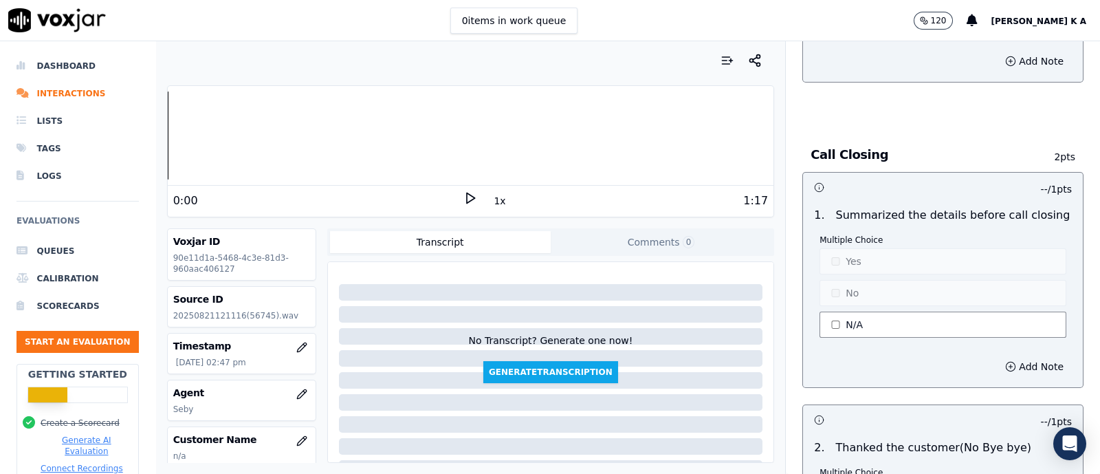
click at [831, 314] on button "N/A" at bounding box center [943, 325] width 247 height 26
click at [831, 280] on button "No" at bounding box center [943, 293] width 247 height 26
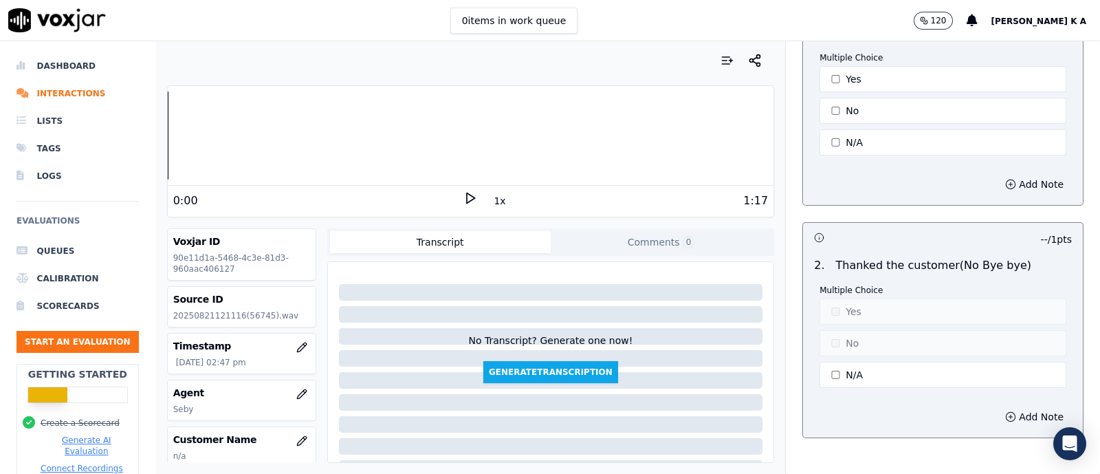
scroll to position [3697, 0]
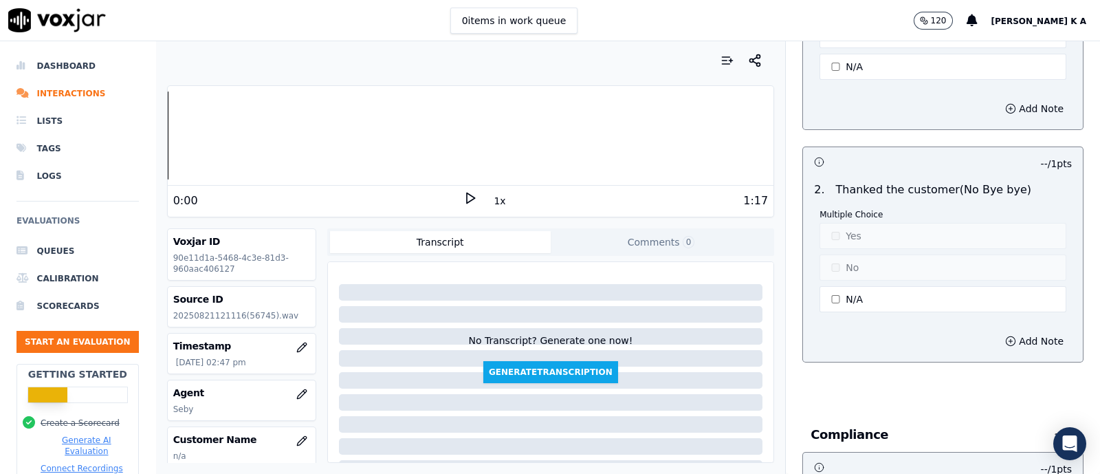
click at [831, 290] on button "N/A" at bounding box center [943, 299] width 247 height 26
click at [830, 223] on button "Yes" at bounding box center [943, 236] width 247 height 26
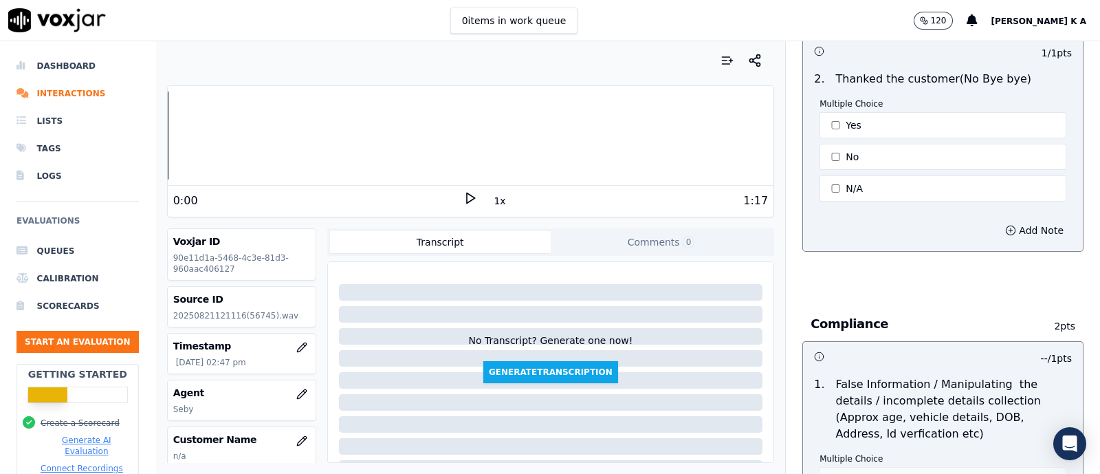
scroll to position [3954, 0]
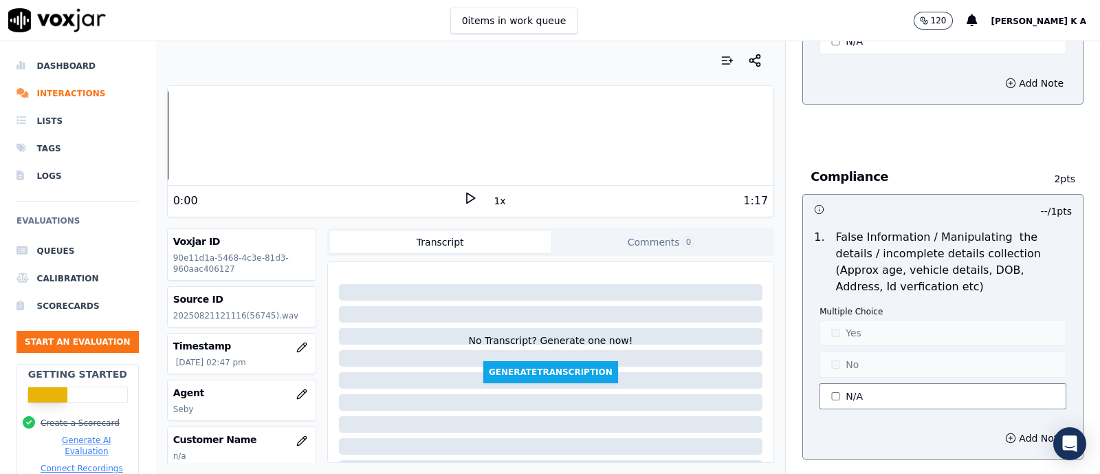
click at [846, 383] on button "N/A" at bounding box center [943, 396] width 247 height 26
drag, startPoint x: 833, startPoint y: 294, endPoint x: 825, endPoint y: 306, distance: 14.5
click at [831, 306] on p "Multiple Choice" at bounding box center [943, 311] width 247 height 11
click at [820, 324] on button "Yes" at bounding box center [943, 333] width 247 height 26
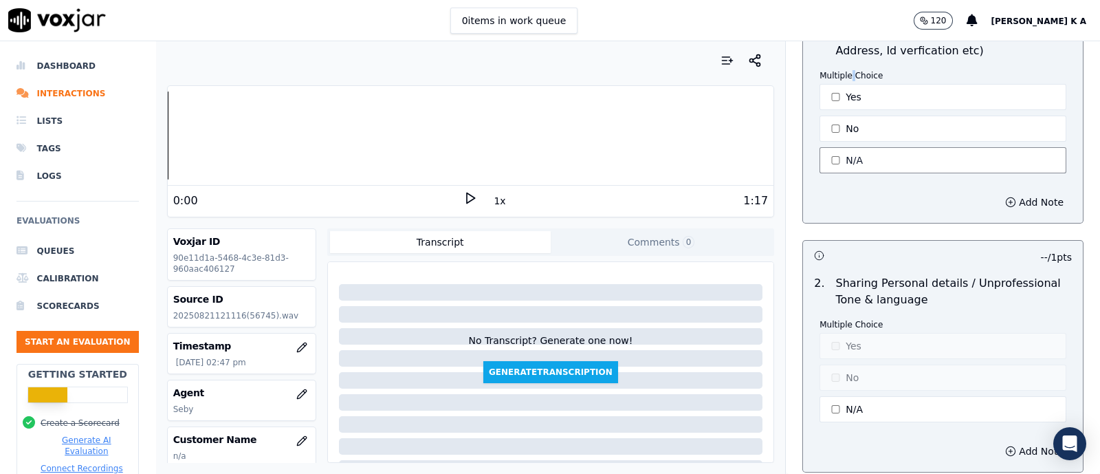
scroll to position [4294, 0]
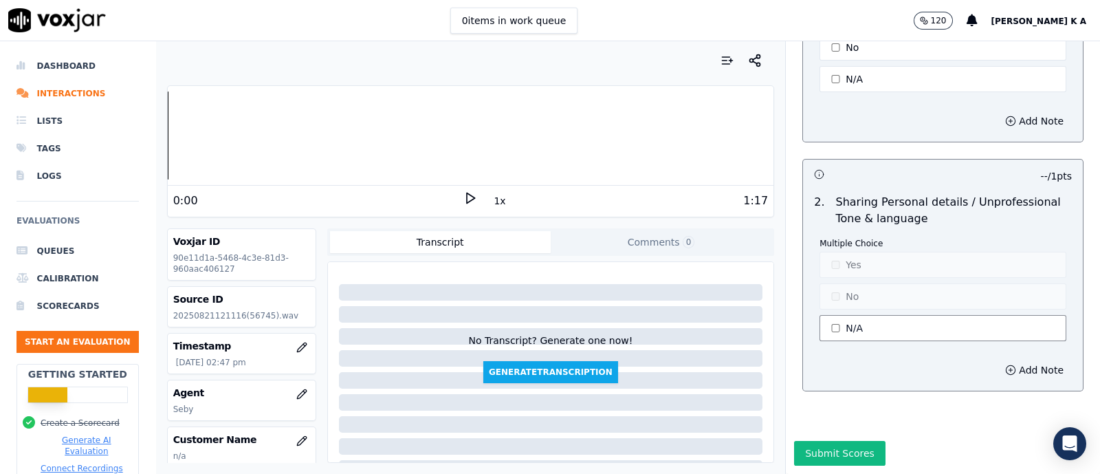
click at [829, 315] on button "N/A" at bounding box center [943, 328] width 247 height 26
click at [834, 252] on button "Yes" at bounding box center [943, 265] width 247 height 26
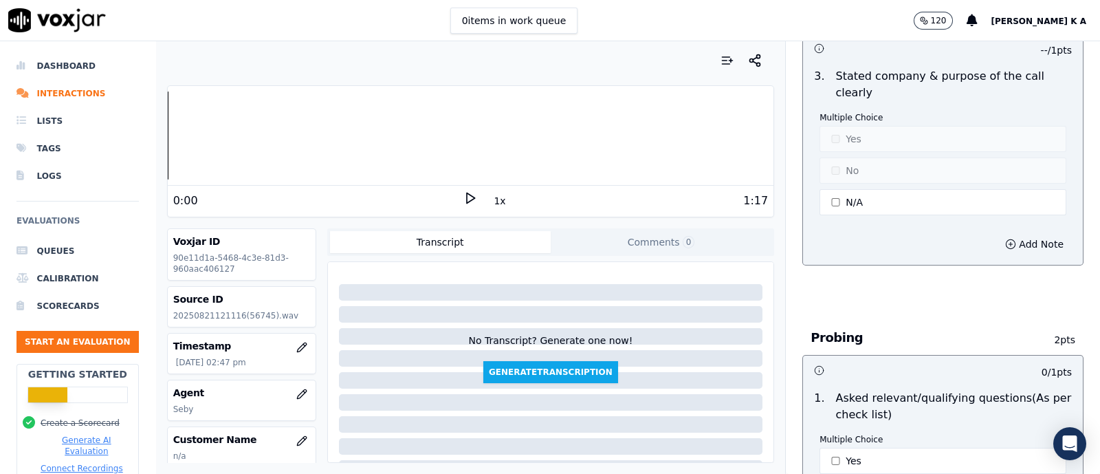
scroll to position [0, 0]
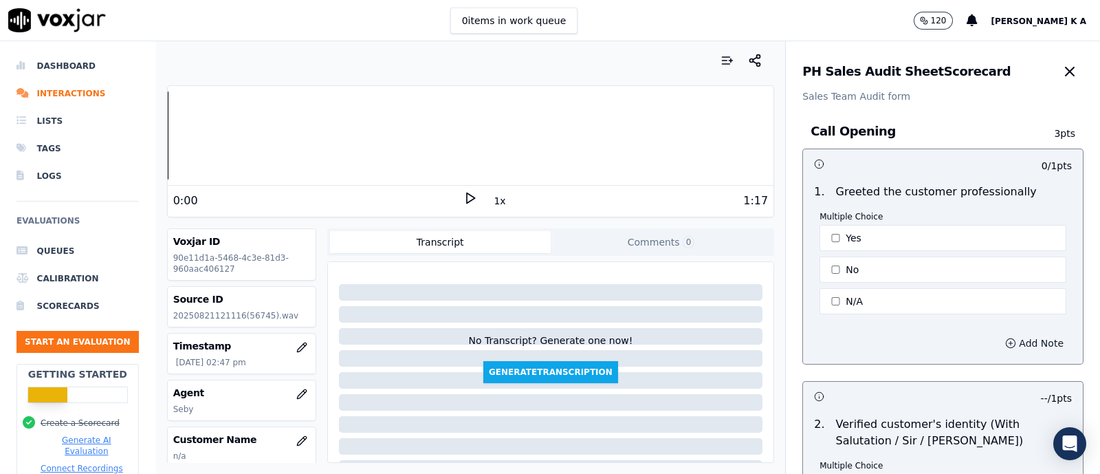
click at [997, 342] on button "Add Note" at bounding box center [1034, 343] width 75 height 19
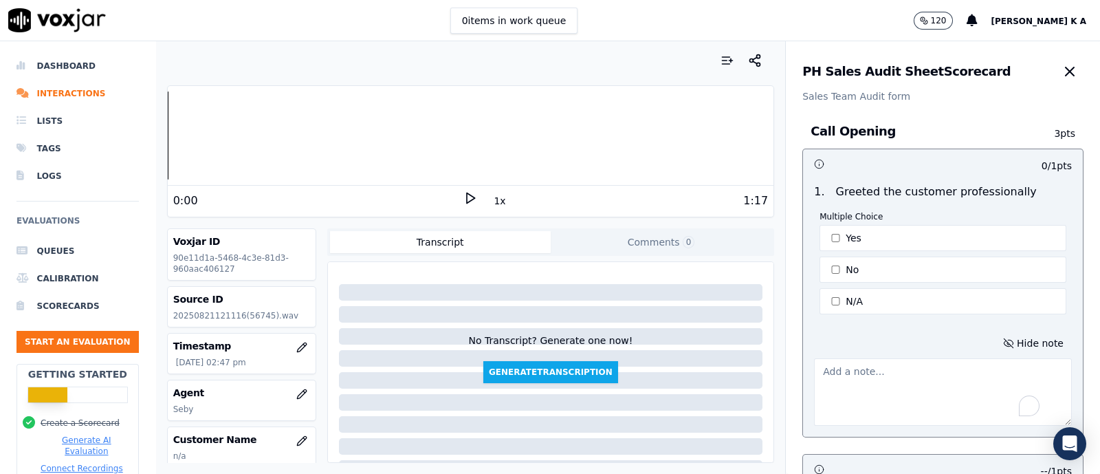
click at [905, 375] on textarea "To enrich screen reader interactions, please activate Accessibility in Grammarl…" at bounding box center [943, 391] width 258 height 67
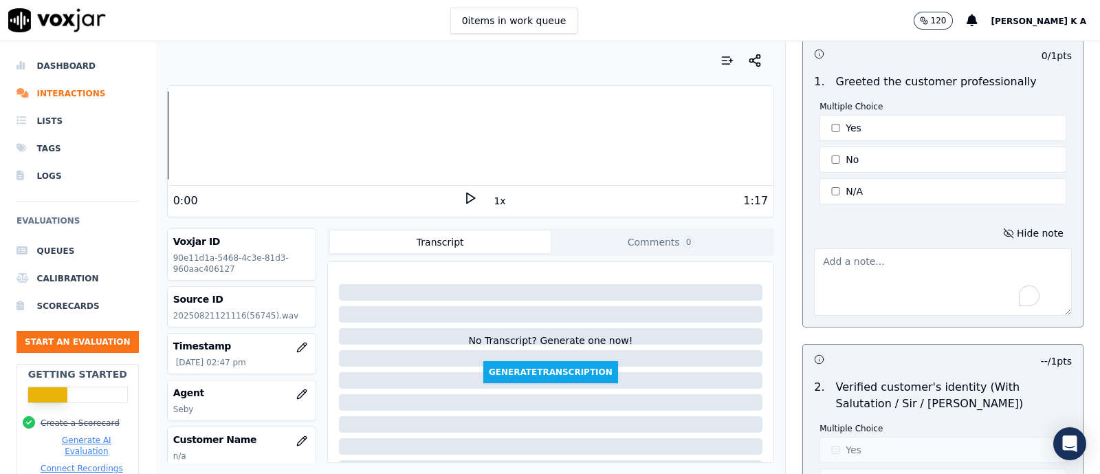
scroll to position [171, 0]
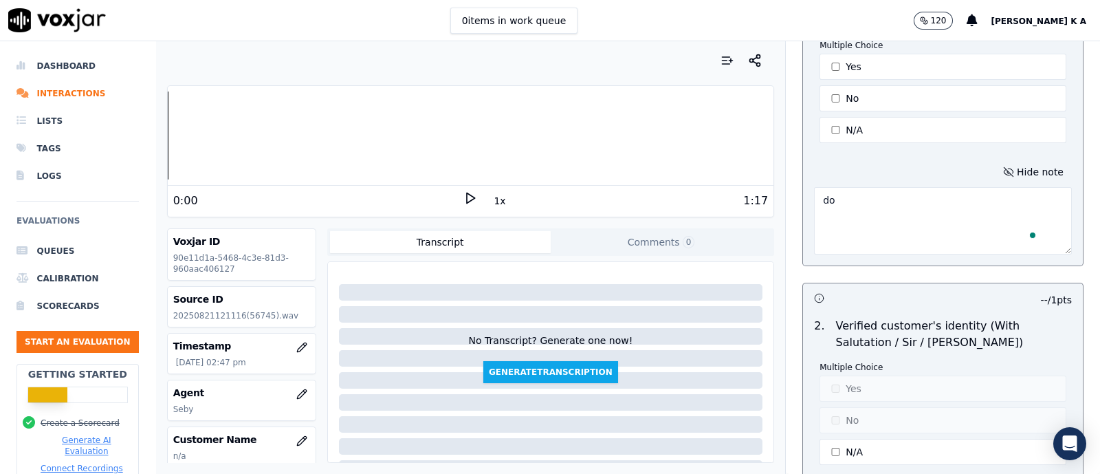
type textarea "d"
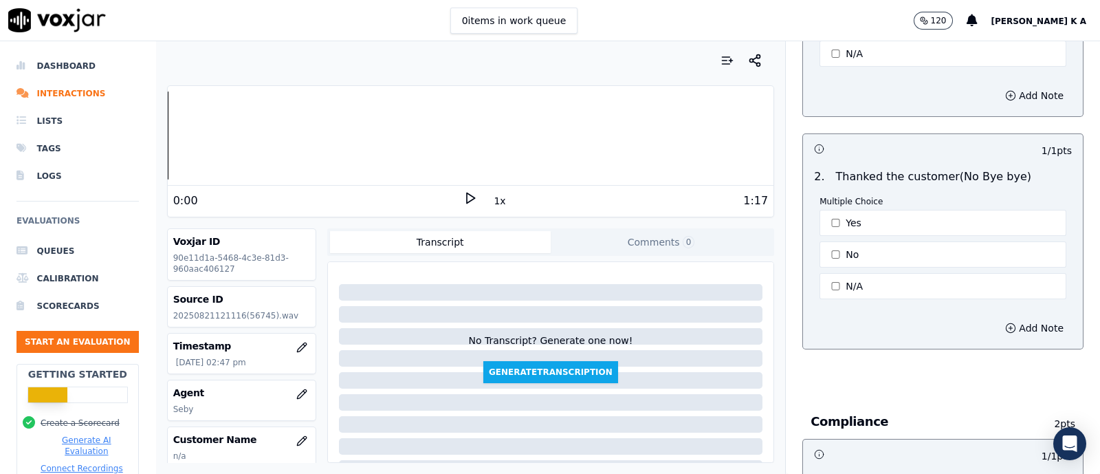
scroll to position [4366, 0]
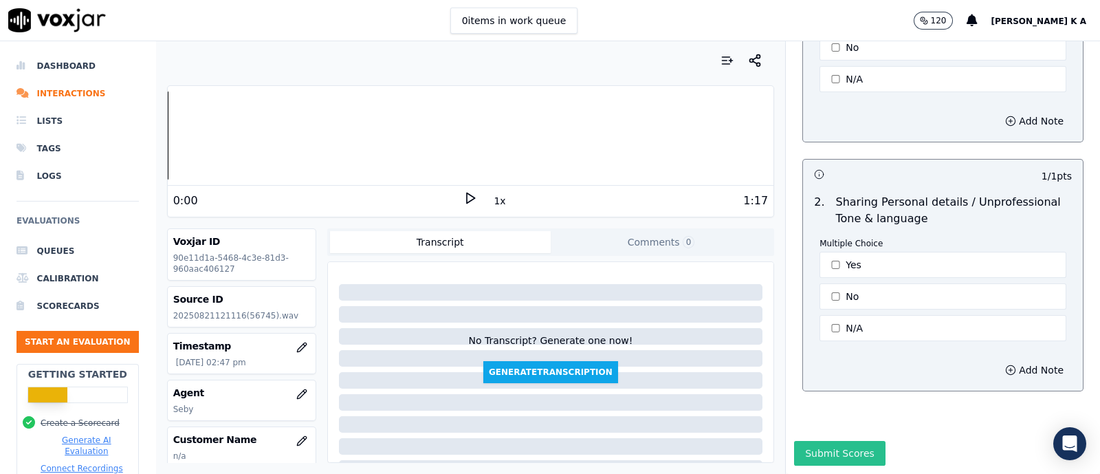
type textarea "simply let it go call, ther call is driven by the cx end"
click at [830, 441] on button "Submit Scores" at bounding box center [839, 453] width 91 height 25
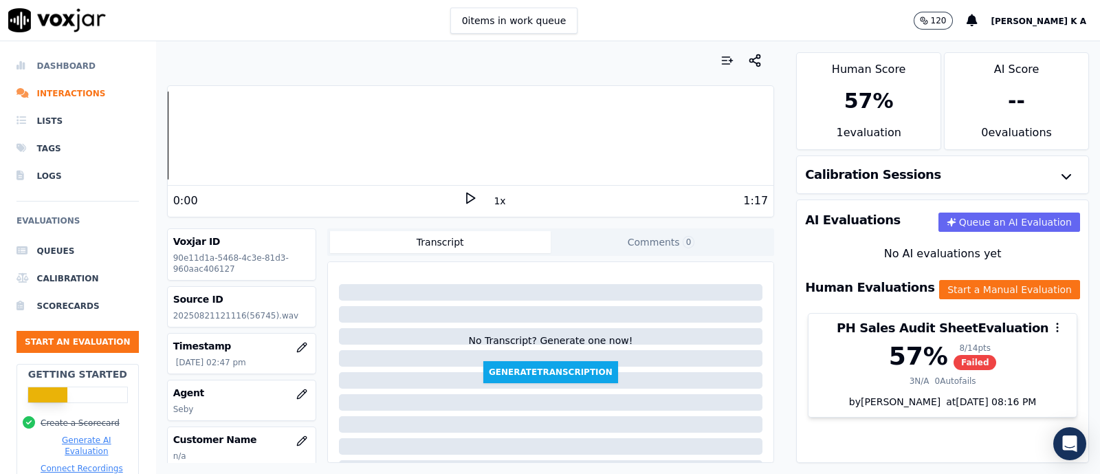
click at [83, 72] on li "Dashboard" at bounding box center [78, 66] width 122 height 28
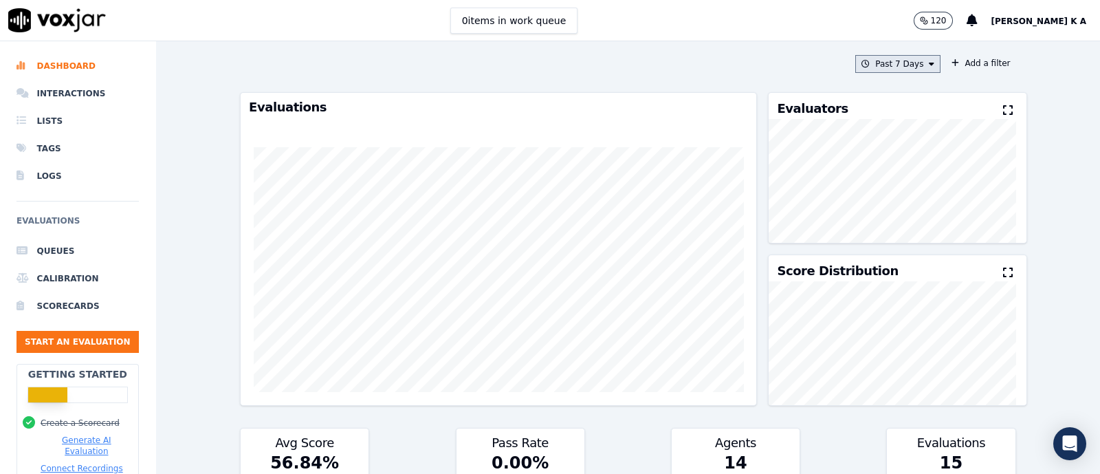
click at [902, 63] on button "Past 7 Days" at bounding box center [898, 64] width 85 height 18
click at [878, 103] on div "Today" at bounding box center [892, 105] width 28 height 11
click at [907, 233] on button "Add" at bounding box center [920, 222] width 27 height 22
click at [929, 64] on icon at bounding box center [932, 64] width 6 height 8
click at [907, 233] on button "Add" at bounding box center [920, 222] width 27 height 22
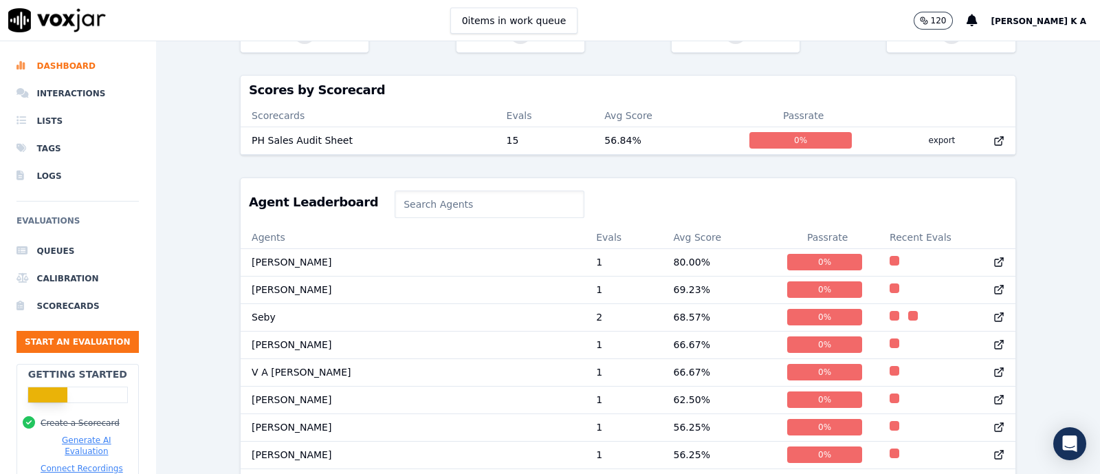
scroll to position [430, 0]
